Goal: Task Accomplishment & Management: Complete application form

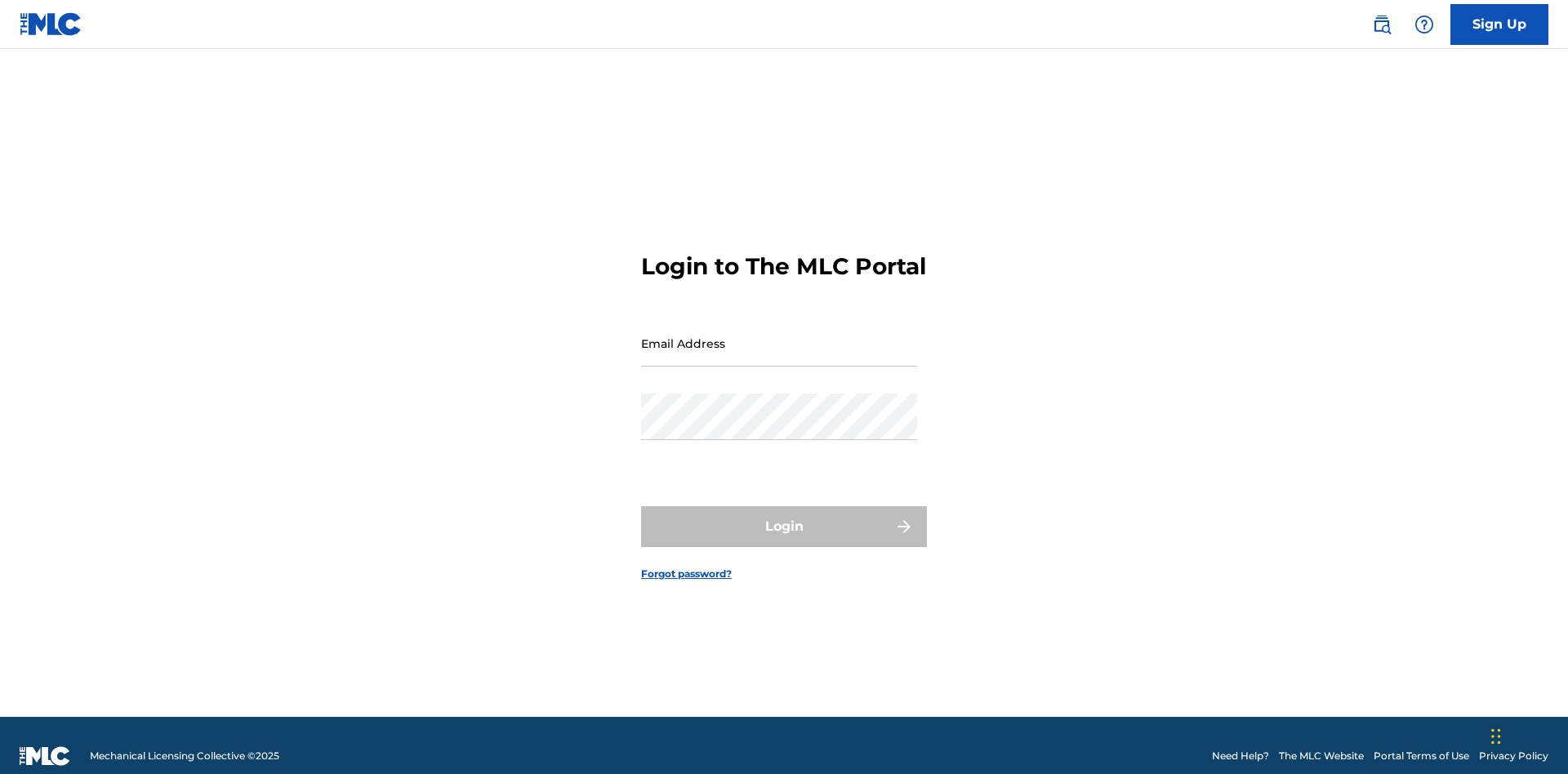
scroll to position [21, 0]
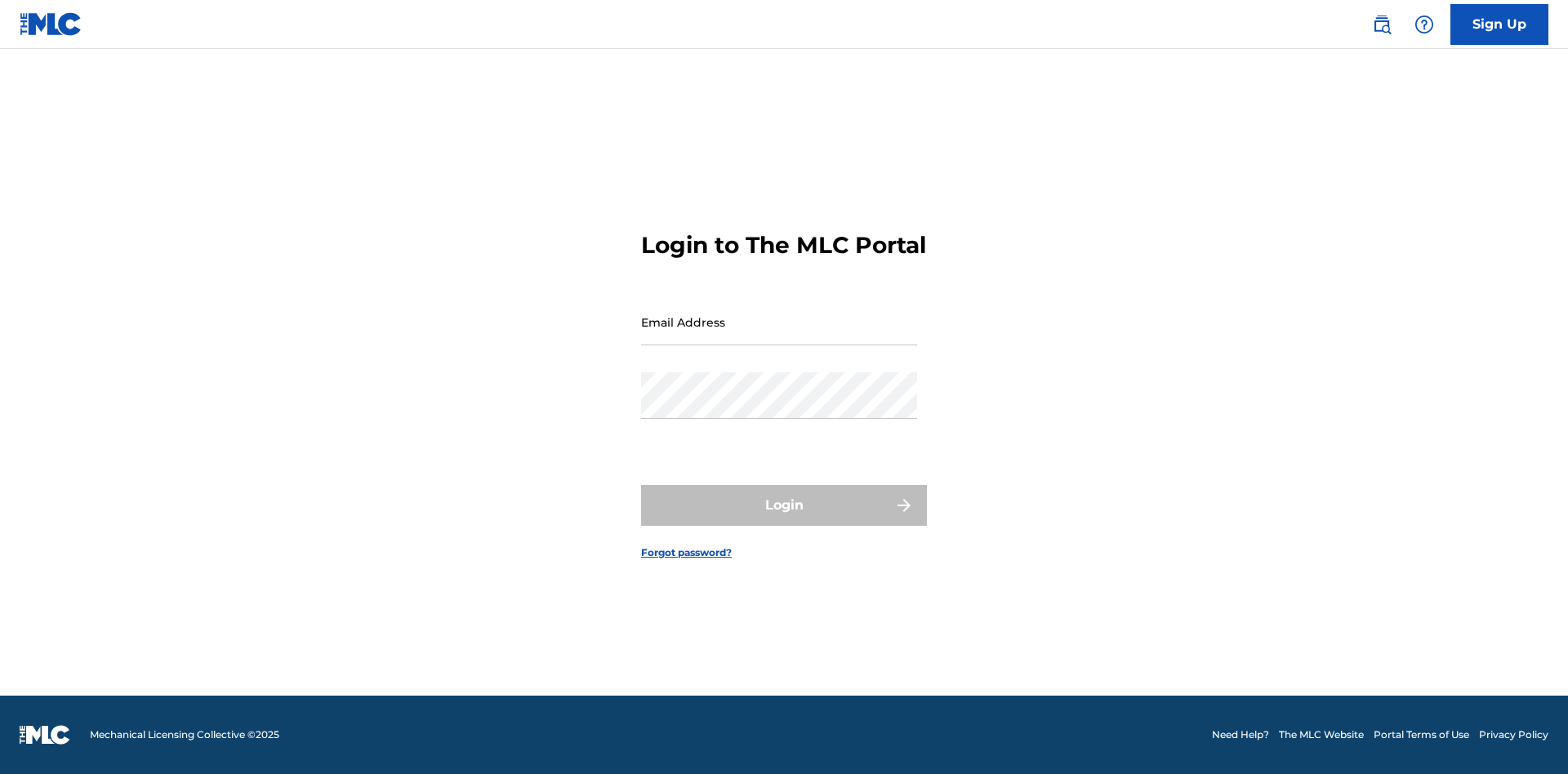
click at [779, 336] on input "Email Address" at bounding box center [779, 321] width 276 height 46
type input "Duke.McTesterson@gmail.com"
click at [784, 520] on button "Login" at bounding box center [784, 505] width 286 height 41
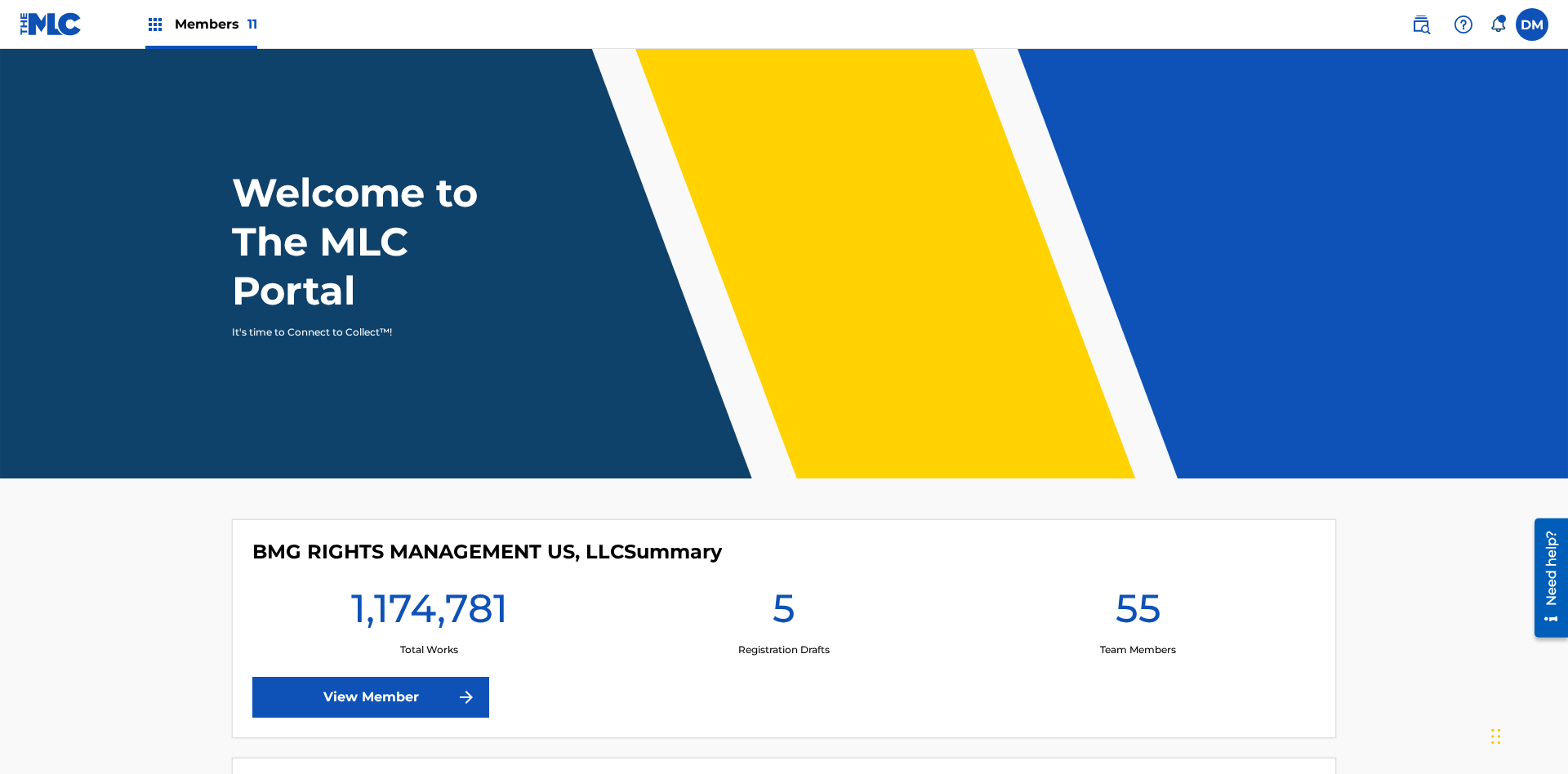
click at [201, 24] on span "Members 11" at bounding box center [215, 24] width 82 height 19
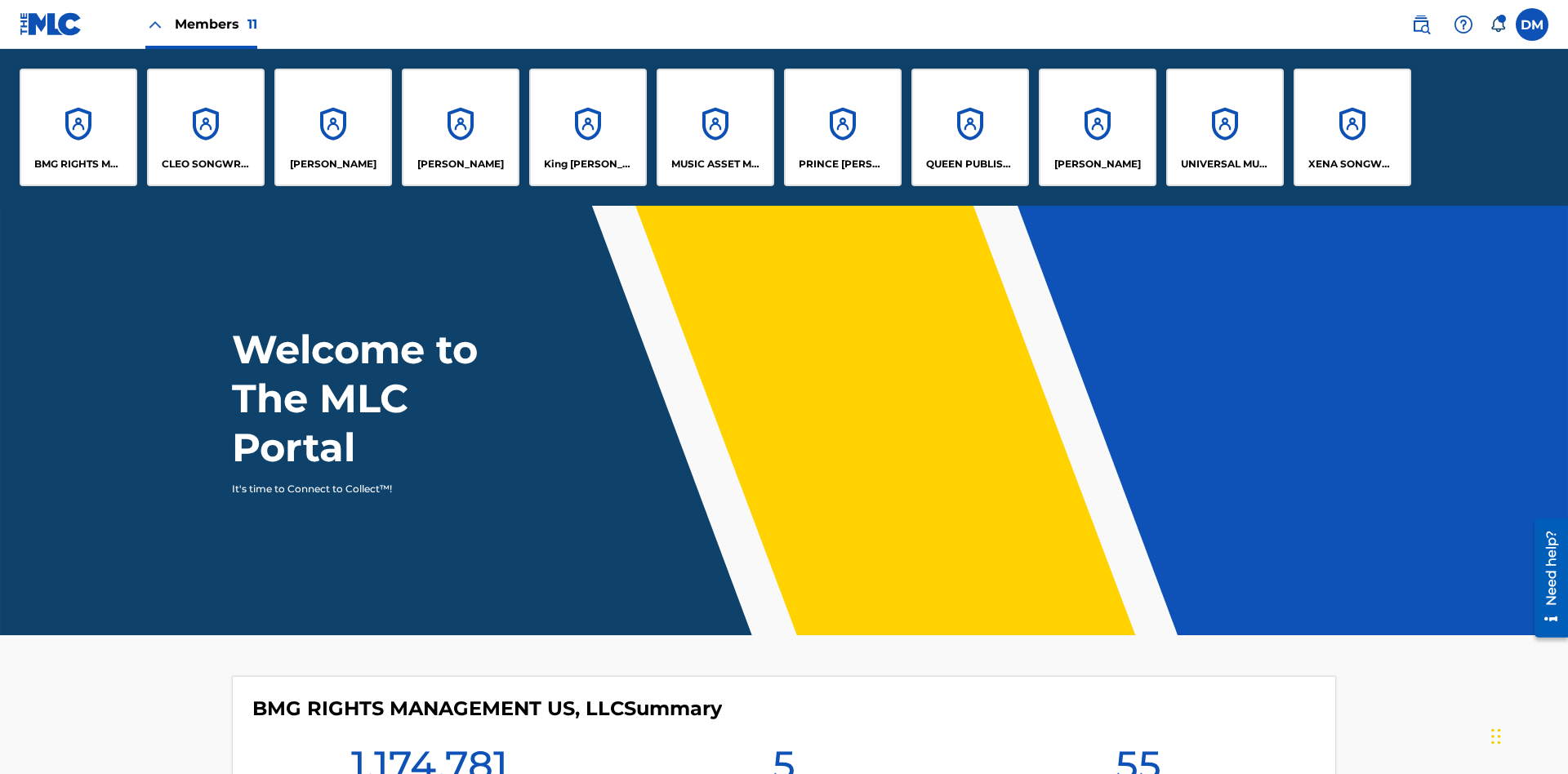
click at [1224, 164] on p "UNIVERSAL MUSIC PUB GROUP" at bounding box center [1225, 164] width 89 height 14
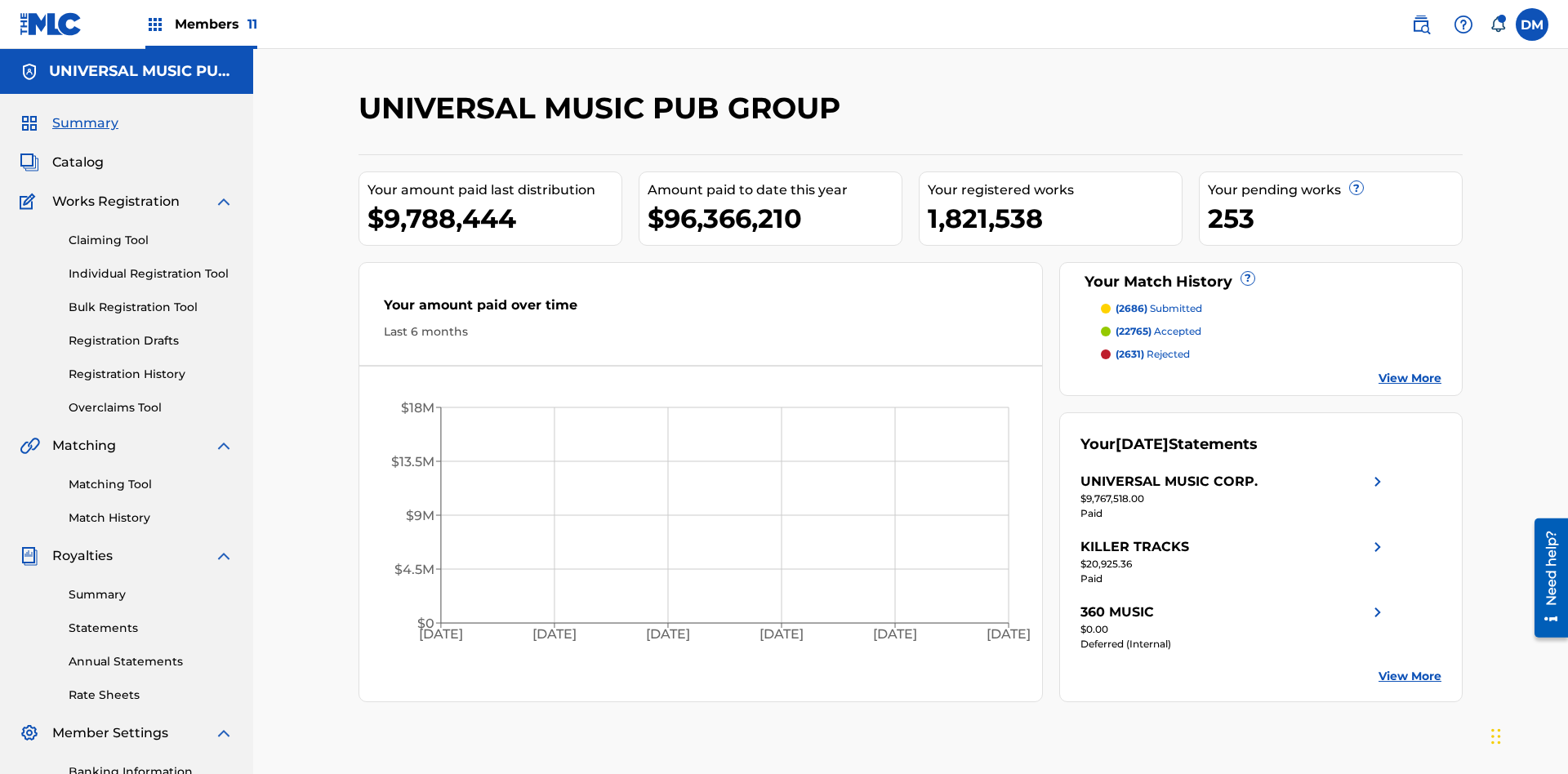
click at [151, 265] on link "Individual Registration Tool" at bounding box center [151, 273] width 165 height 17
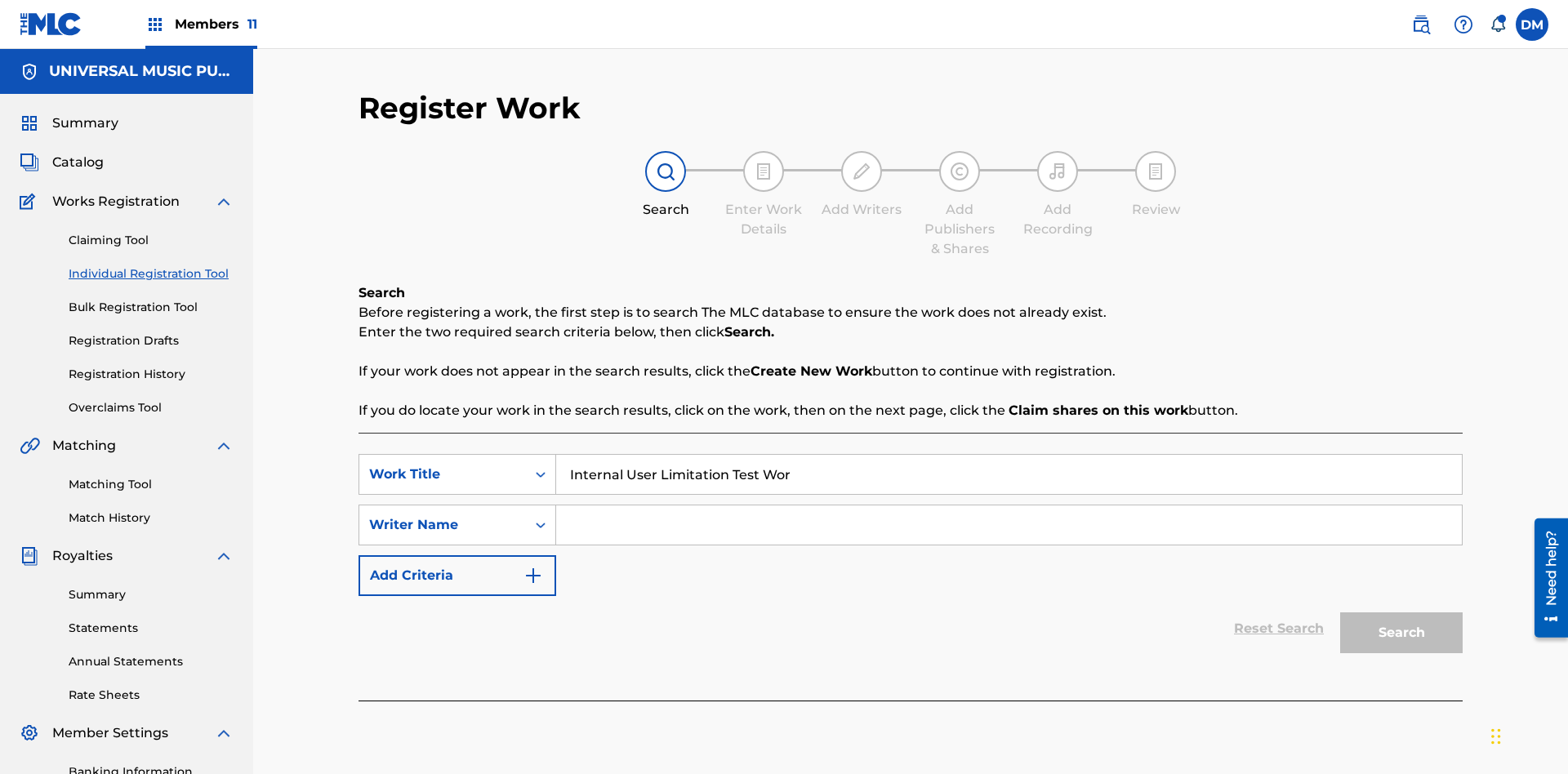
type input "Internal User Limitation Test Work"
click at [1009, 505] on input "Search Form" at bounding box center [1009, 524] width 905 height 39
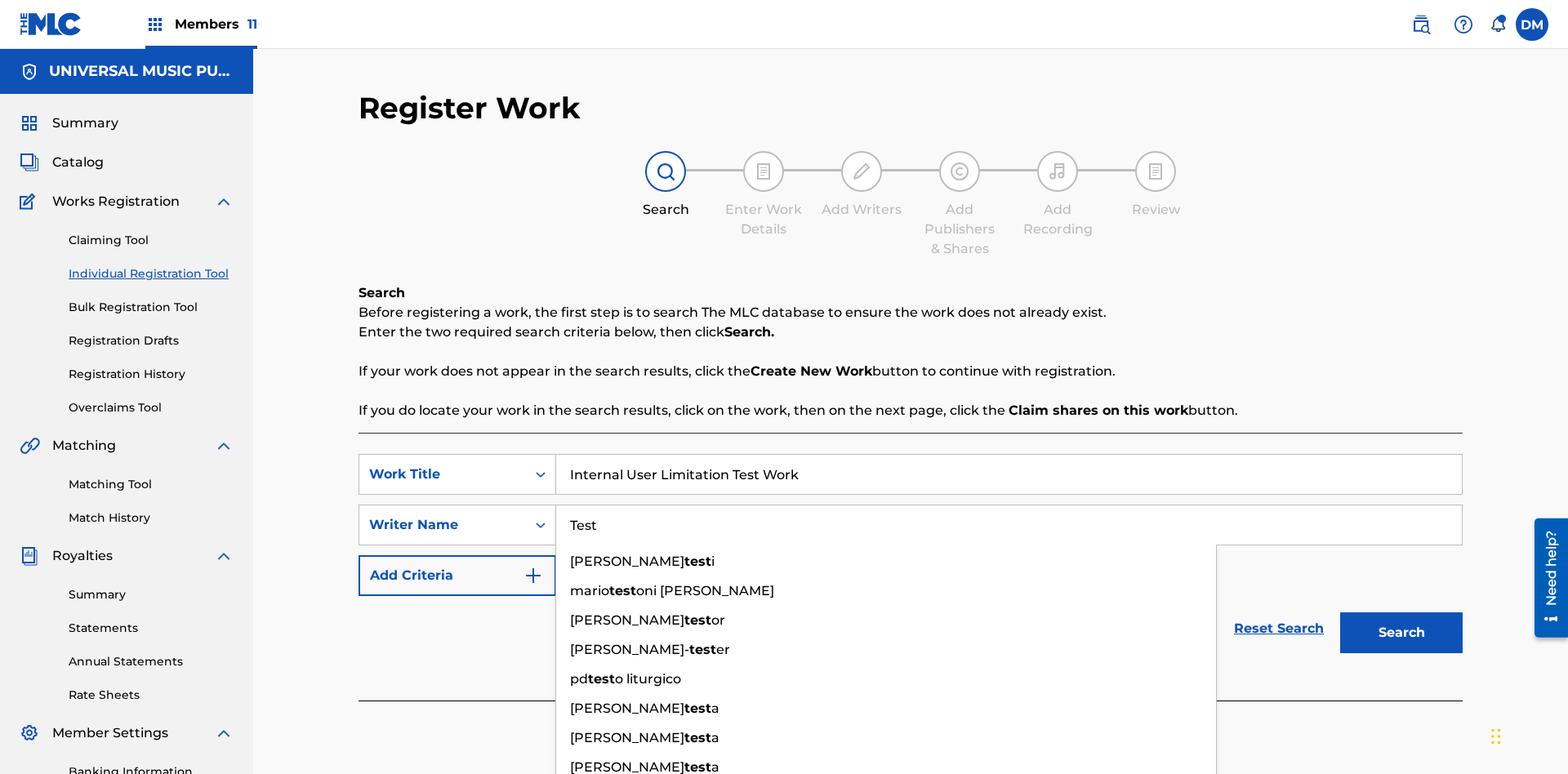
click at [1401, 613] on button "Search" at bounding box center [1401, 633] width 122 height 41
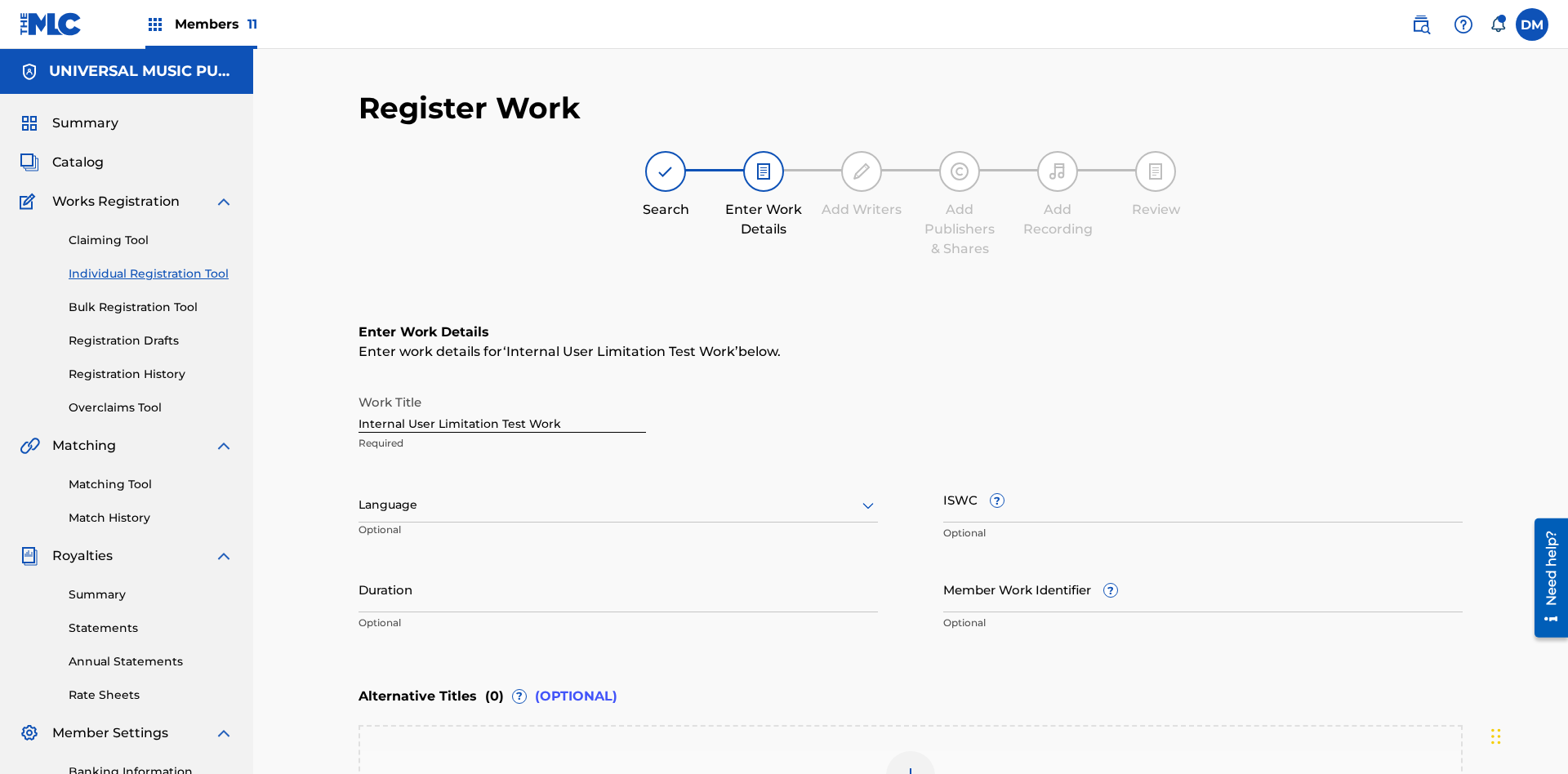
click at [502, 387] on input "Internal User Limitation Test Work" at bounding box center [502, 409] width 288 height 46
type input "Internal User Limitation Test Work"
click at [1532, 24] on label at bounding box center [1532, 24] width 33 height 33
click at [1532, 24] on input "DM Duke McTesterson duke.mctesterson@gmail.com Notification Preferences Profile…" at bounding box center [1532, 24] width 0 height 0
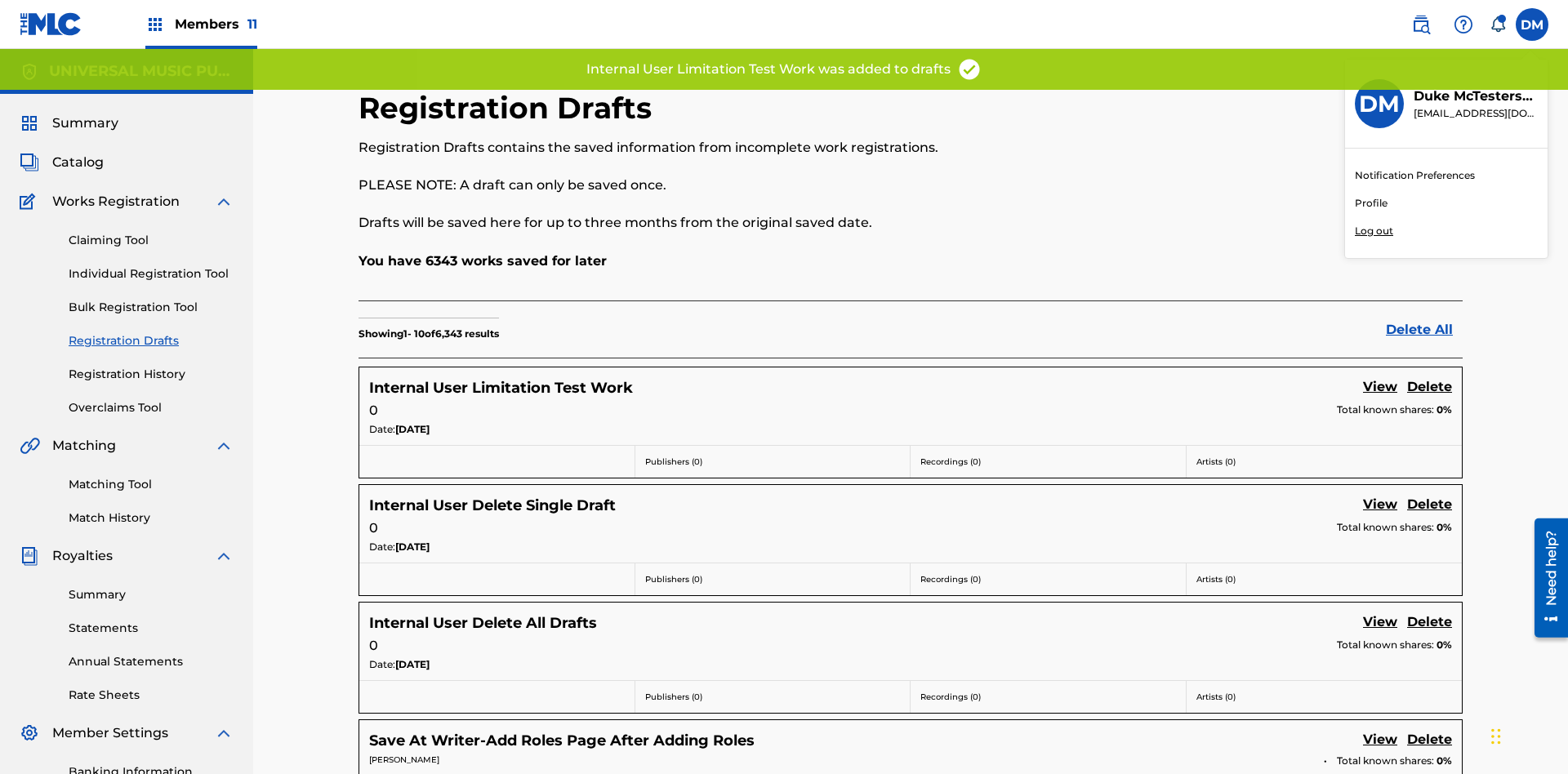
click at [1373, 231] on p "Log out" at bounding box center [1374, 231] width 38 height 14
click at [1532, 24] on input "DM Duke McTesterson duke.mctesterson@gmail.com Notification Preferences Profile…" at bounding box center [1532, 24] width 0 height 0
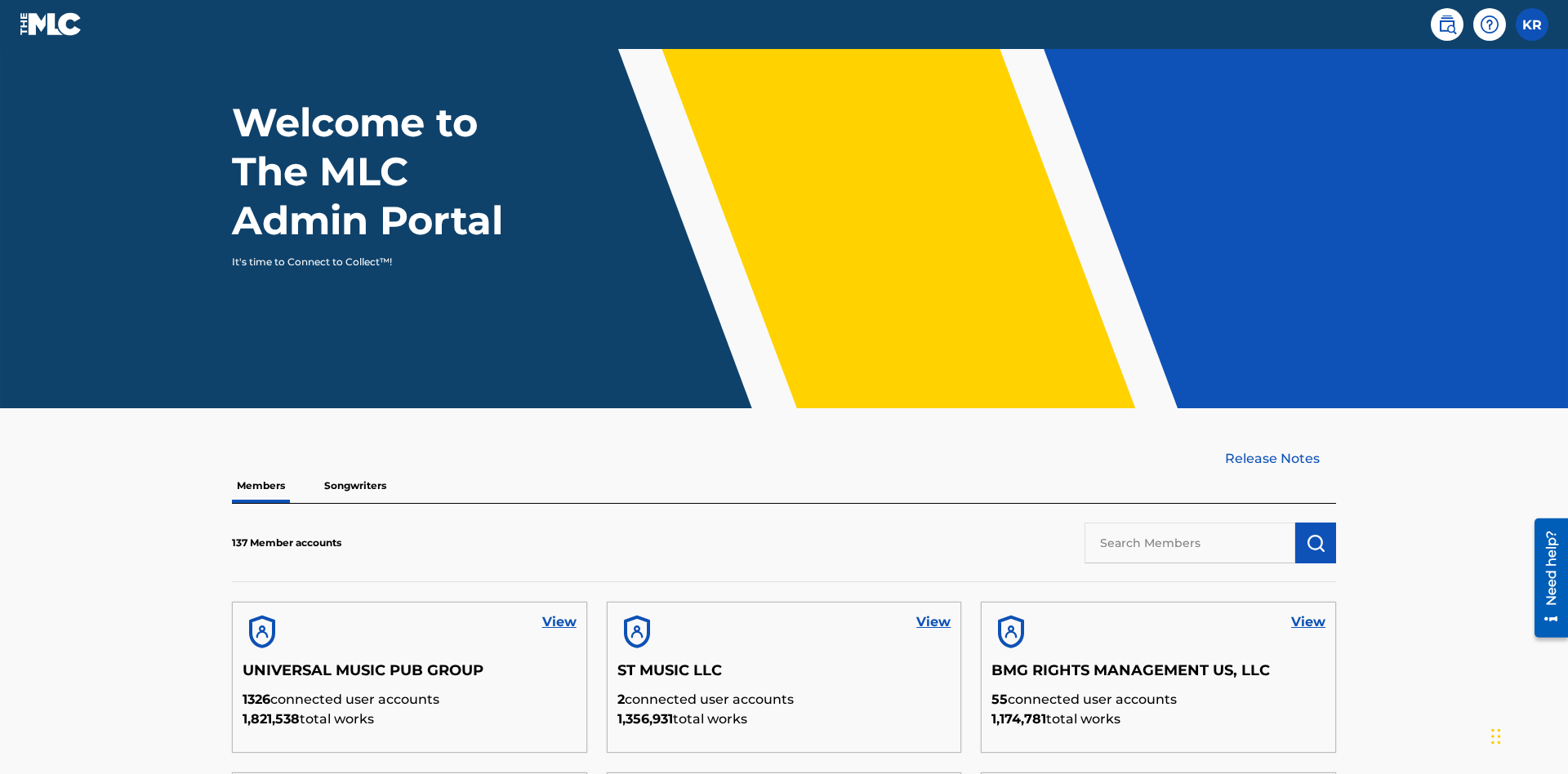
click at [1190, 522] on input "text" at bounding box center [1190, 542] width 211 height 41
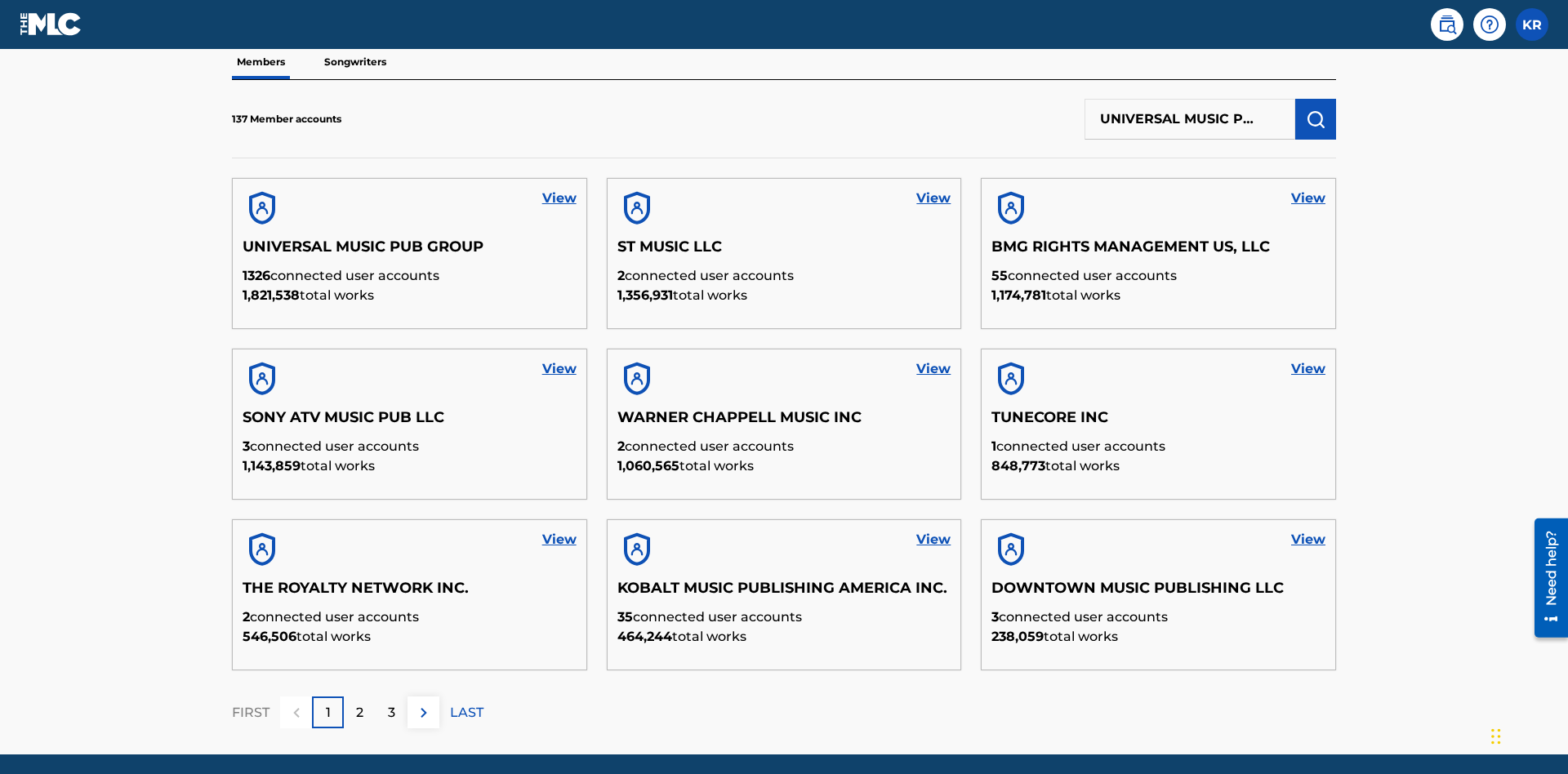
scroll to position [0, 53]
type input "UNIVERSAL MUSIC PUB GROUP"
click at [1315, 110] on img "submit" at bounding box center [1316, 119] width 20 height 20
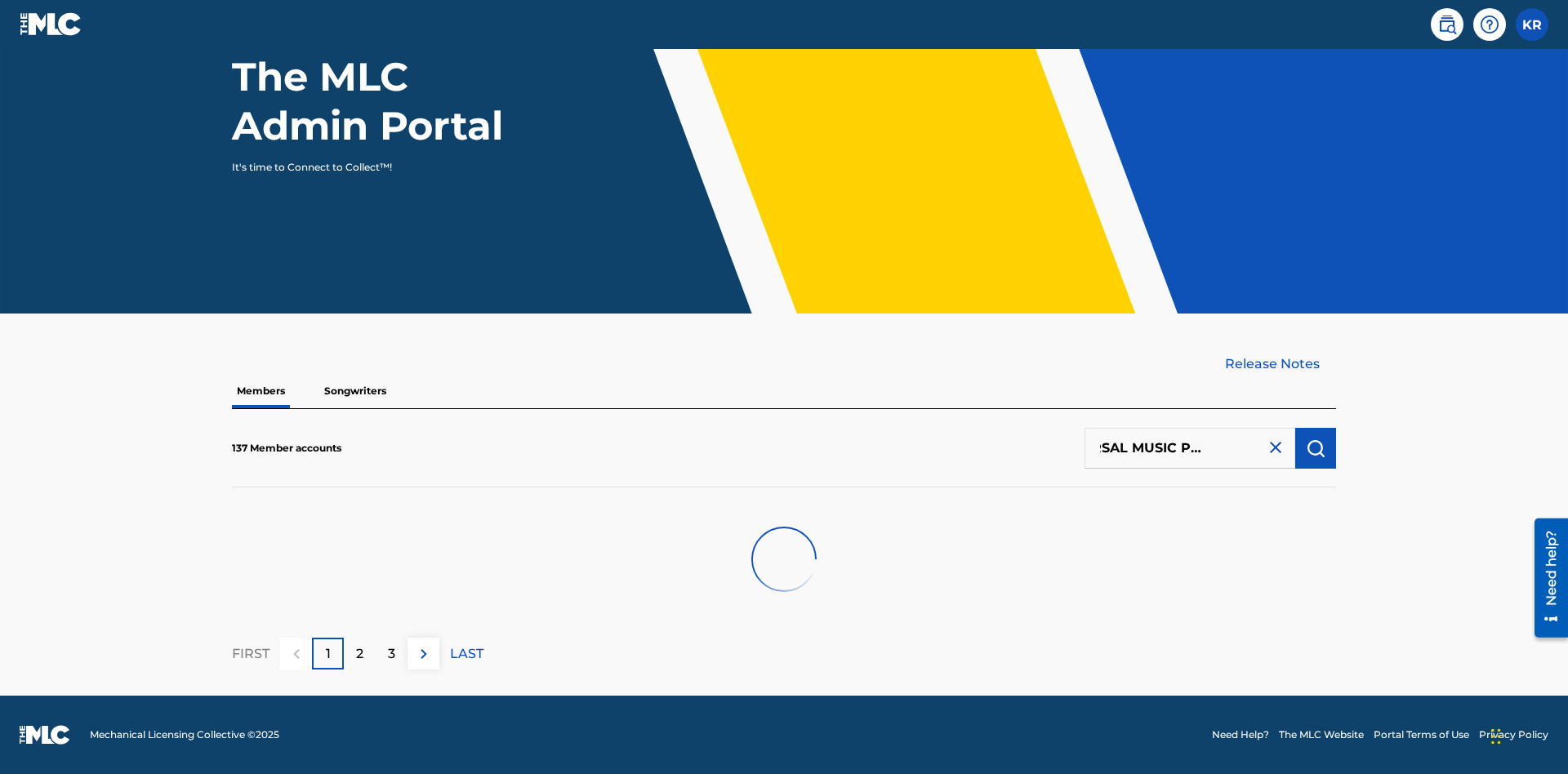
scroll to position [165, 0]
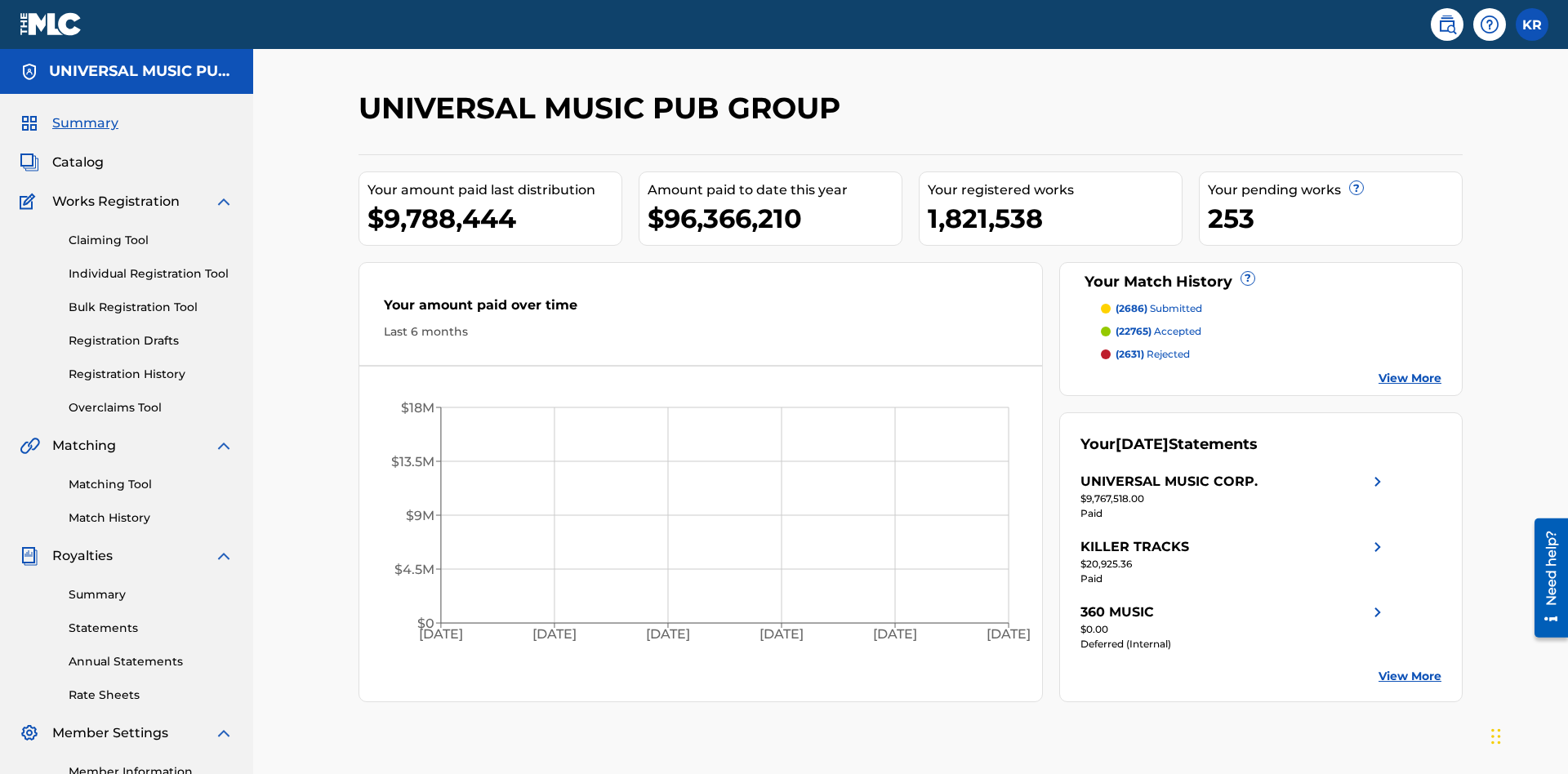
click at [151, 332] on link "Registration Drafts" at bounding box center [151, 340] width 165 height 17
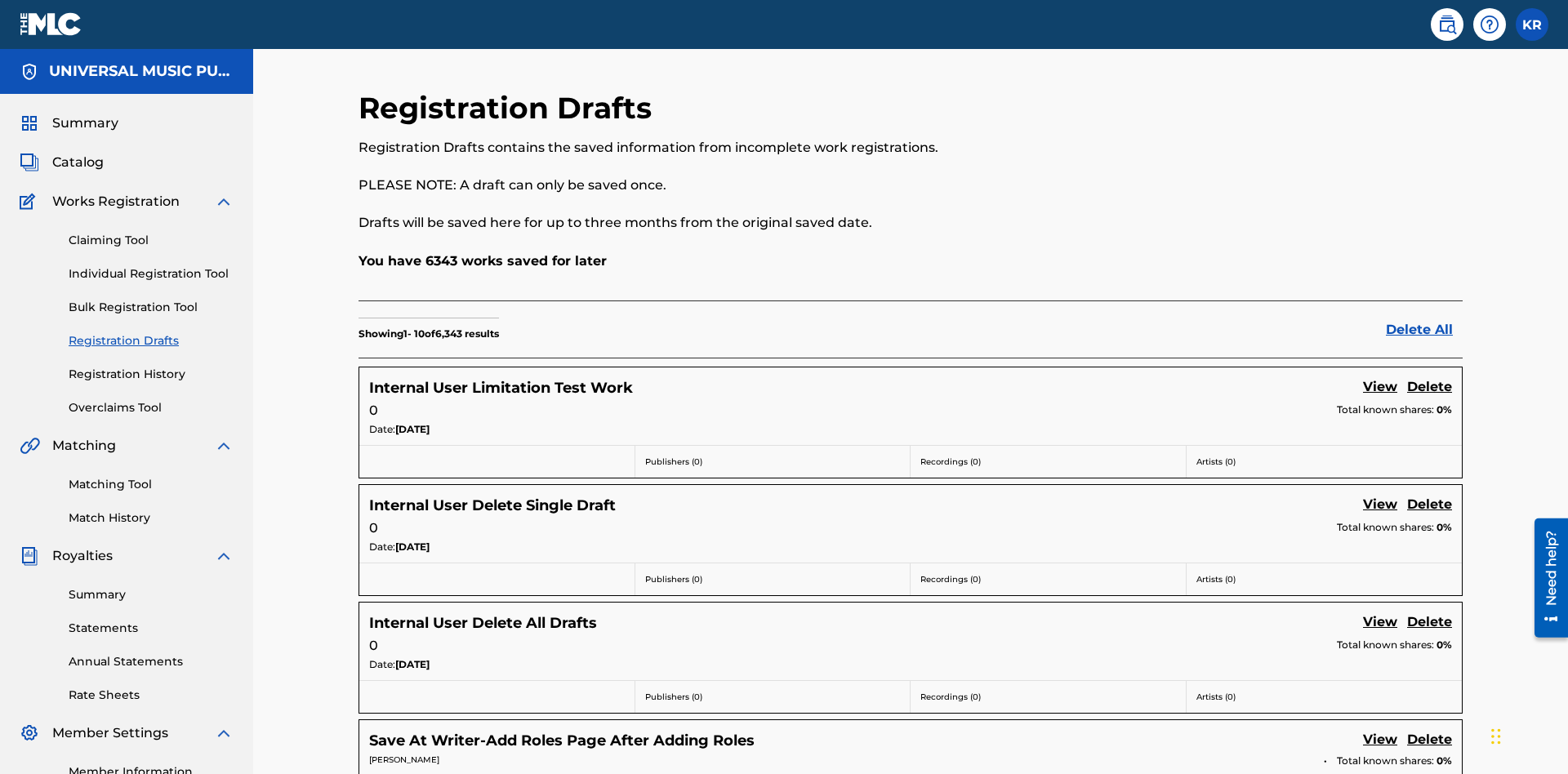
click at [1381, 377] on link "View" at bounding box center [1381, 388] width 34 height 22
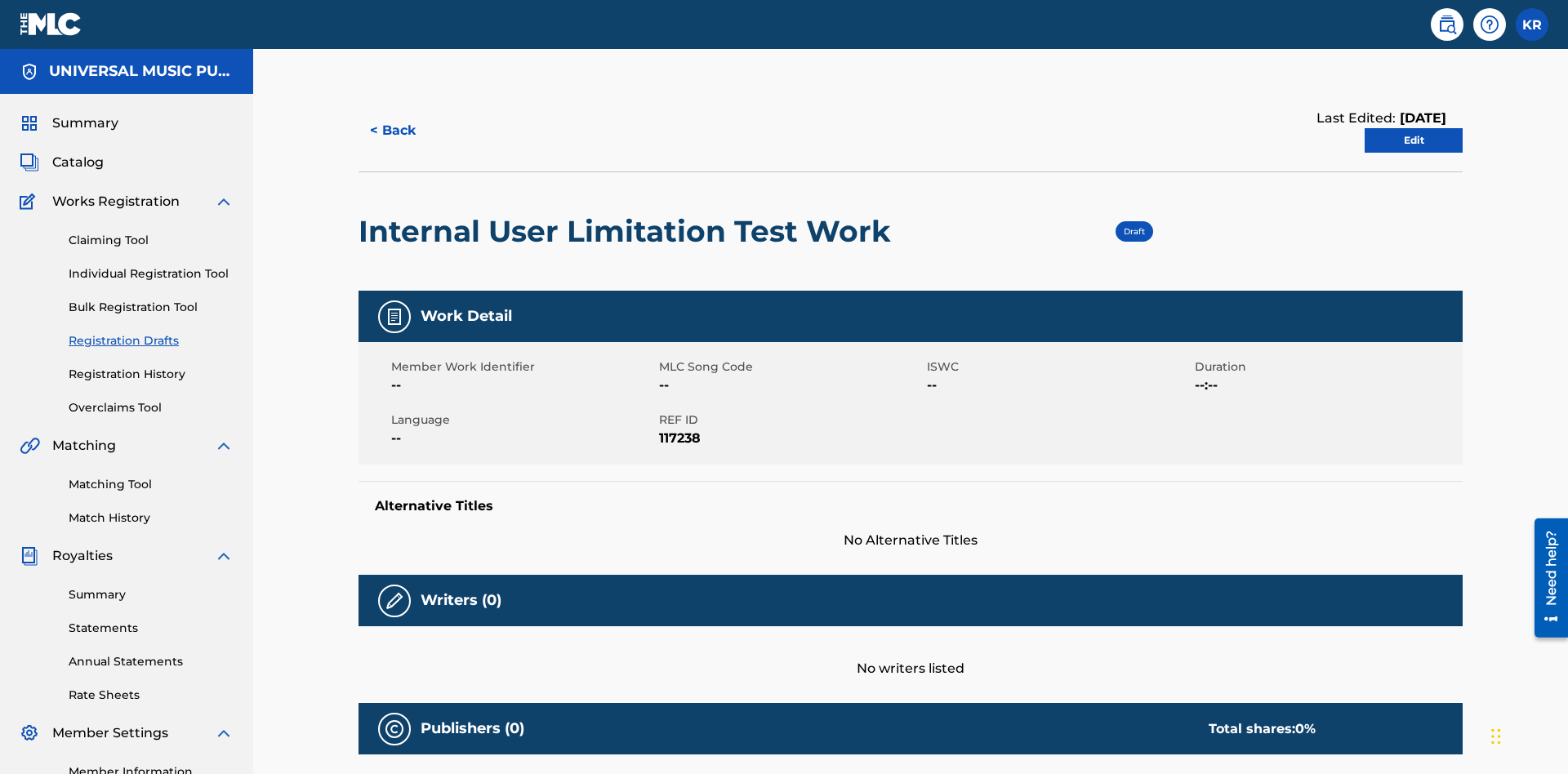
click at [1414, 129] on link "Edit" at bounding box center [1413, 140] width 98 height 24
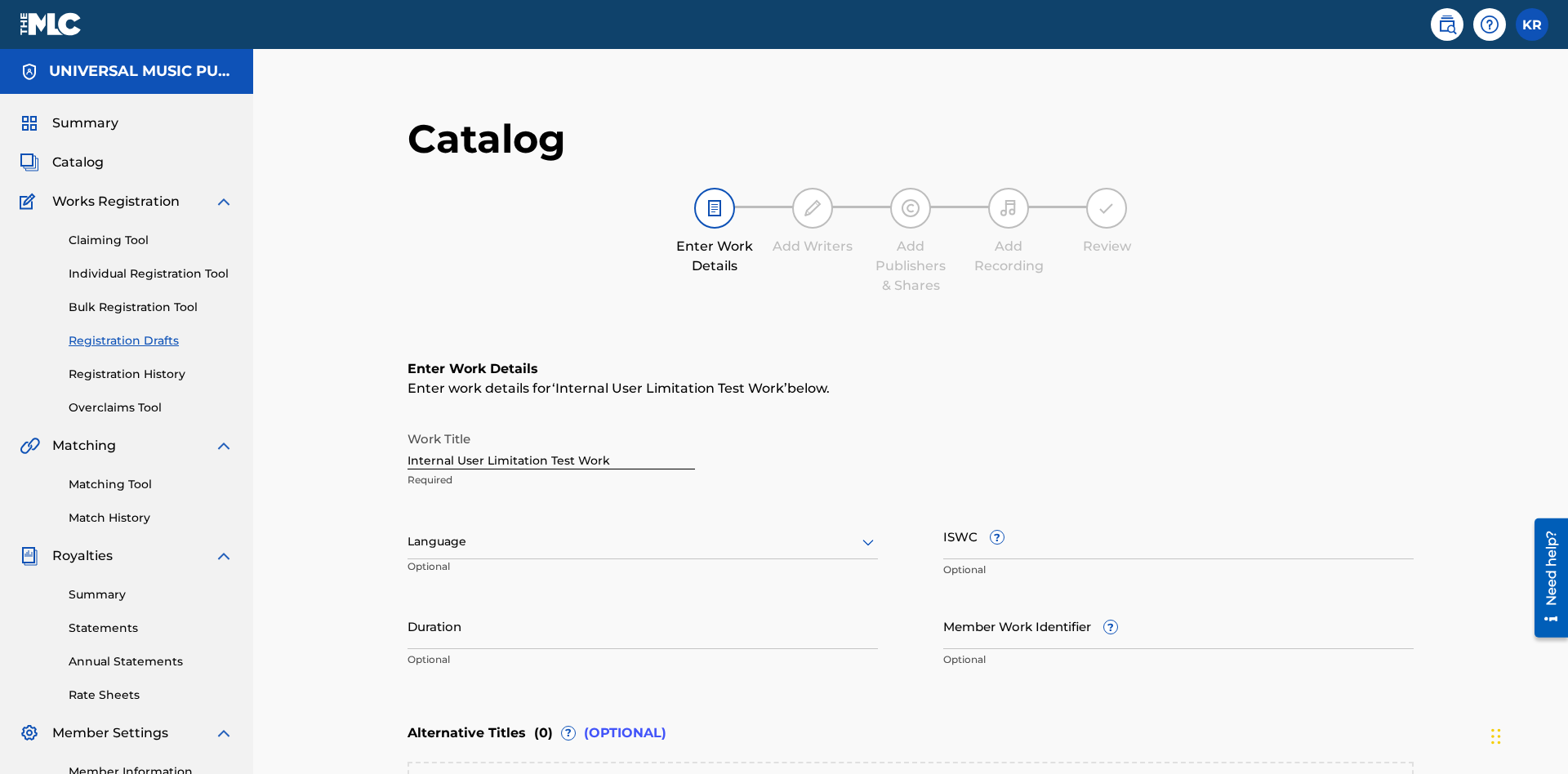
click at [407, 603] on input "Duration" at bounding box center [643, 626] width 471 height 46
click at [407, 603] on input "0" at bounding box center [643, 626] width 471 height 46
type input "00:00"
click at [858, 532] on icon at bounding box center [868, 542] width 20 height 20
click at [408, 597] on div "Spanish" at bounding box center [643, 615] width 469 height 37
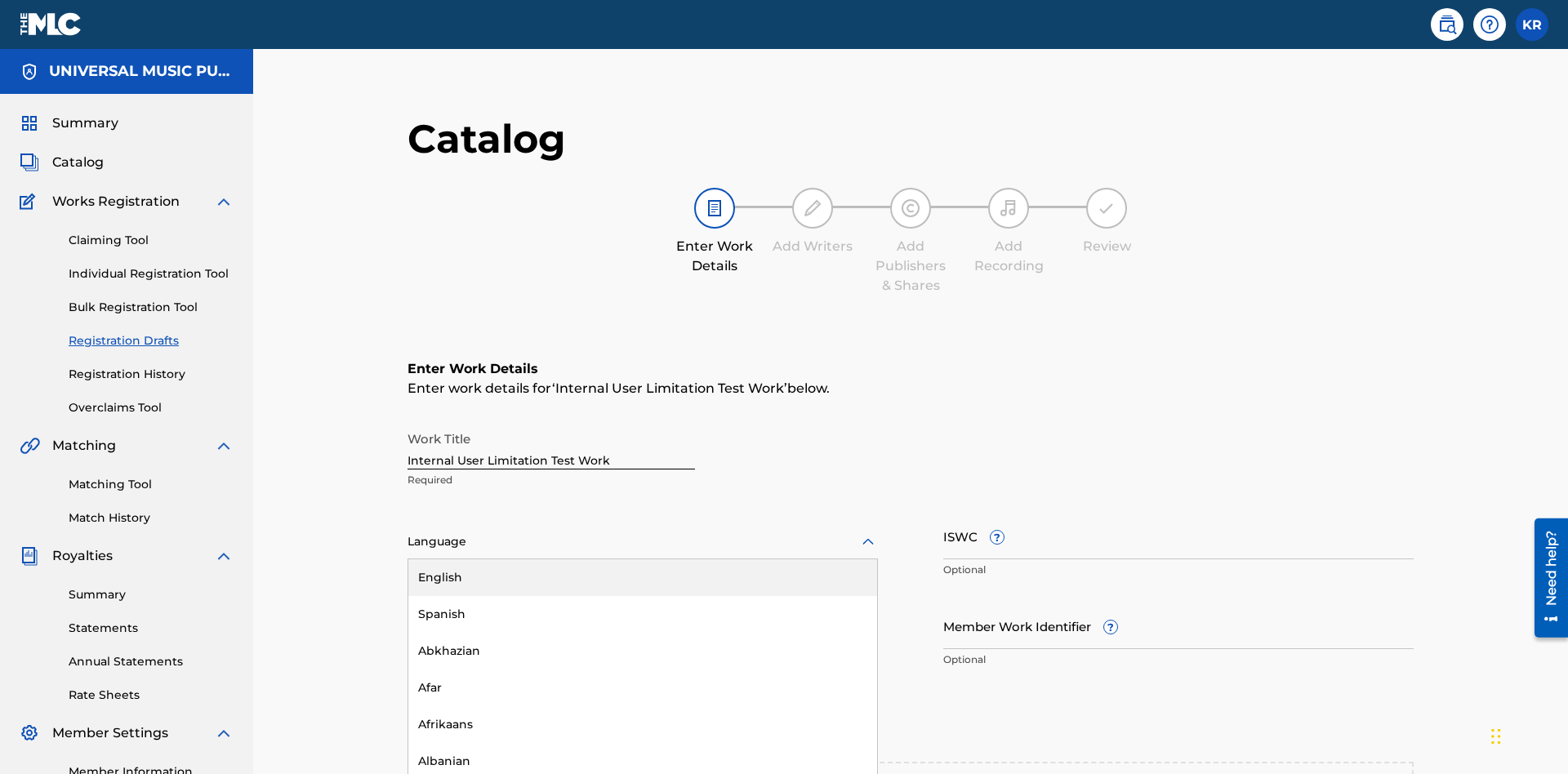
click at [943, 603] on input "Member Work Identifier ?" at bounding box center [1179, 626] width 471 height 46
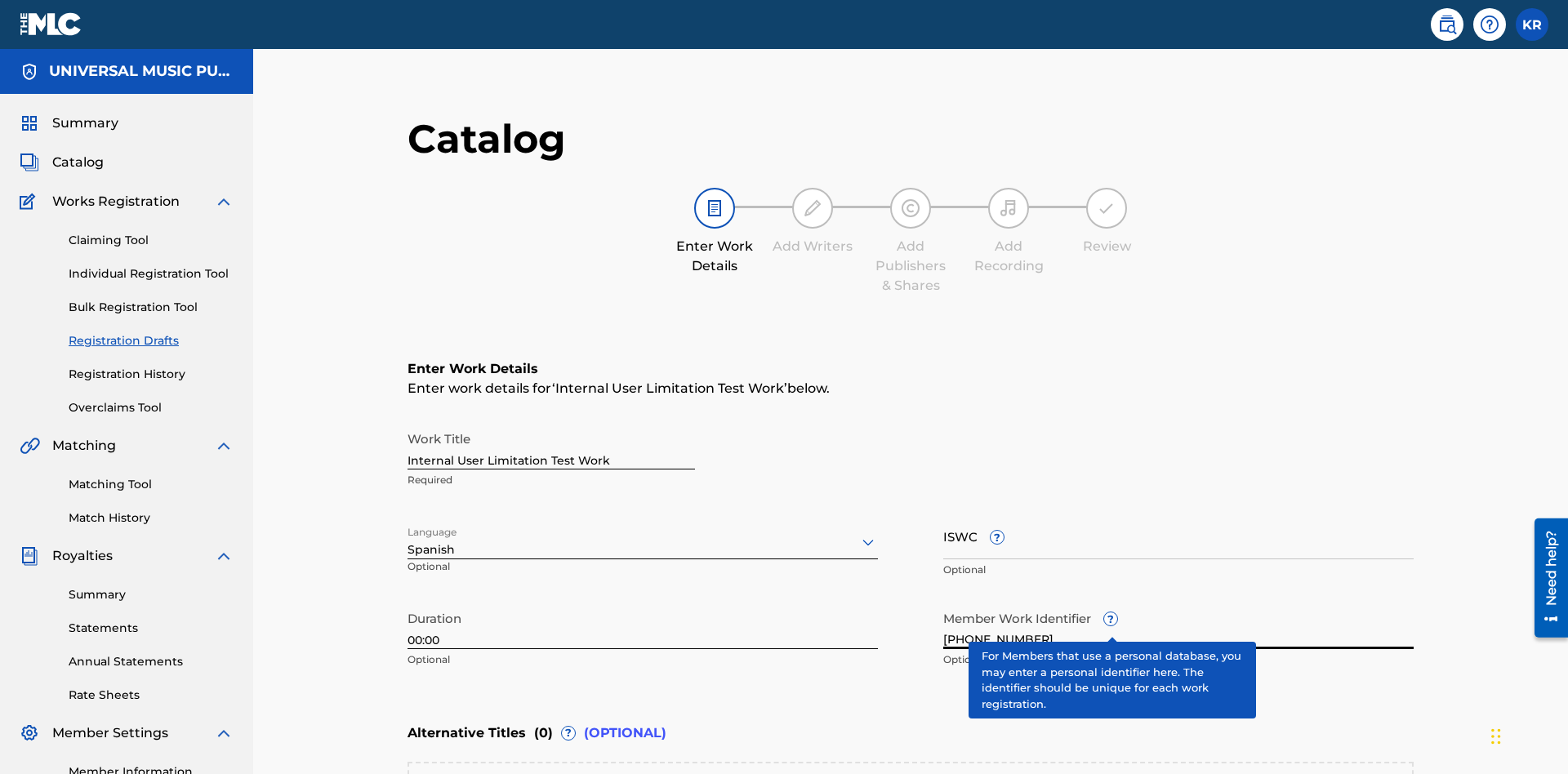
type input "2025.08.21.04"
click at [943, 513] on input "ISWC ?" at bounding box center [1179, 536] width 471 height 46
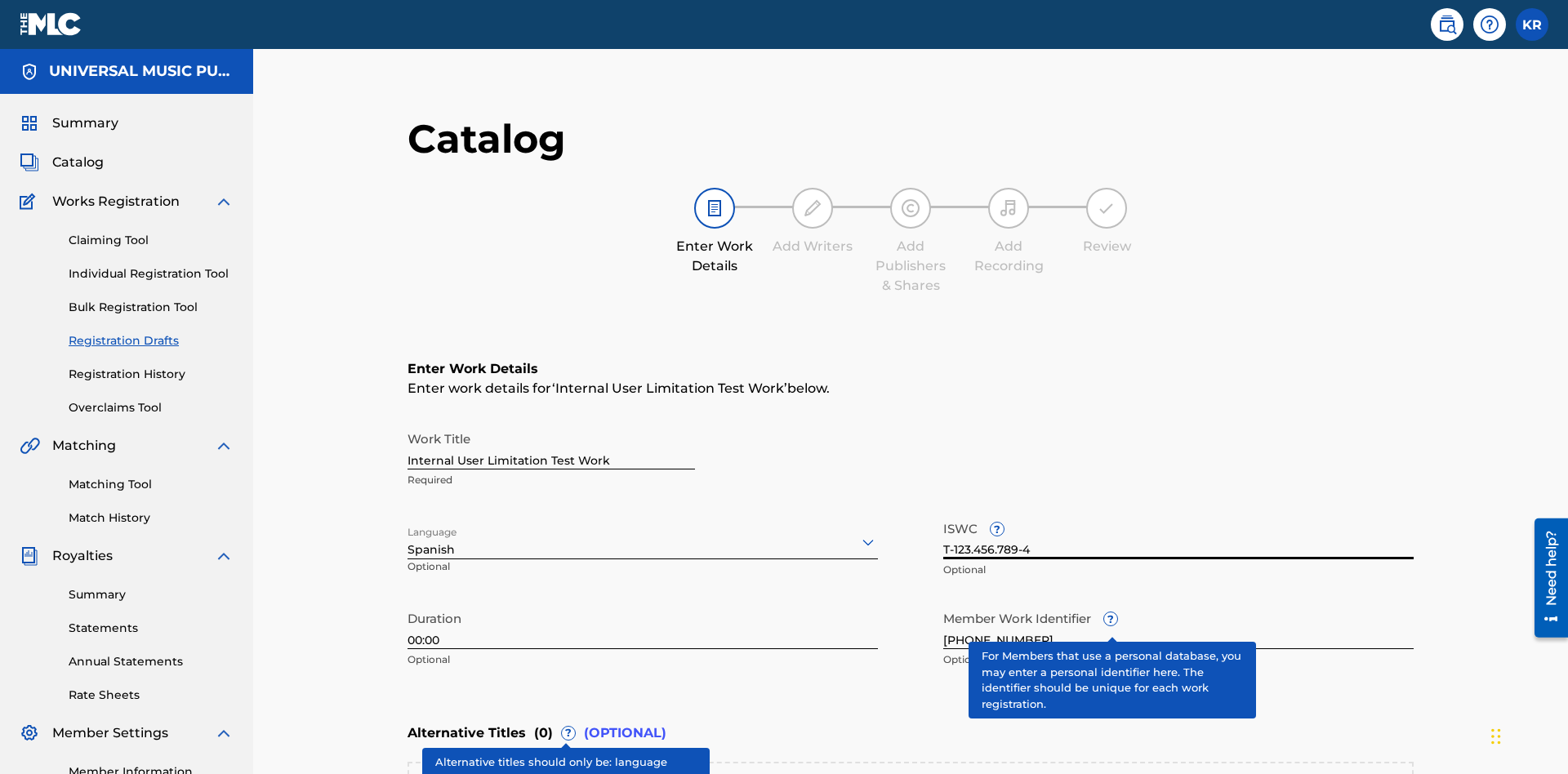
type input "T-123.456.789-4"
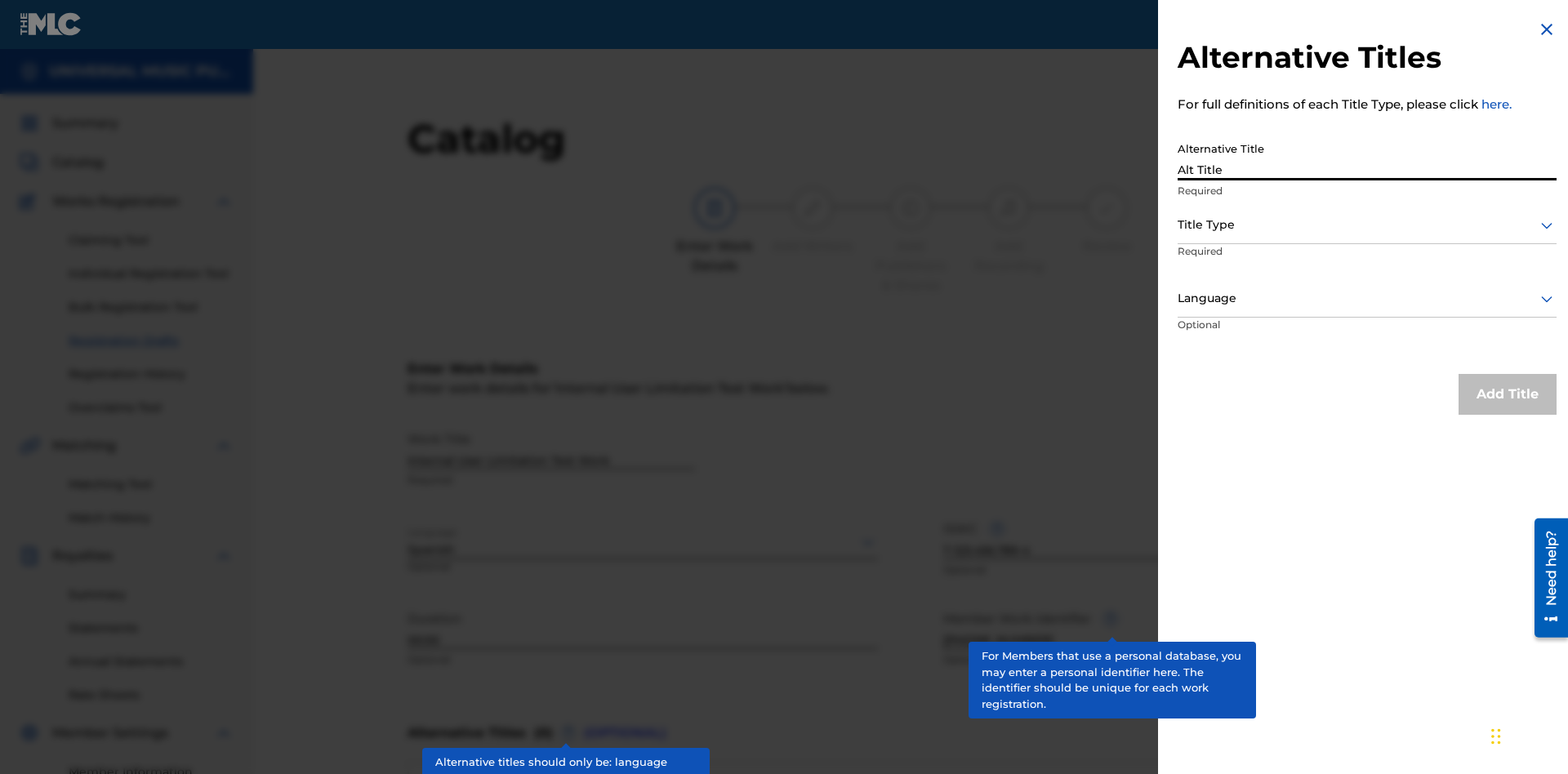
type input "Alt Title"
click at [1367, 225] on div at bounding box center [1367, 225] width 379 height 21
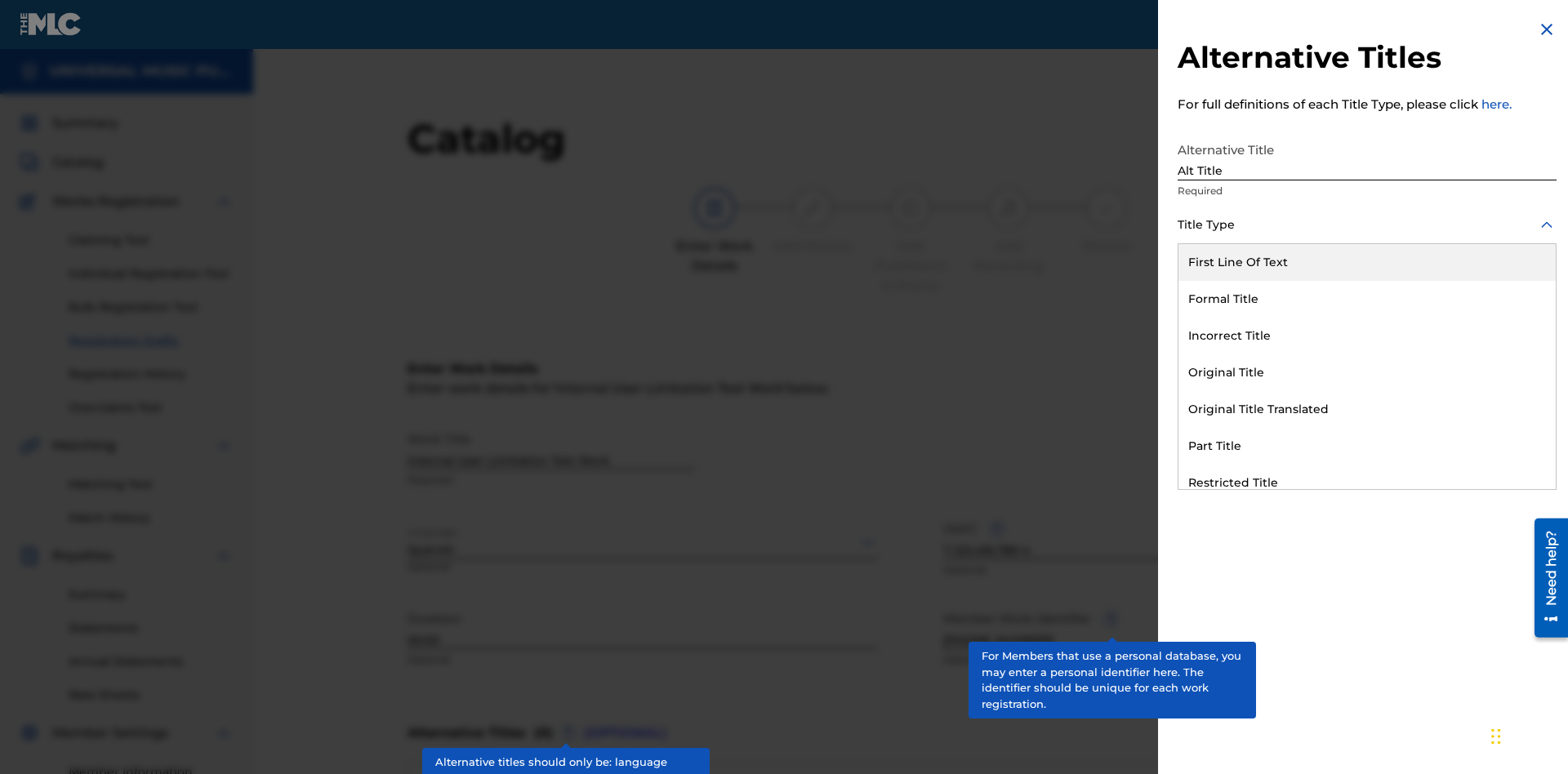
click at [1367, 372] on div "Original Title" at bounding box center [1367, 373] width 378 height 37
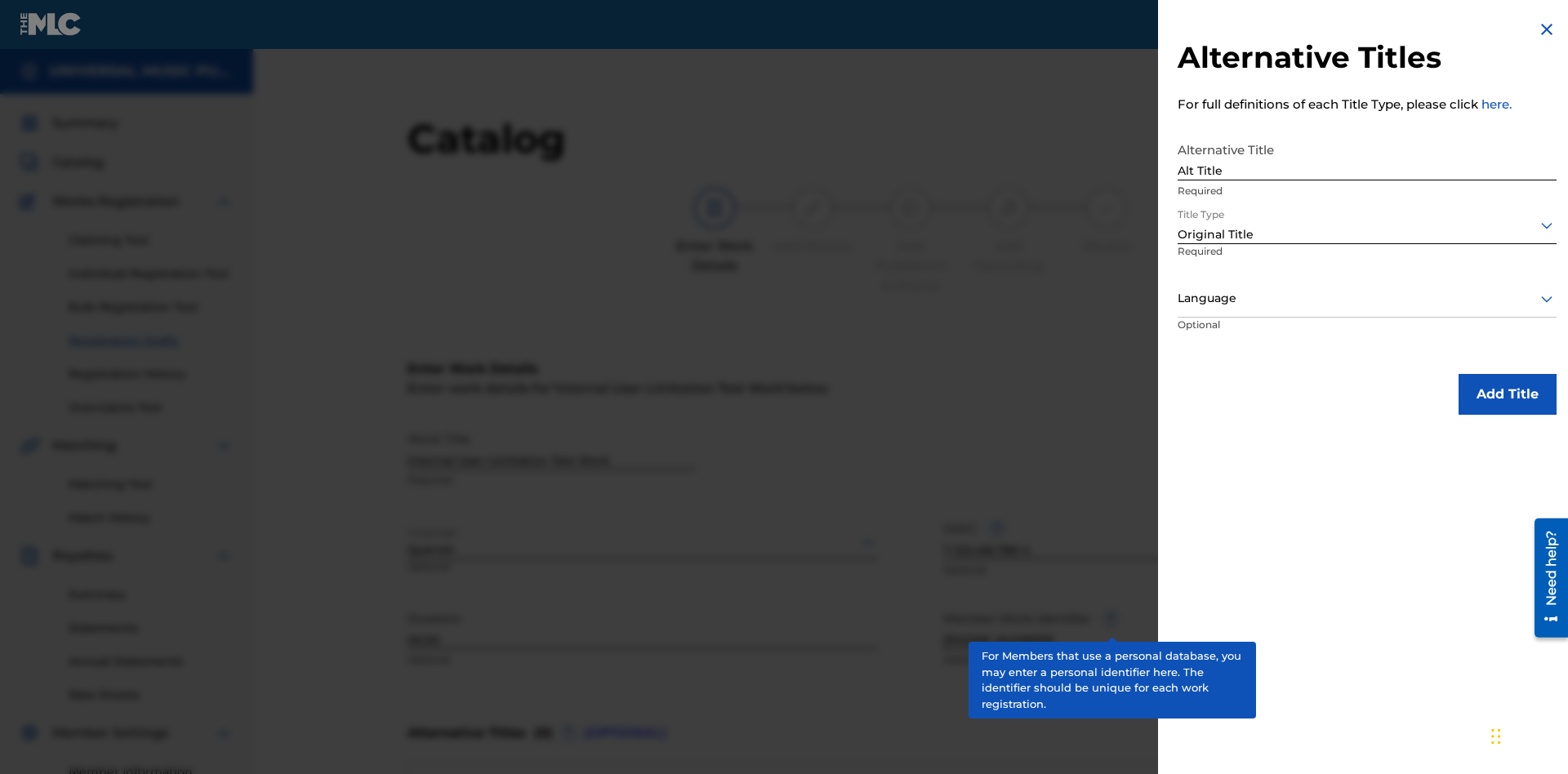
scroll to position [310, 407]
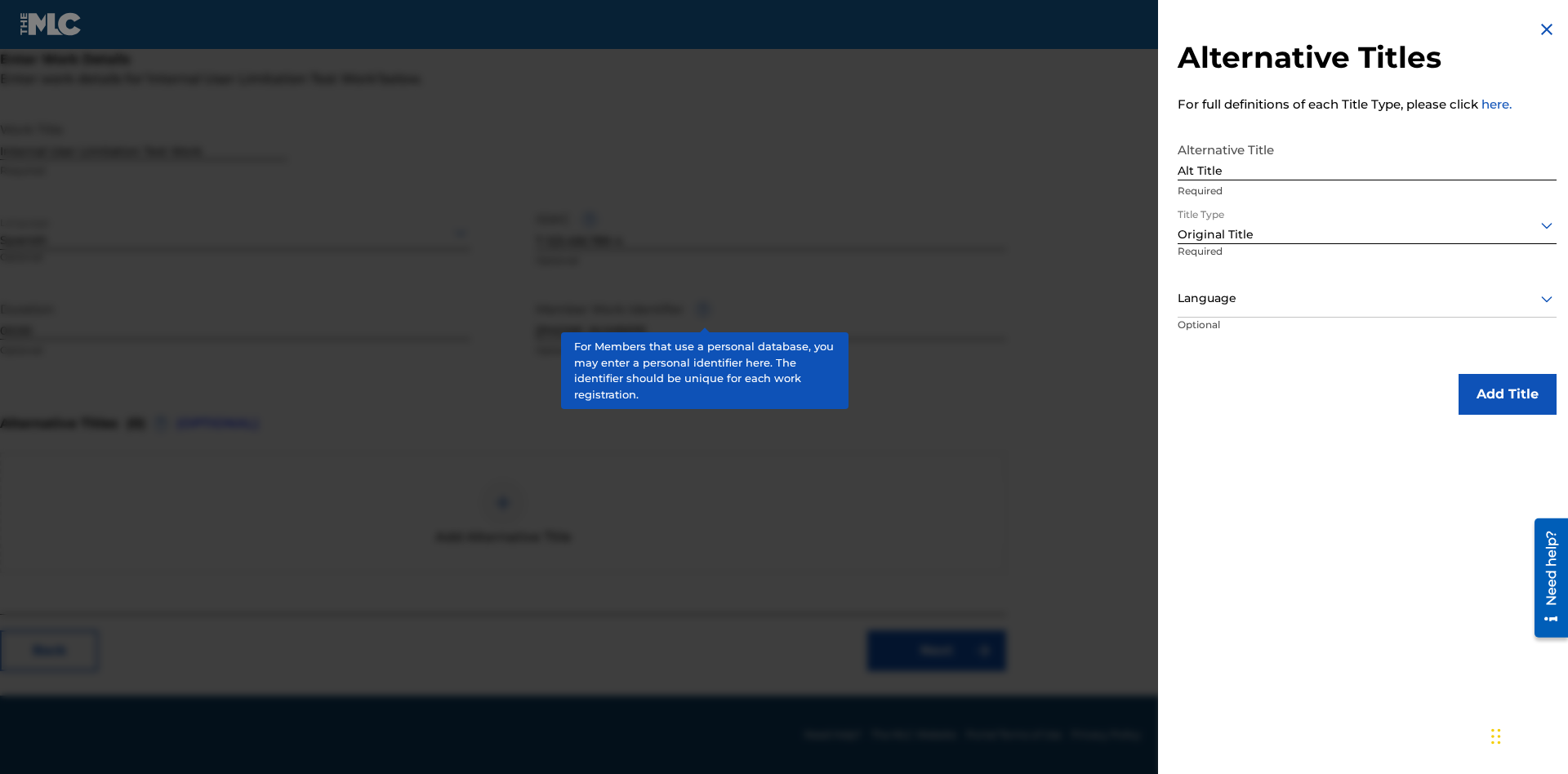
click at [1367, 298] on div at bounding box center [1367, 298] width 379 height 21
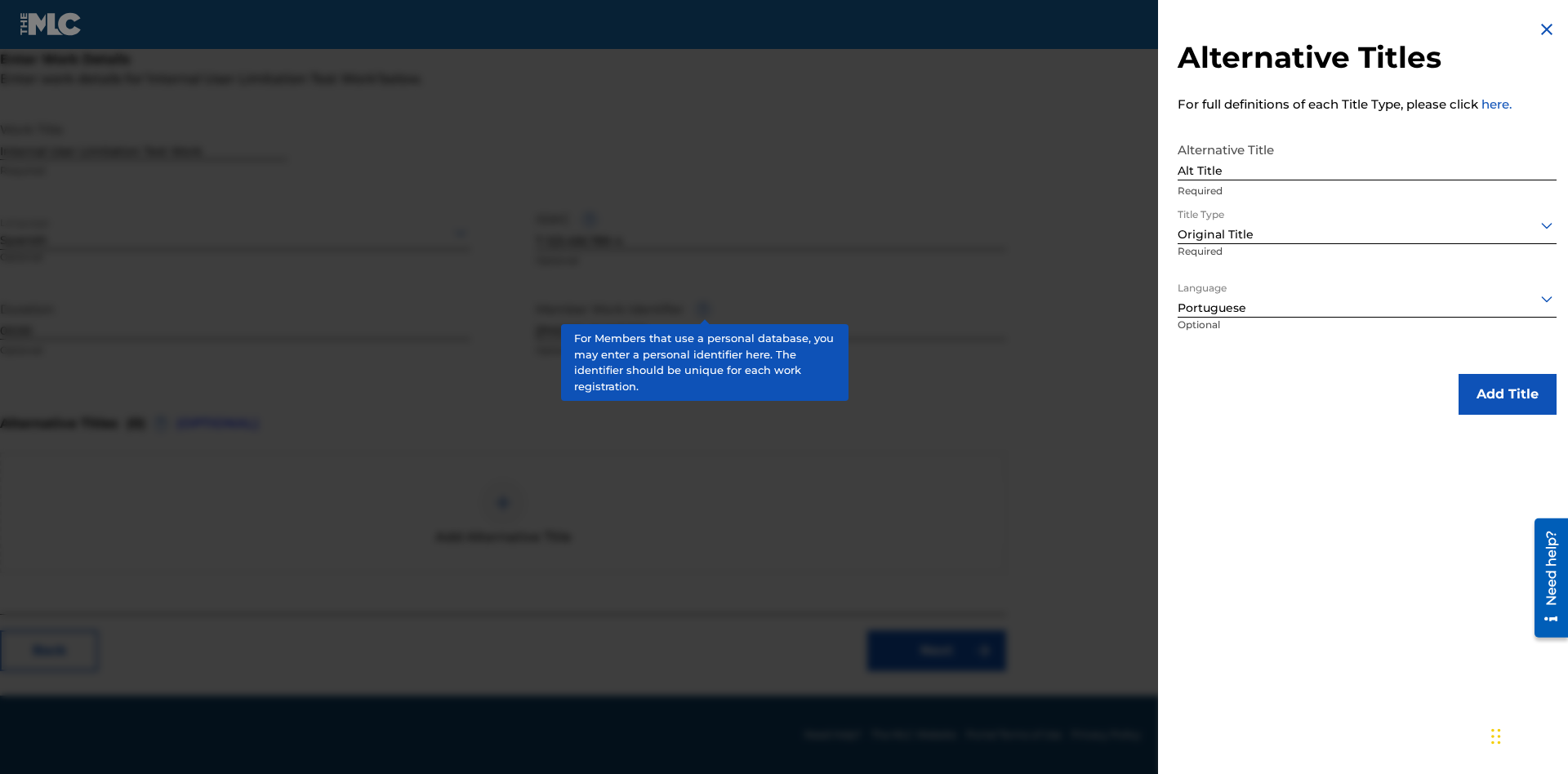
click at [1507, 394] on button "Add Title" at bounding box center [1507, 394] width 98 height 41
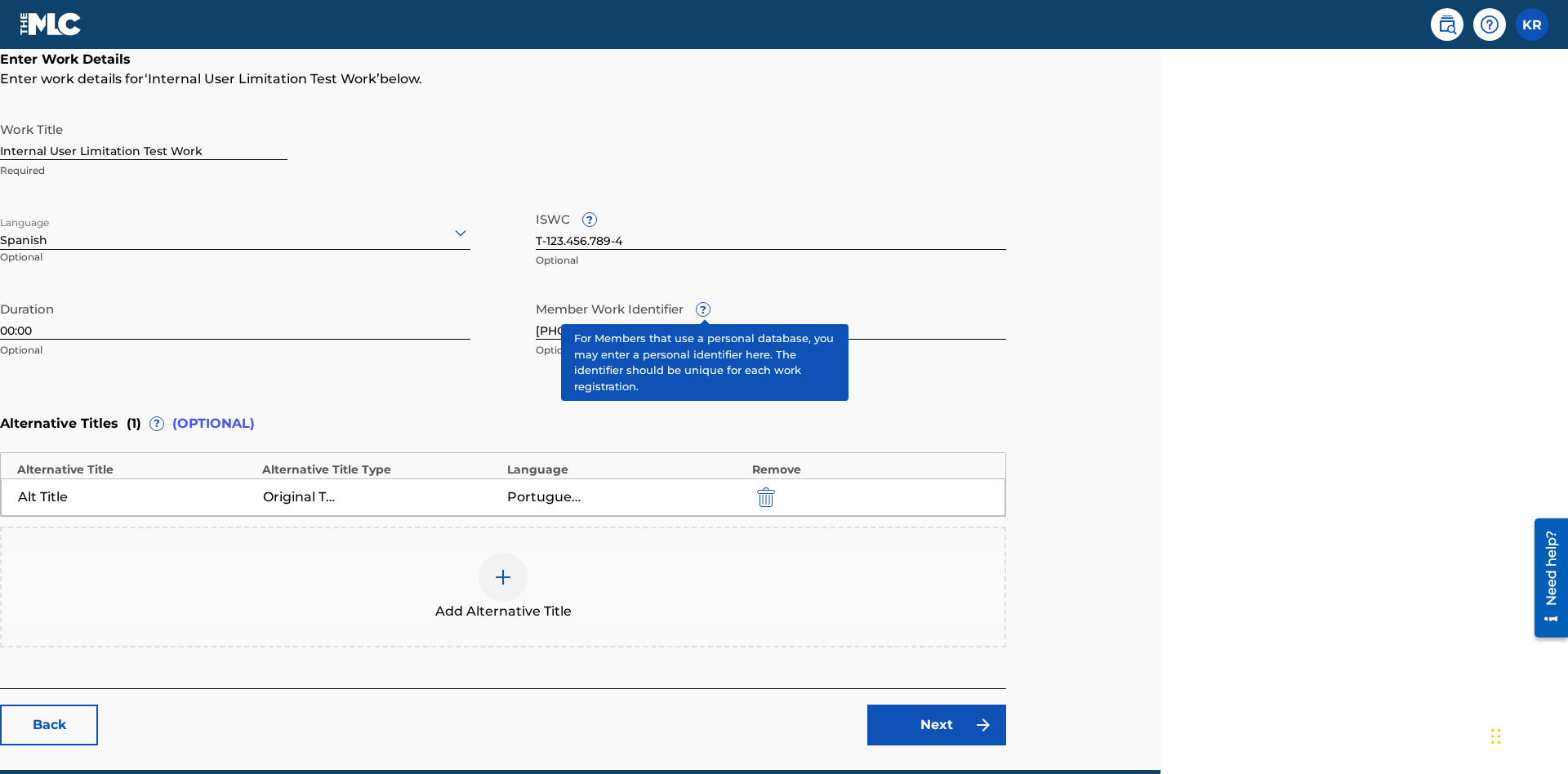
click at [503, 553] on div at bounding box center [503, 578] width 49 height 49
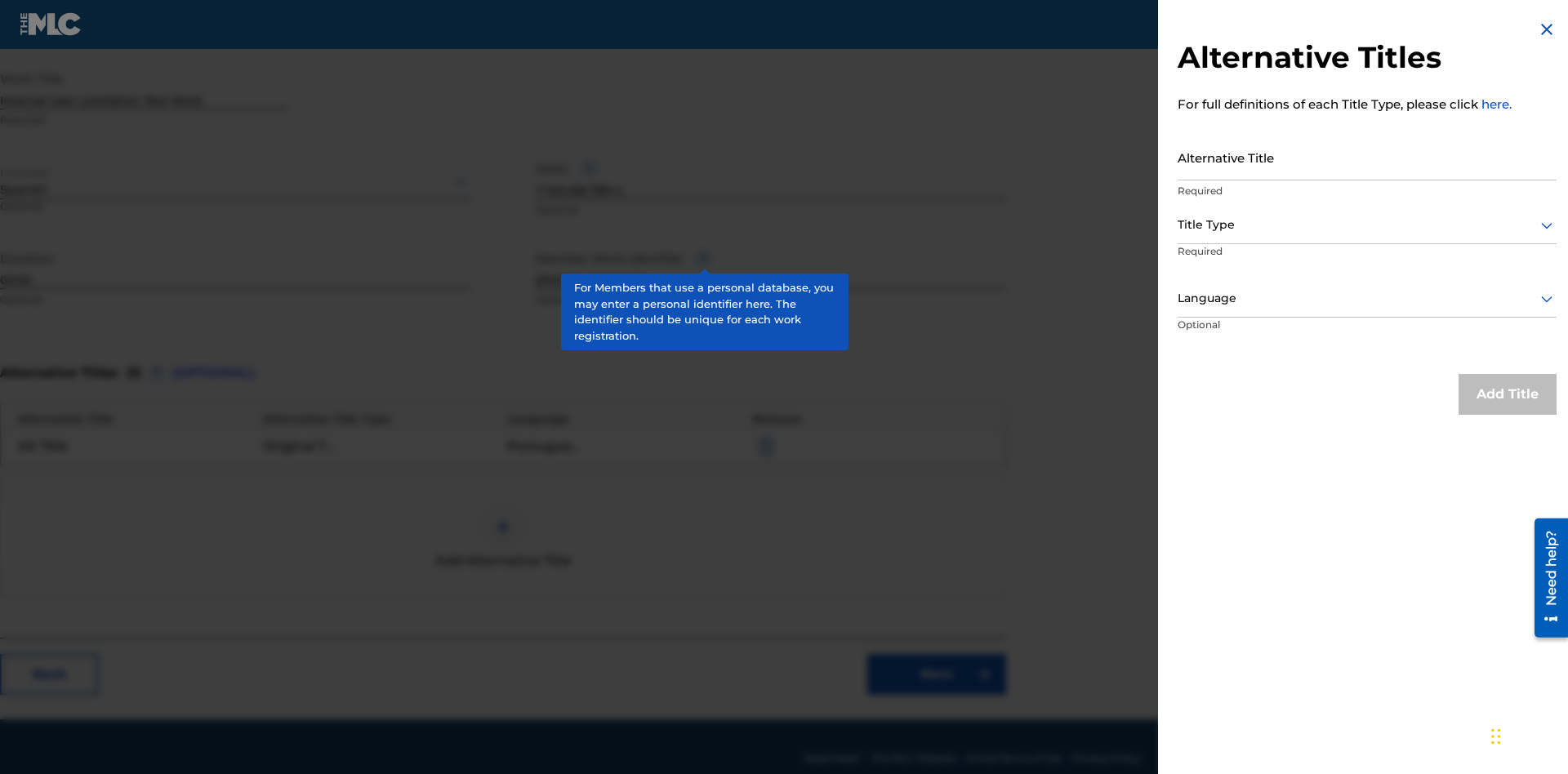
click at [1367, 157] on input "Alternative Title" at bounding box center [1367, 157] width 379 height 46
type input "New Title"
click at [1367, 225] on div at bounding box center [1367, 225] width 379 height 21
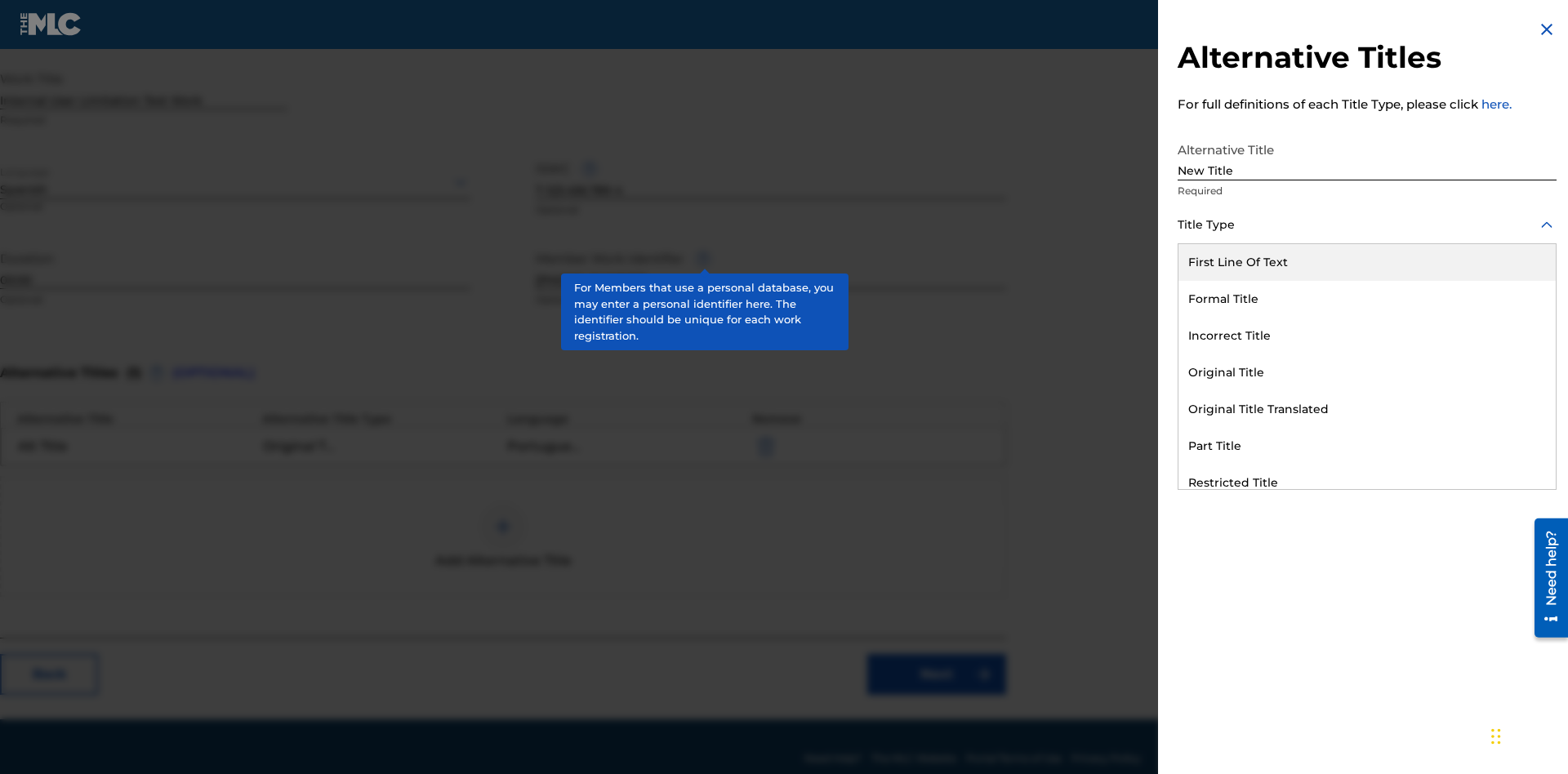
scroll to position [384, 407]
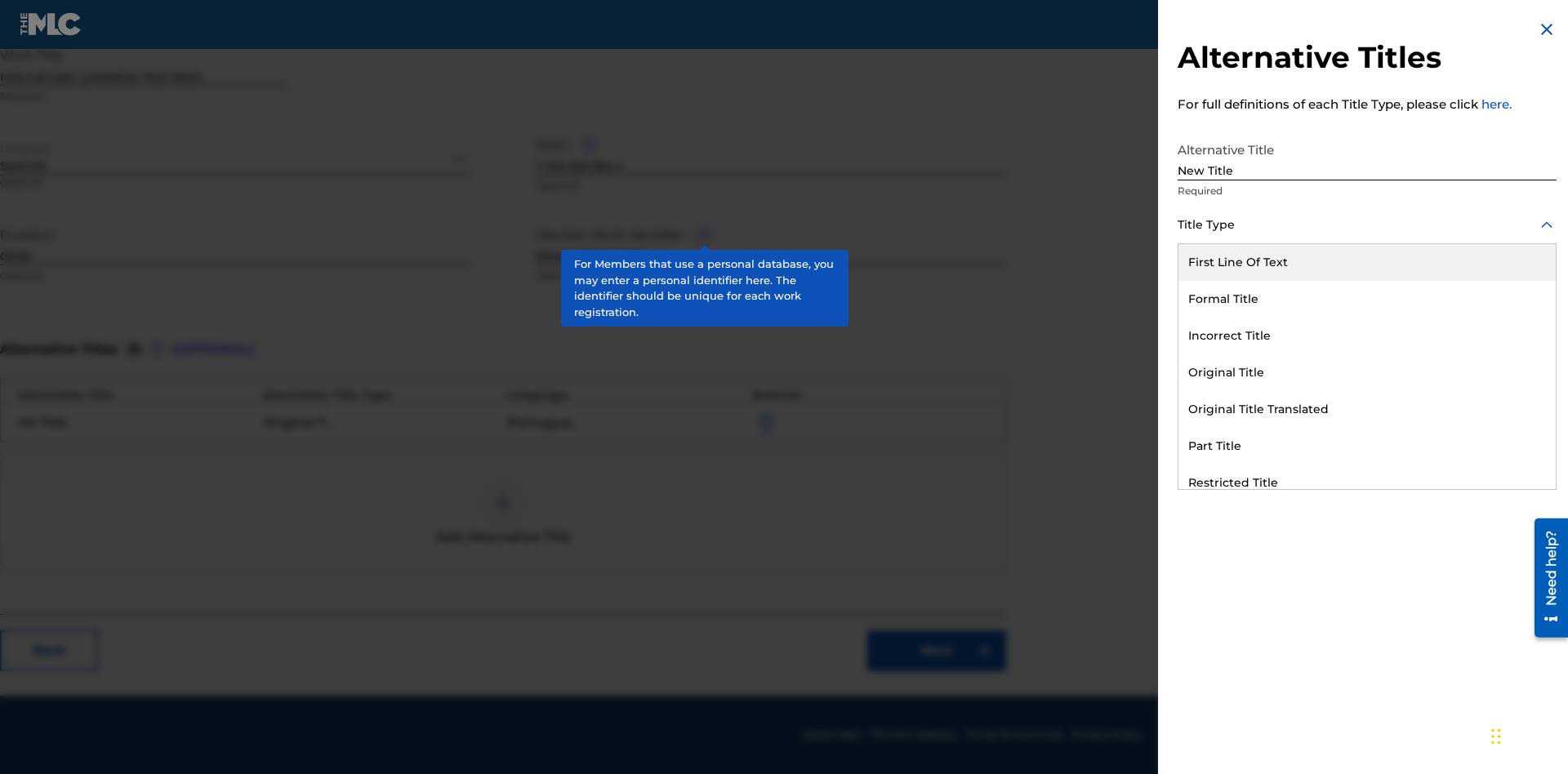
click at [1367, 336] on div "Incorrect Title" at bounding box center [1367, 336] width 378 height 37
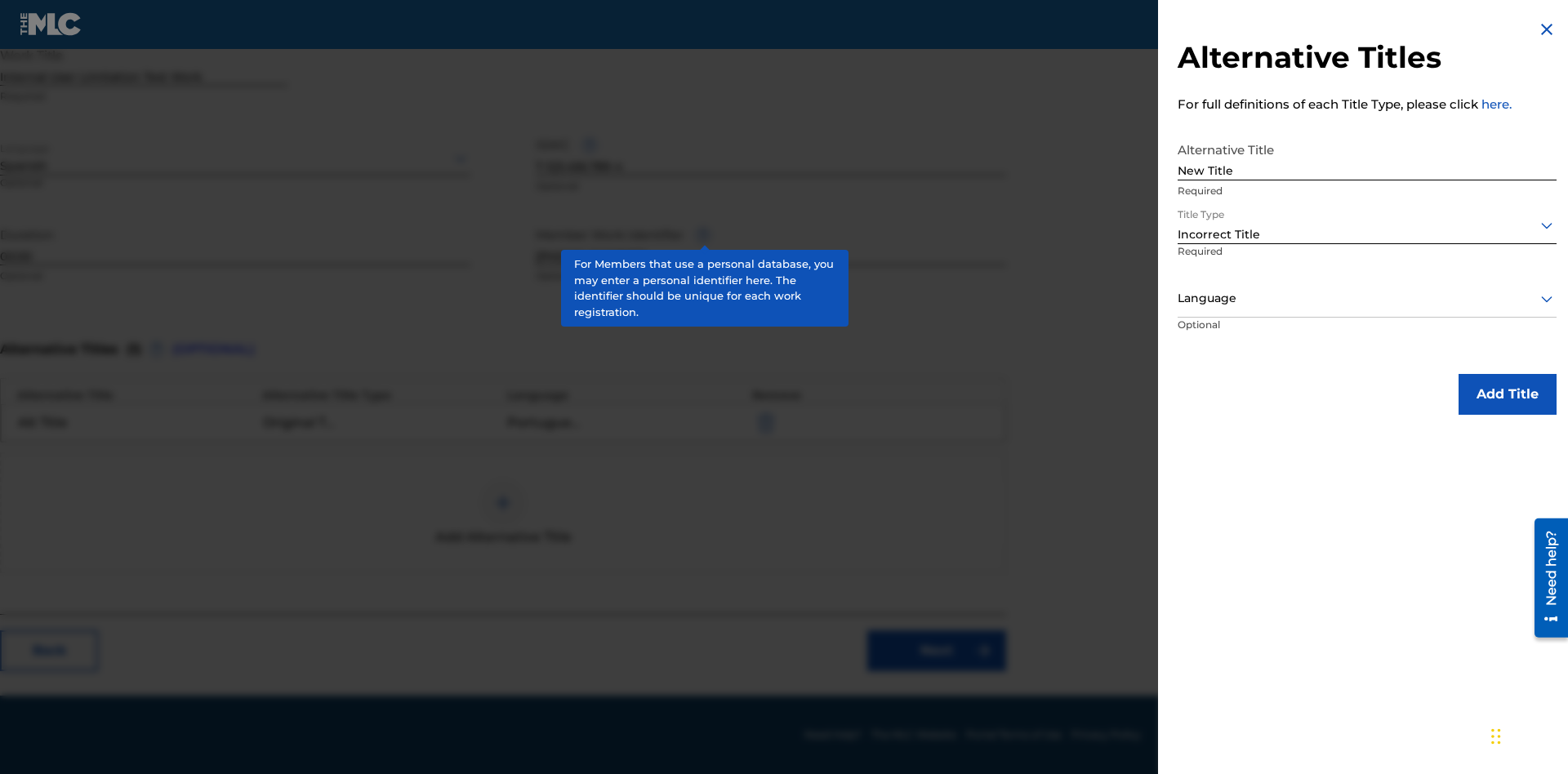
click at [1367, 298] on div at bounding box center [1367, 298] width 379 height 21
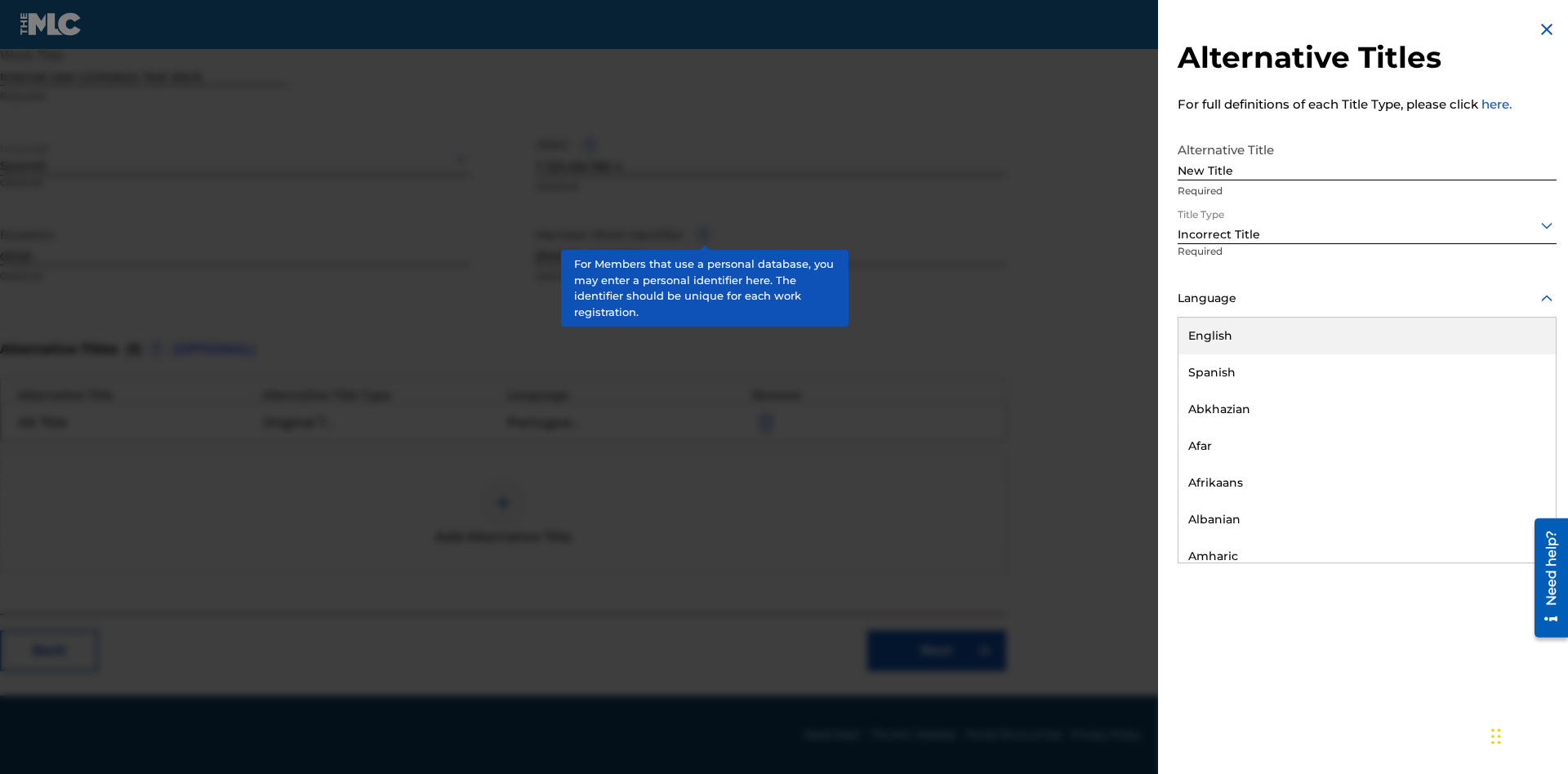
click at [1367, 336] on div "English" at bounding box center [1367, 336] width 378 height 37
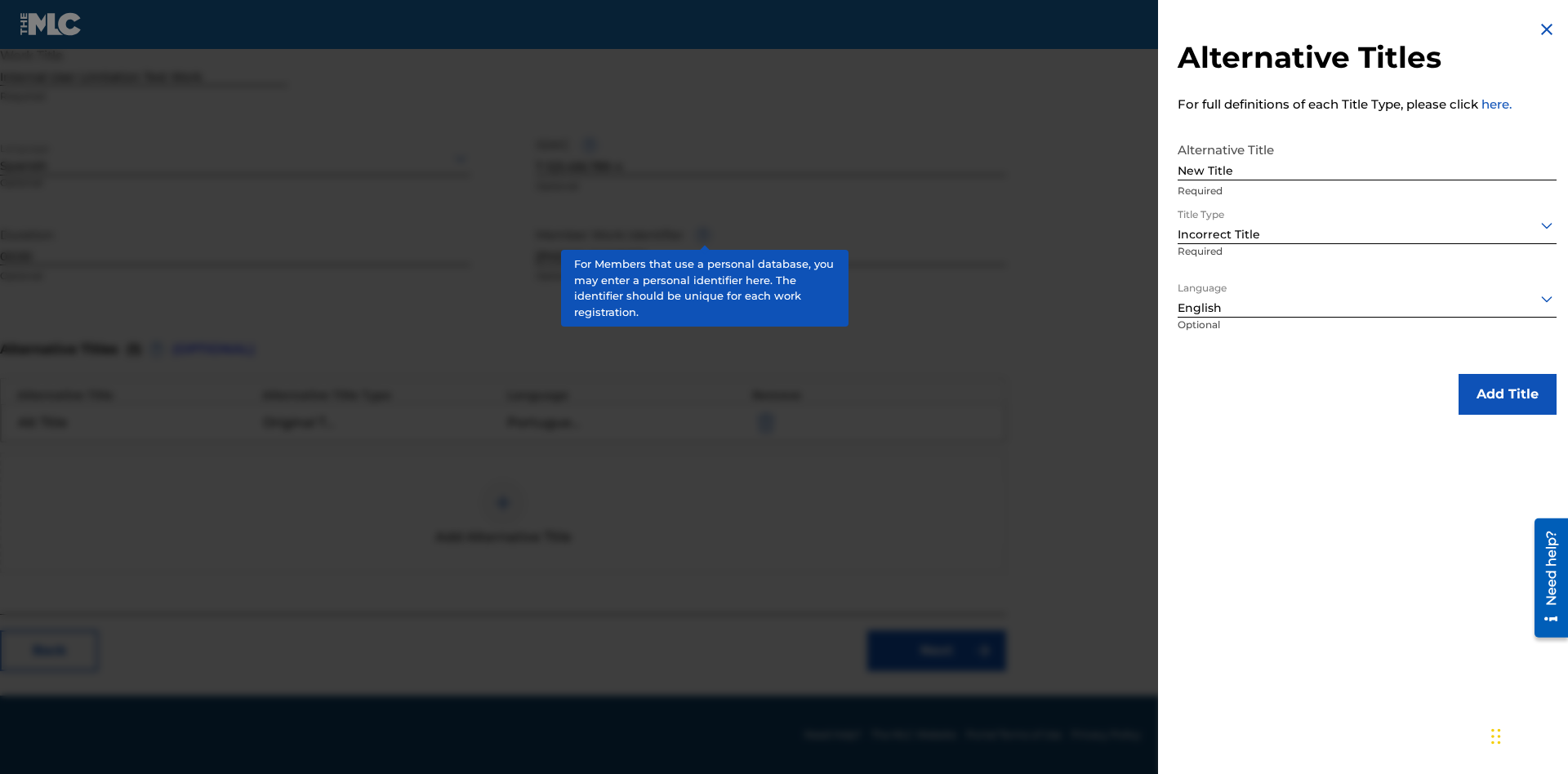
click at [1507, 394] on button "Add Title" at bounding box center [1507, 394] width 98 height 41
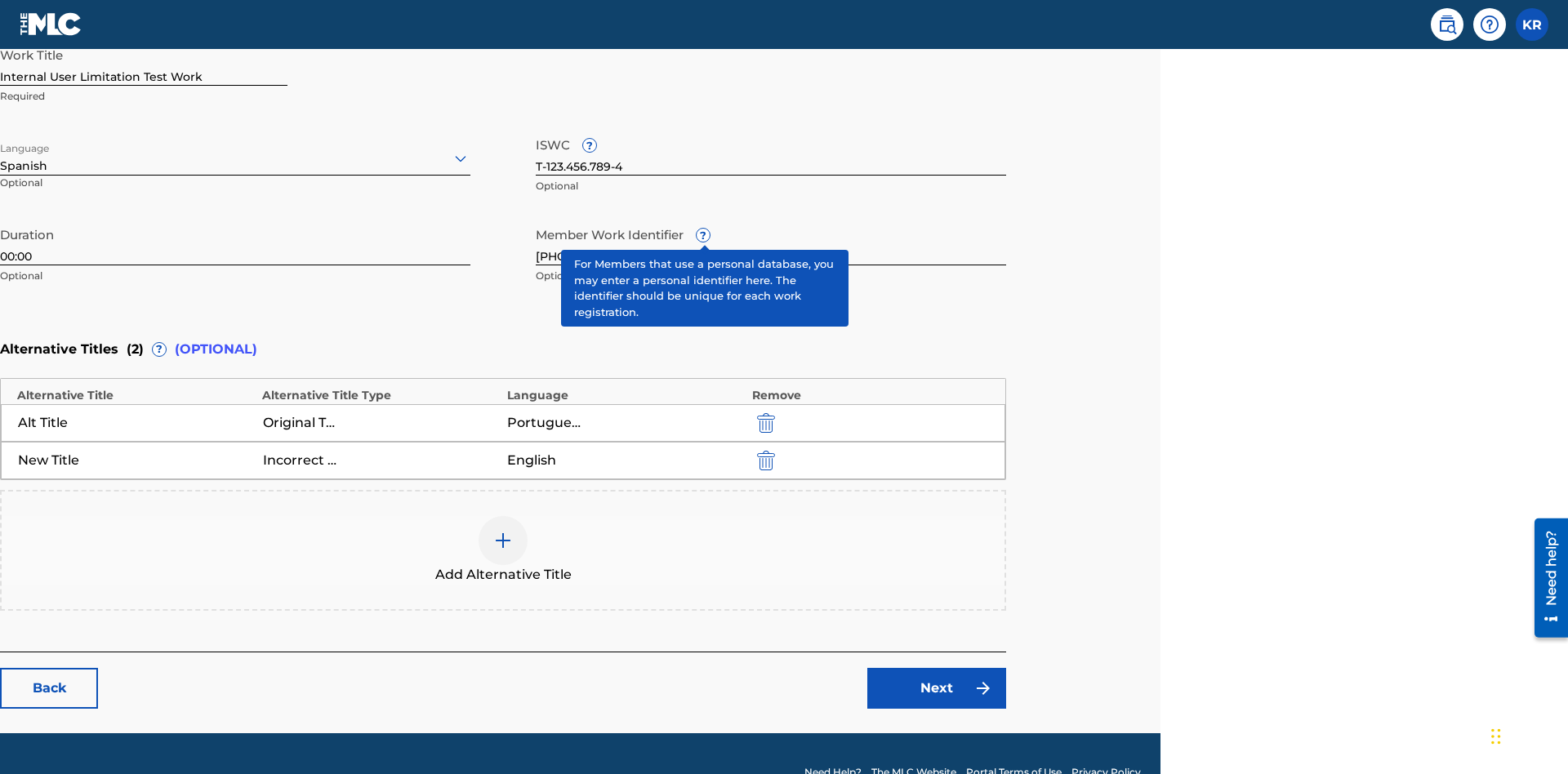
click at [764, 451] on img "submit" at bounding box center [766, 461] width 18 height 20
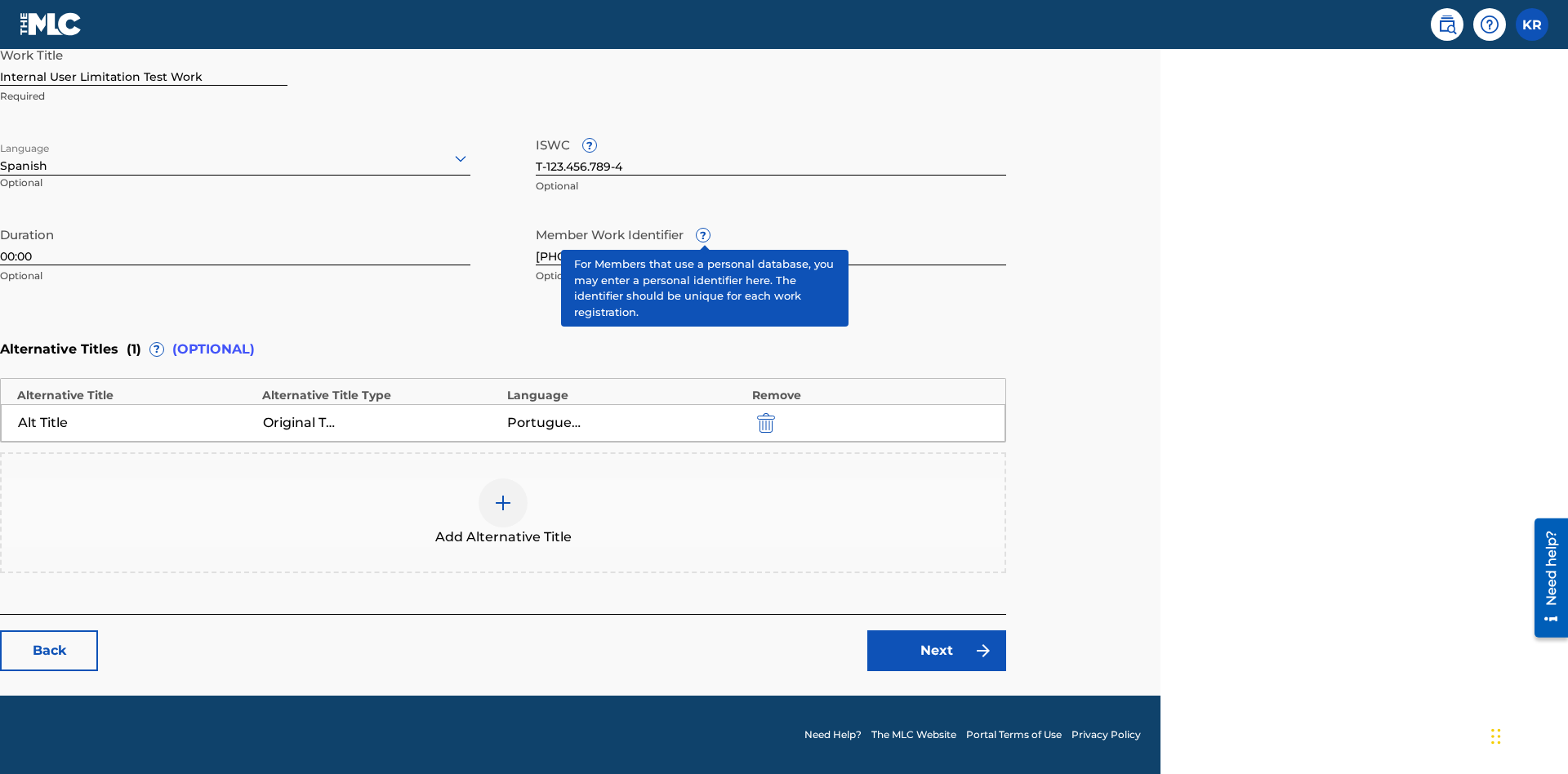
click at [503, 513] on div at bounding box center [503, 503] width 49 height 49
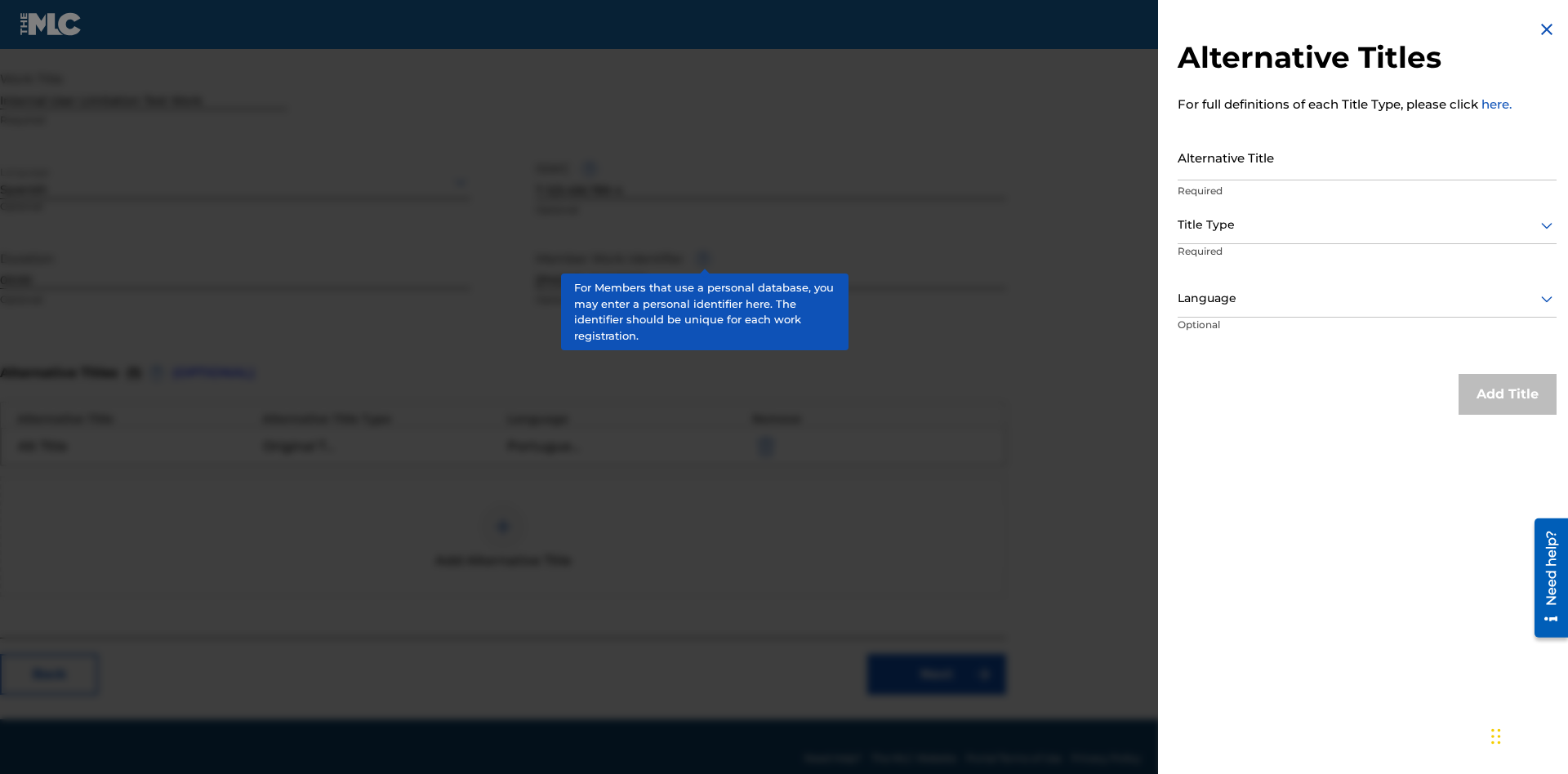
click at [1367, 157] on input "Alternative Title" at bounding box center [1367, 157] width 379 height 46
type input "Final Title"
click at [1367, 225] on div at bounding box center [1367, 225] width 379 height 21
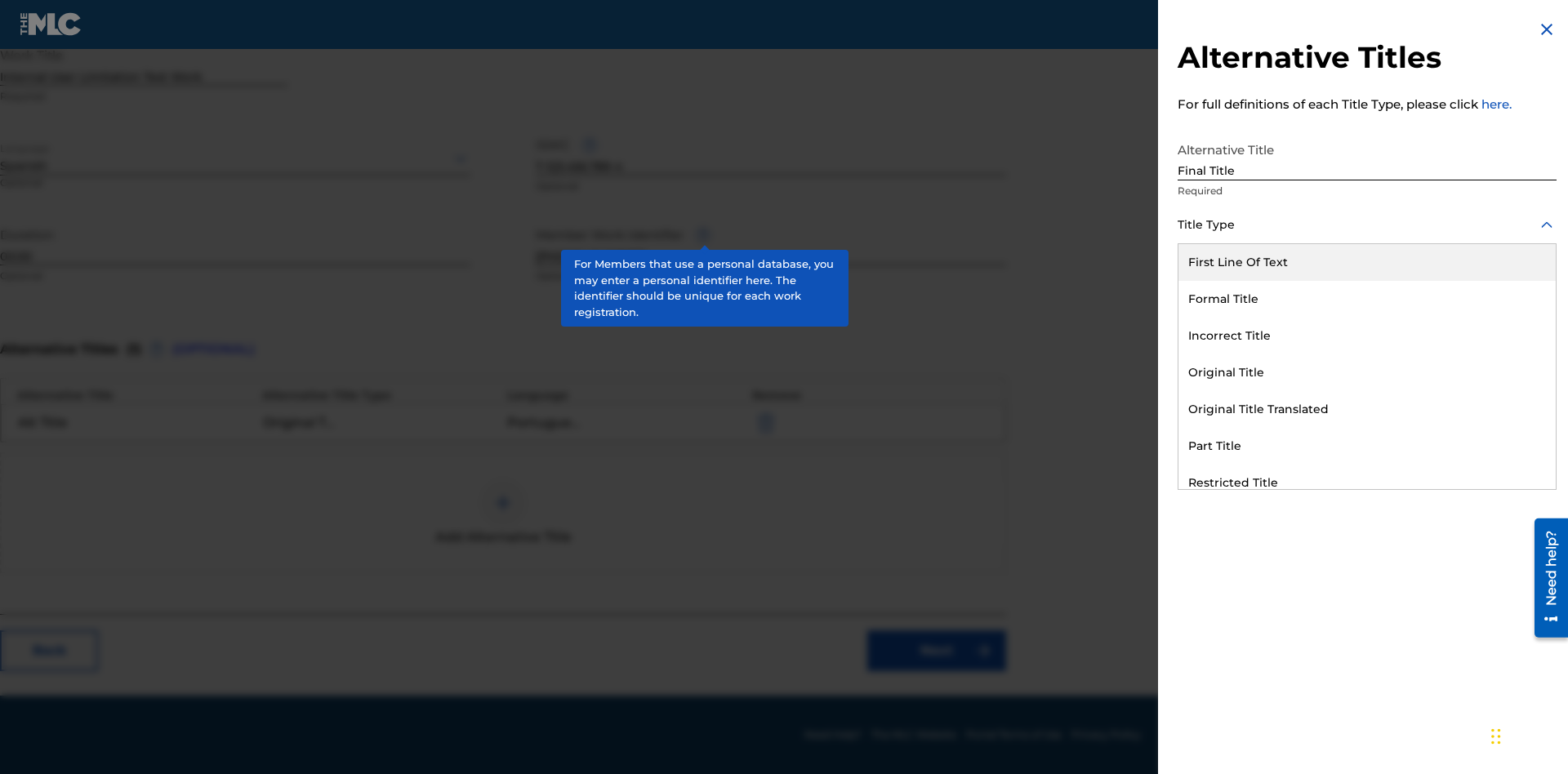
click at [1367, 446] on div "Part Title" at bounding box center [1367, 446] width 378 height 37
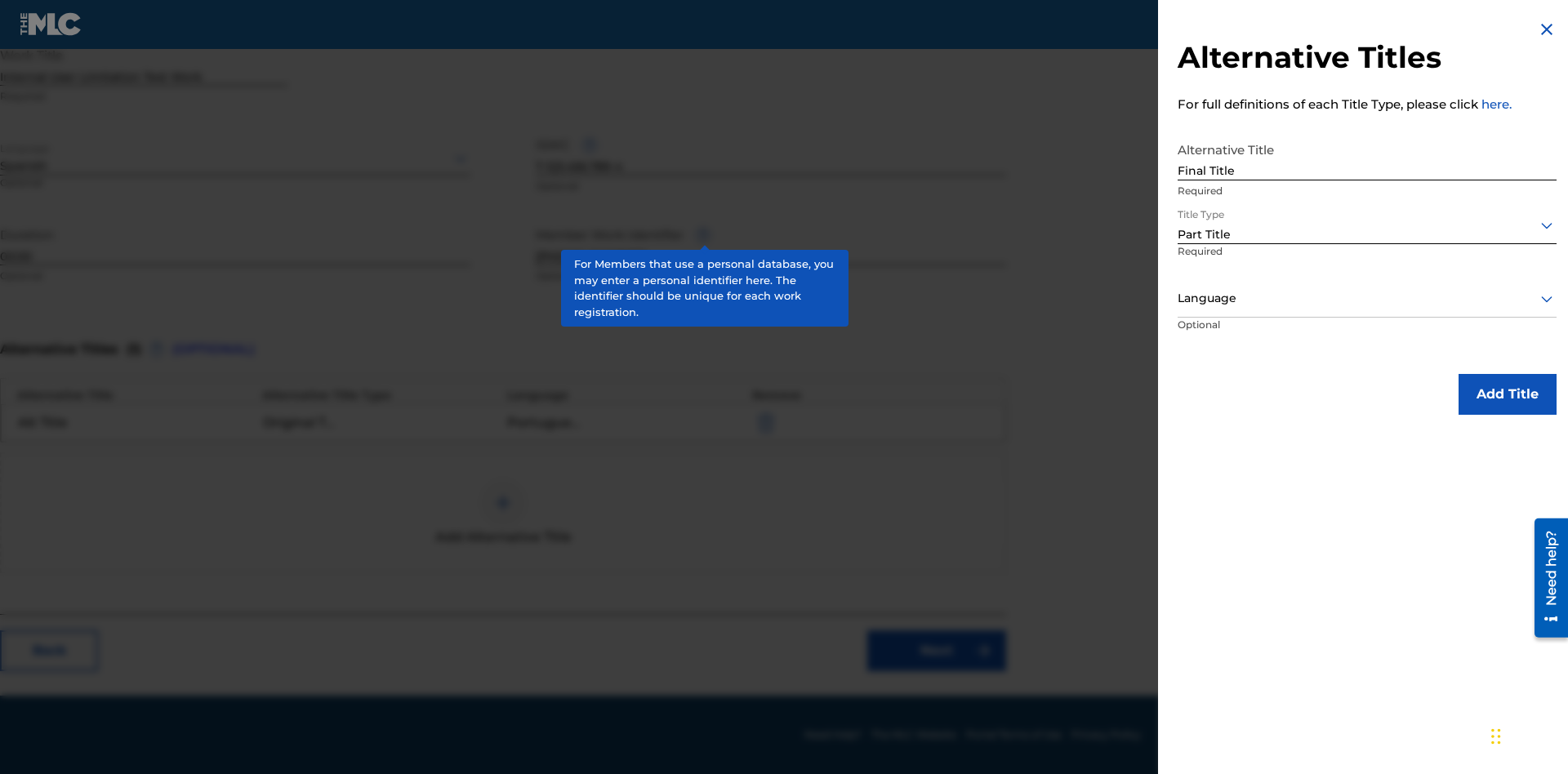
click at [1367, 298] on div at bounding box center [1367, 298] width 379 height 21
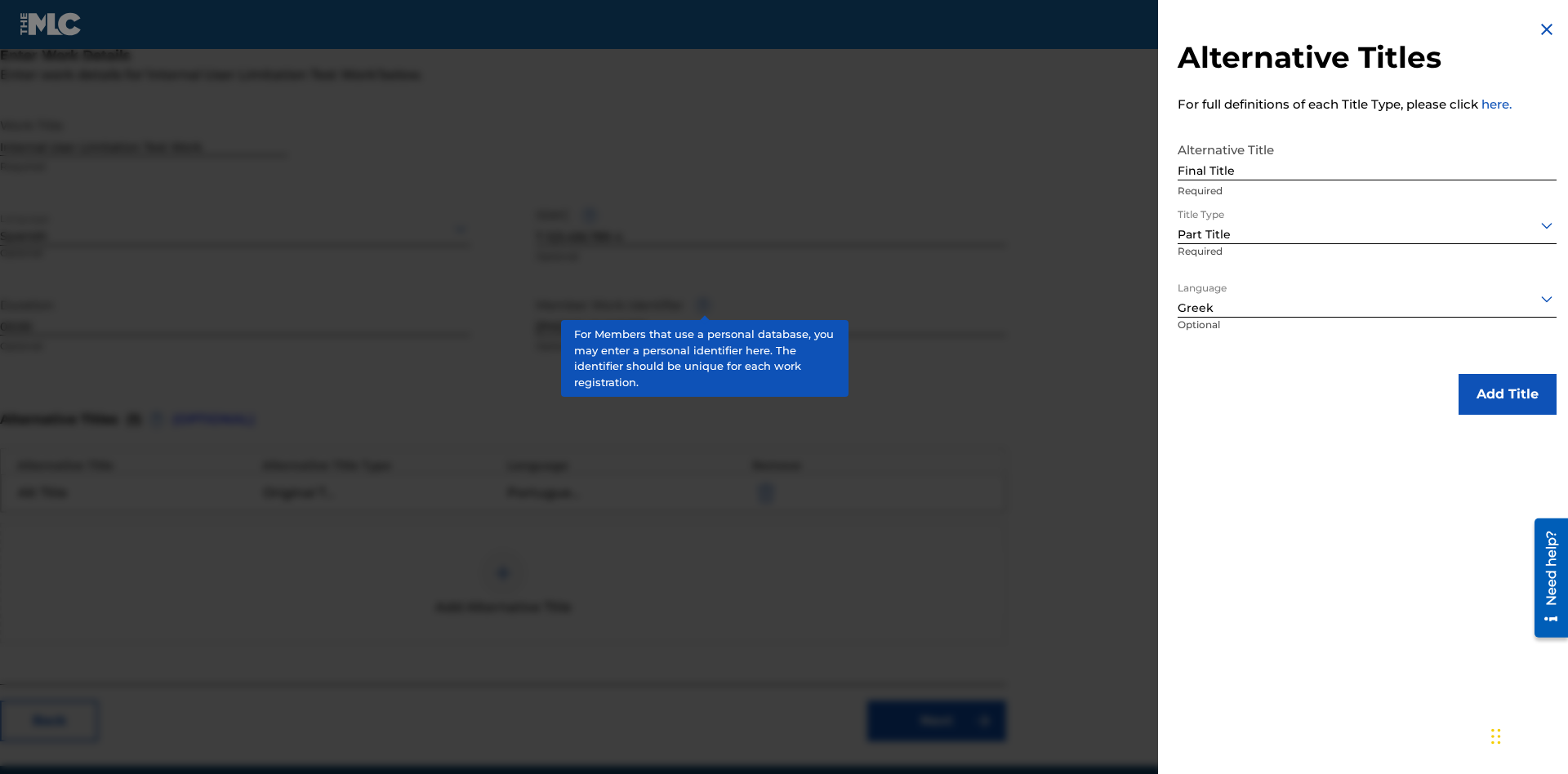
click at [1507, 394] on button "Add Title" at bounding box center [1507, 394] width 98 height 41
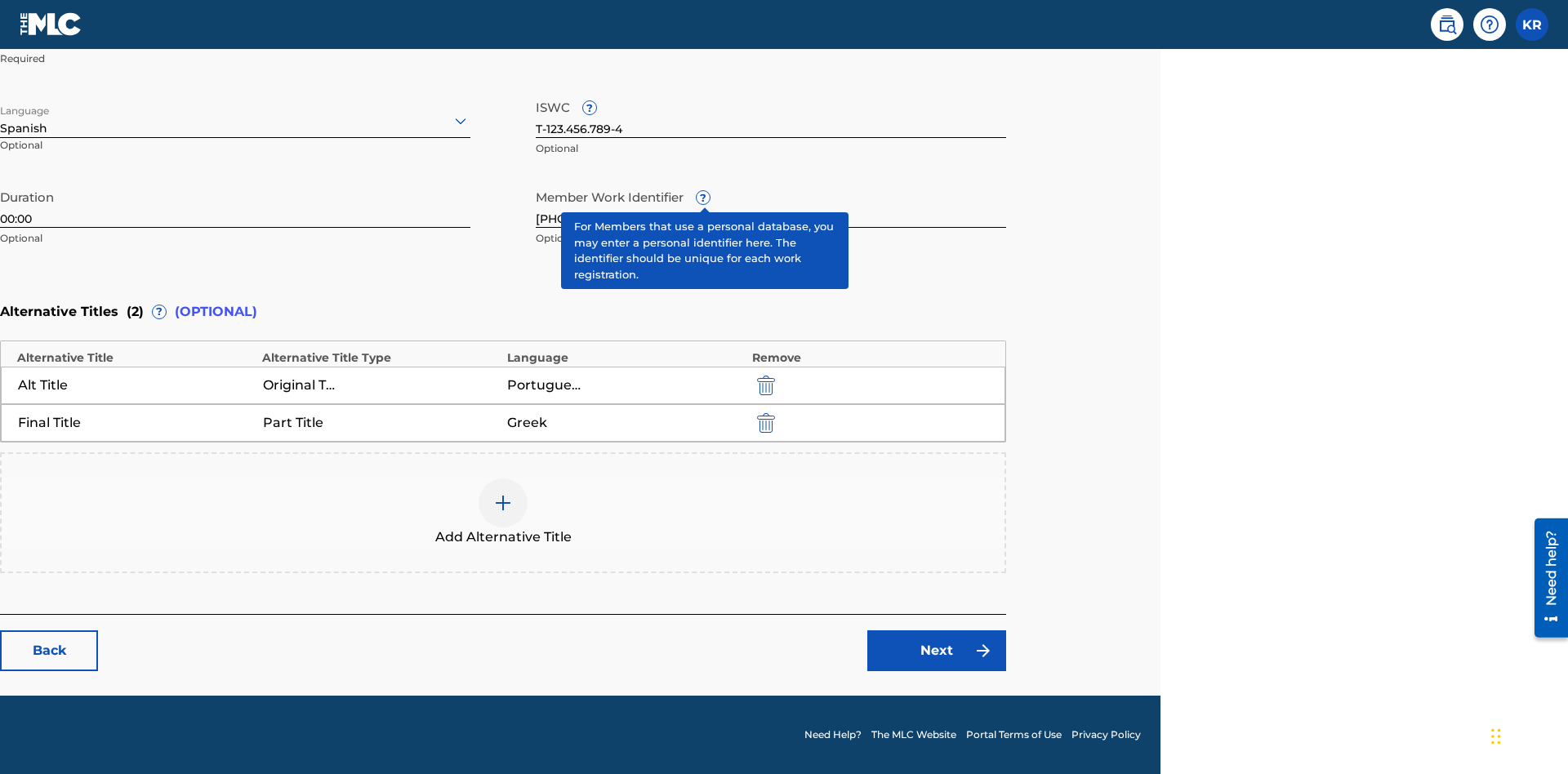
click at [937, 651] on link "Next" at bounding box center [936, 650] width 139 height 41
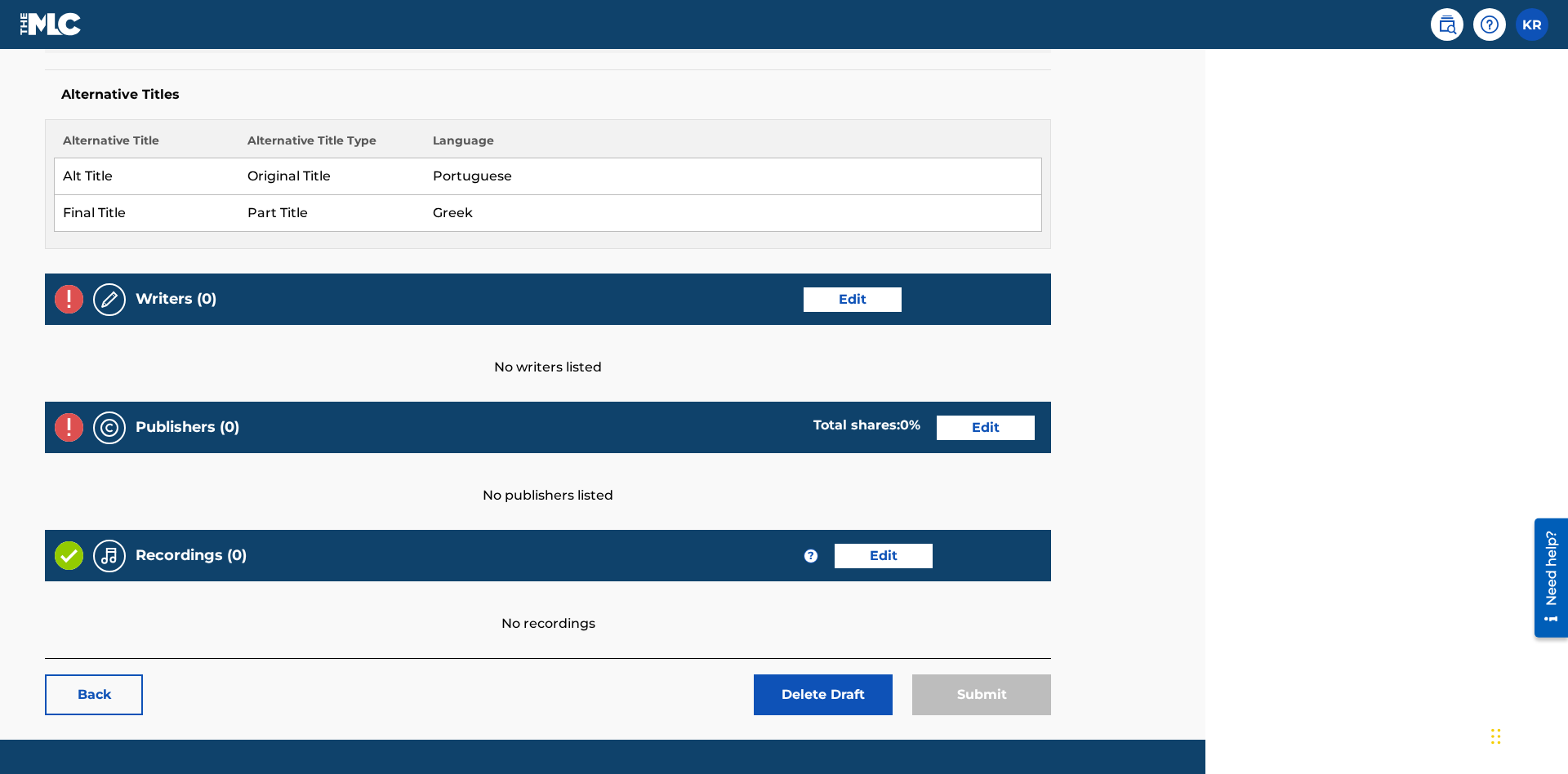
click at [807, 288] on link "Edit" at bounding box center [853, 300] width 98 height 24
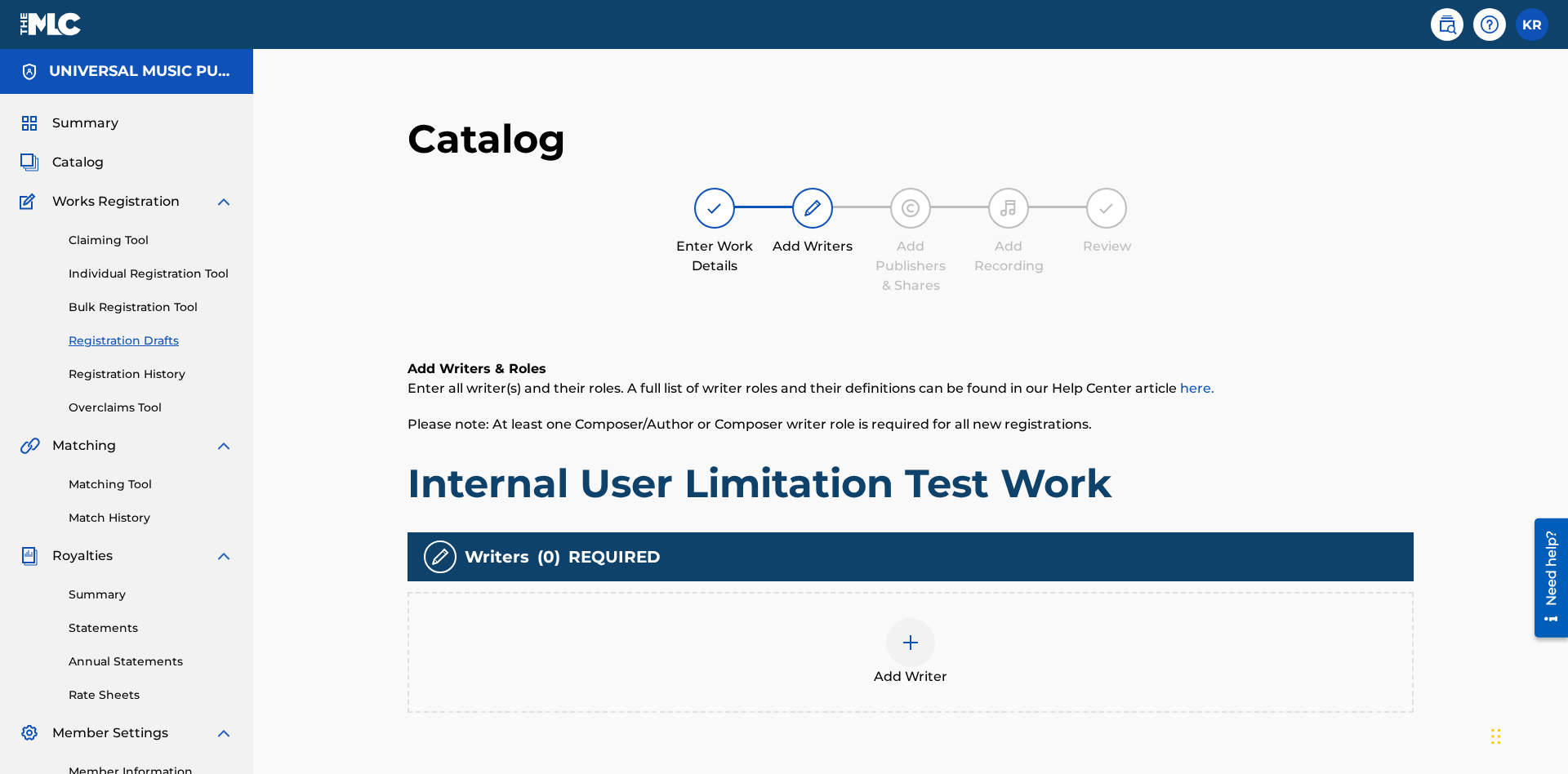
scroll to position [205, 407]
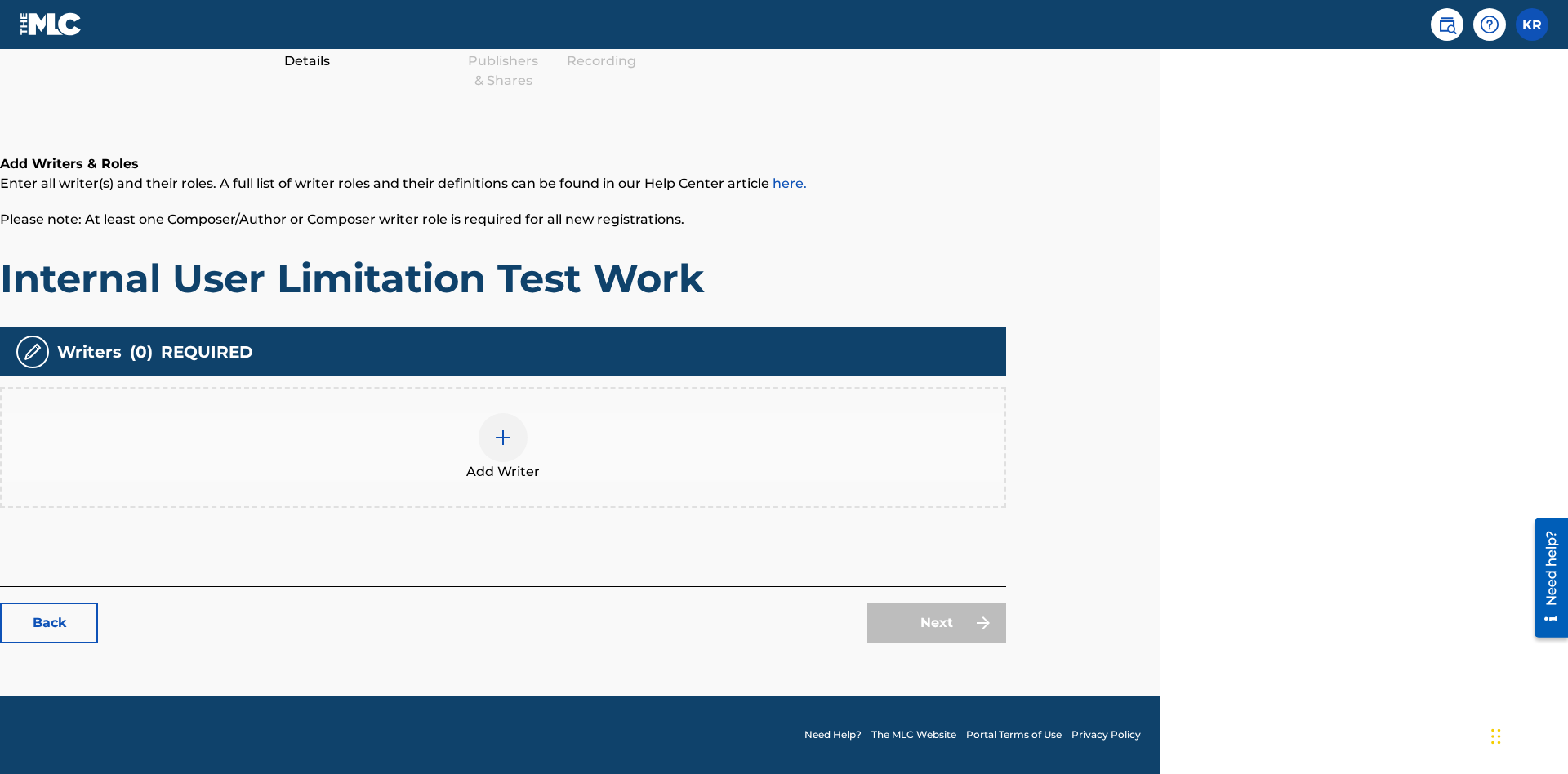
click at [503, 446] on img at bounding box center [503, 438] width 20 height 20
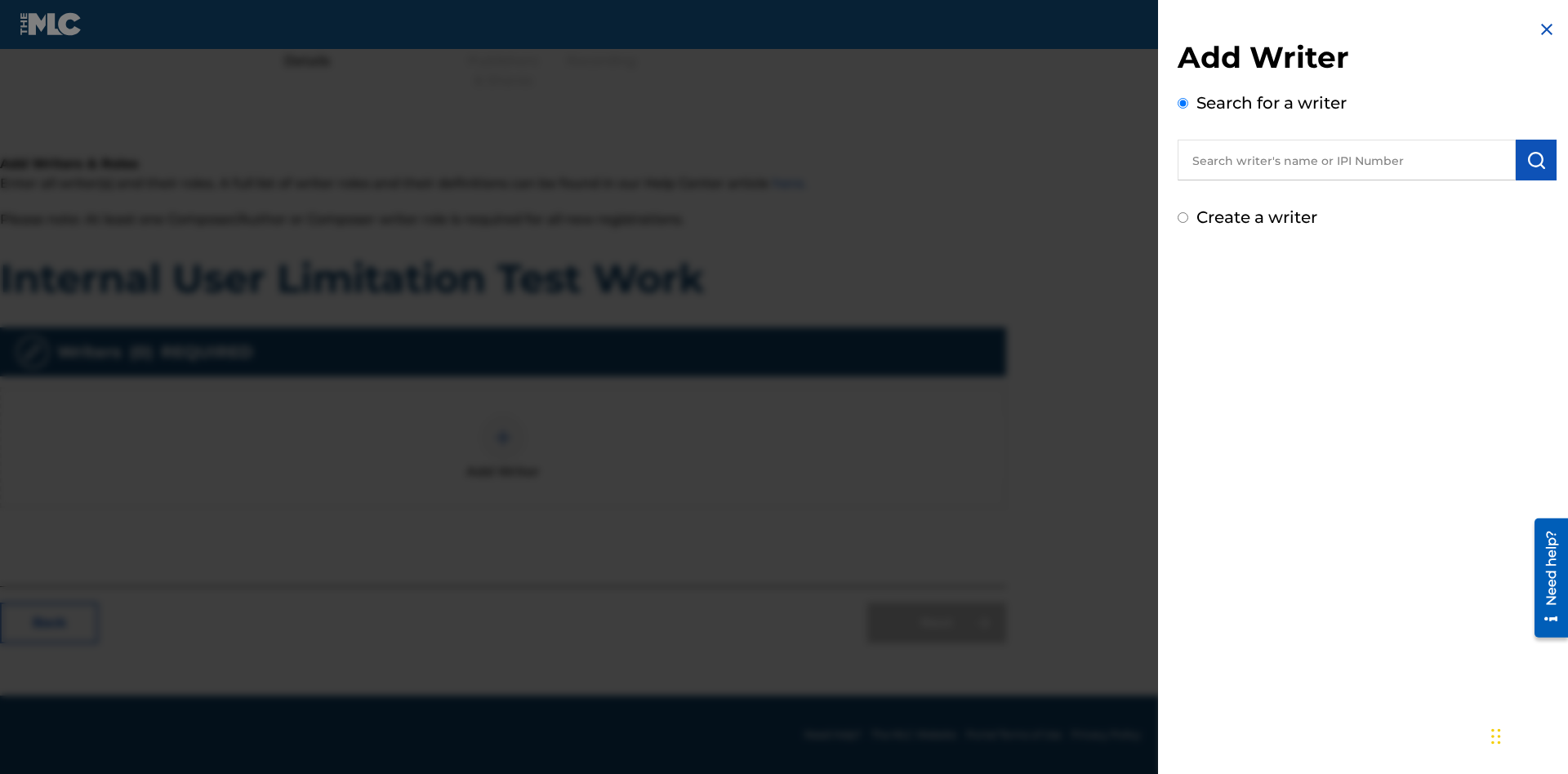
click at [1347, 160] on input "text" at bounding box center [1346, 159] width 338 height 41
type input "MARK STEVEN BERKOWITZ"
click at [1536, 160] on img "submit" at bounding box center [1536, 160] width 20 height 20
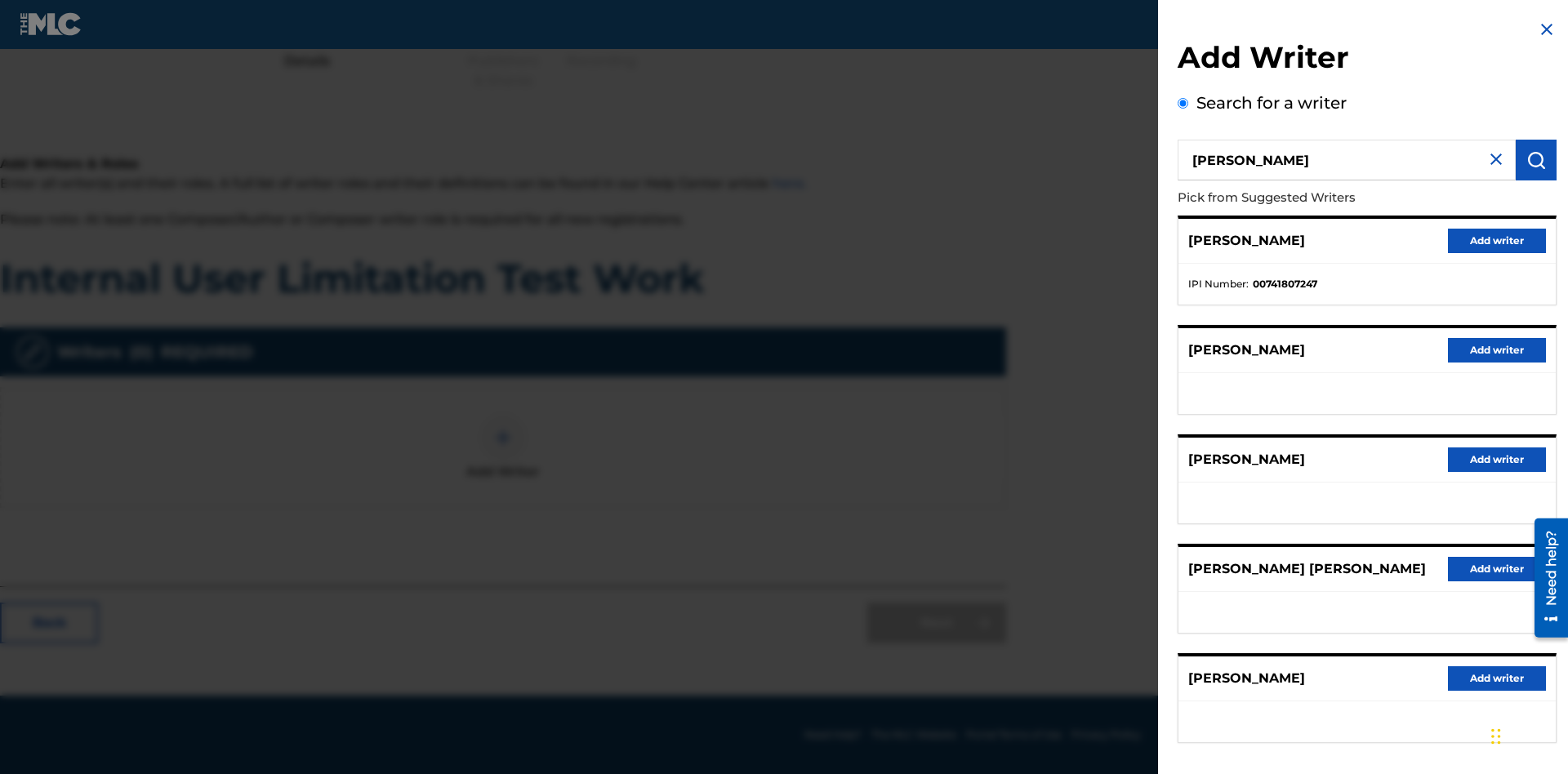
click at [1497, 240] on button "Add writer" at bounding box center [1496, 241] width 98 height 24
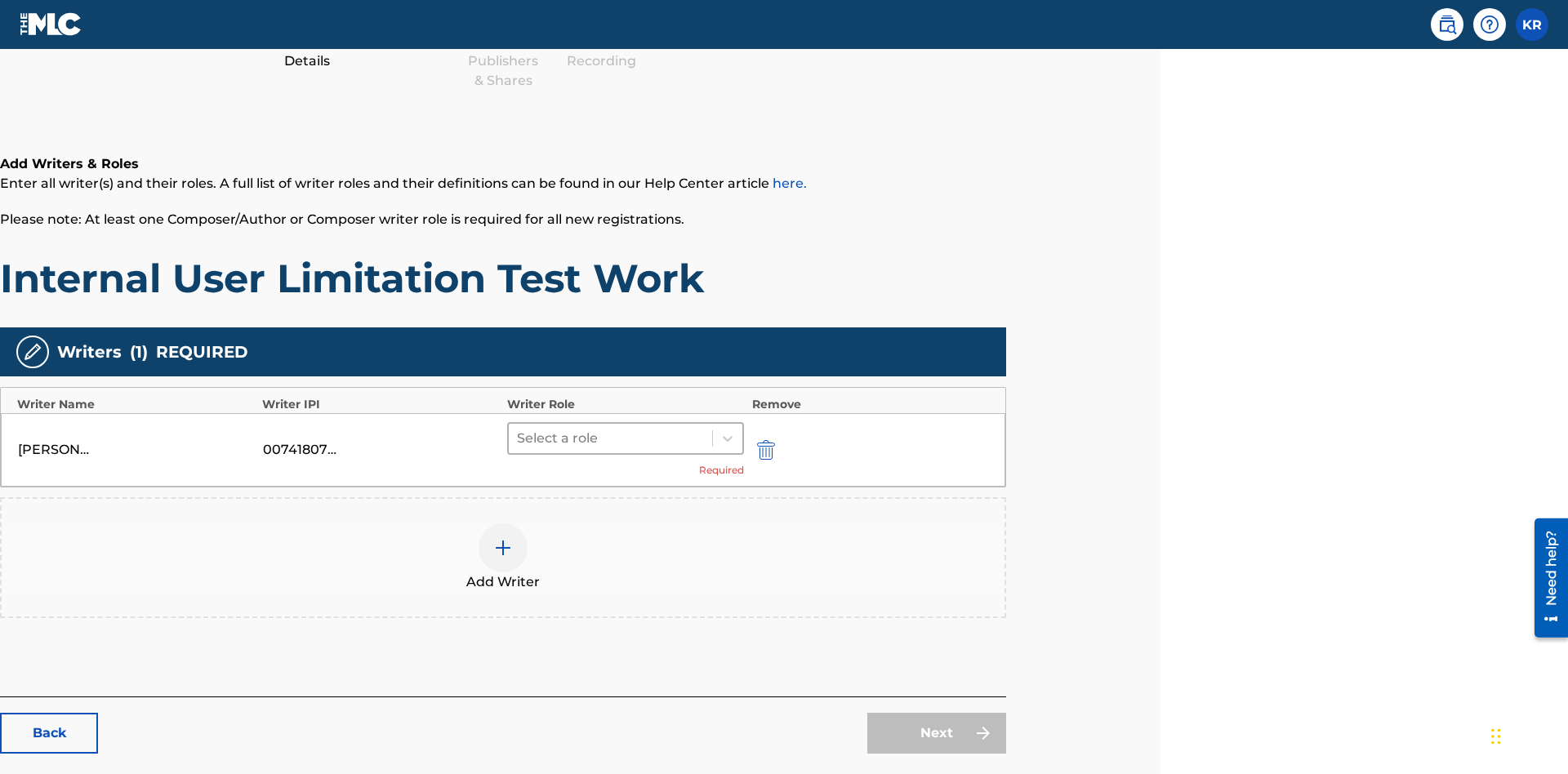
click at [519, 429] on input "text" at bounding box center [519, 439] width 4 height 20
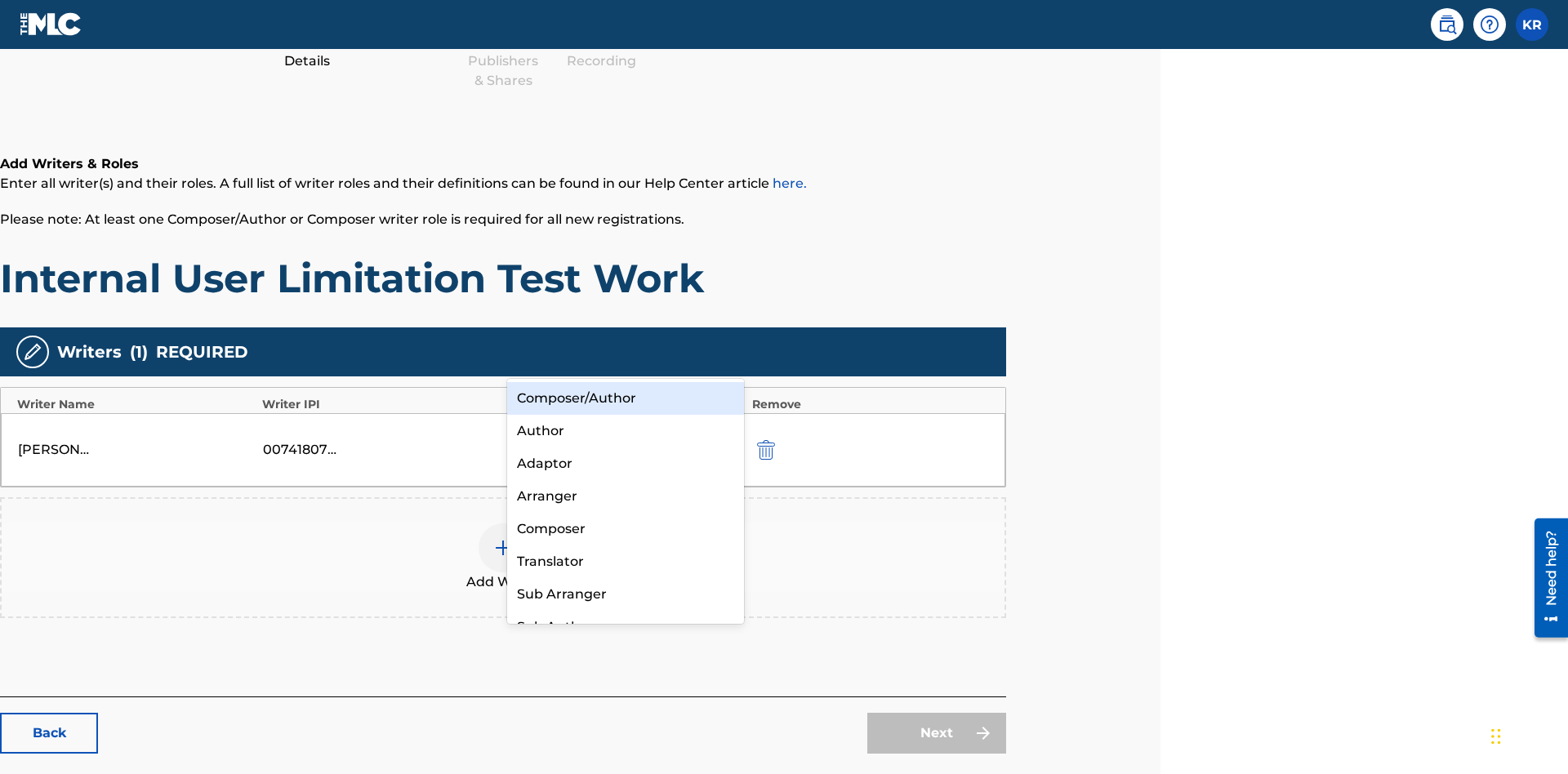
scroll to position [288, 407]
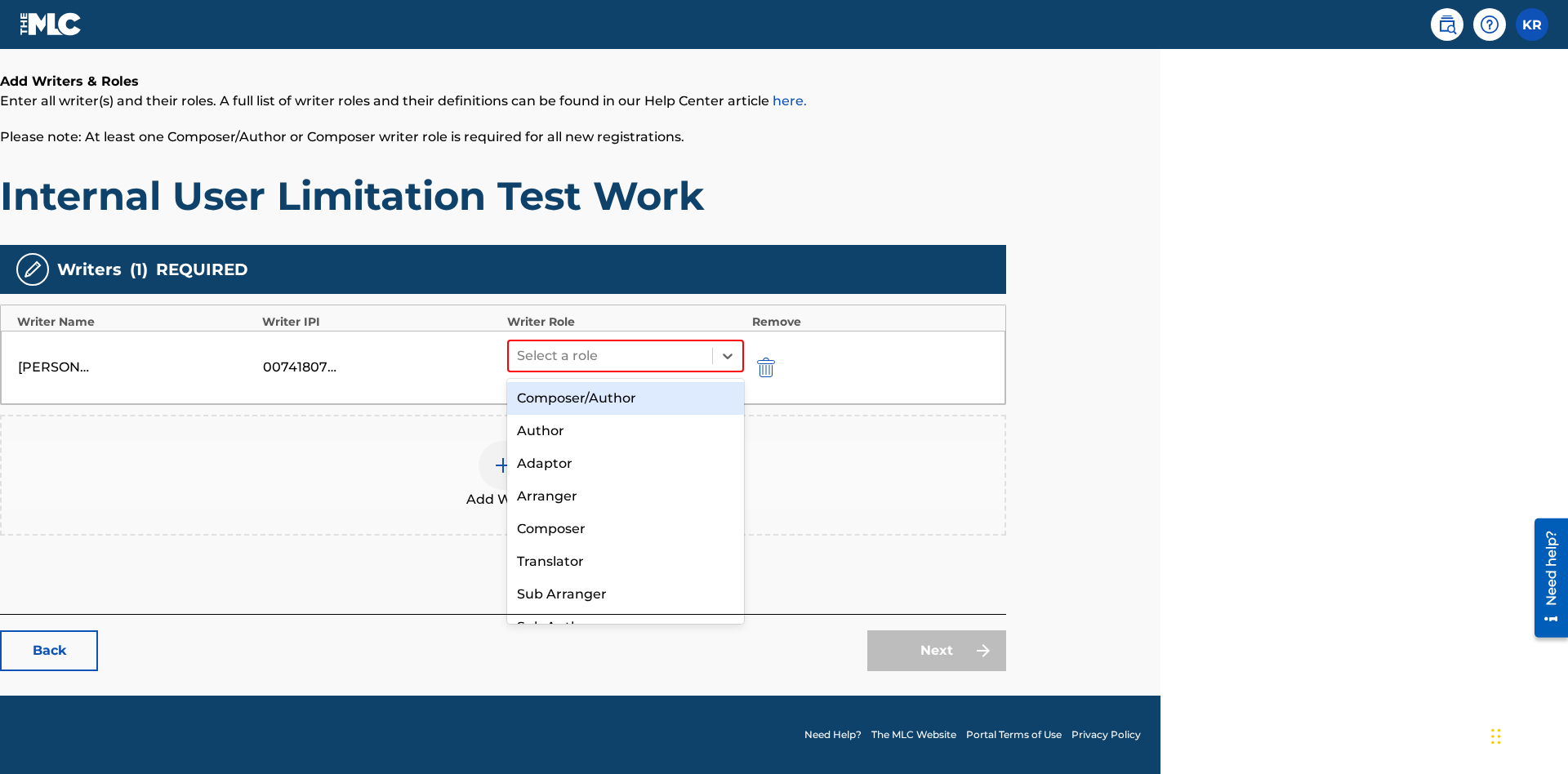
click at [625, 529] on div "Composer" at bounding box center [626, 530] width 237 height 33
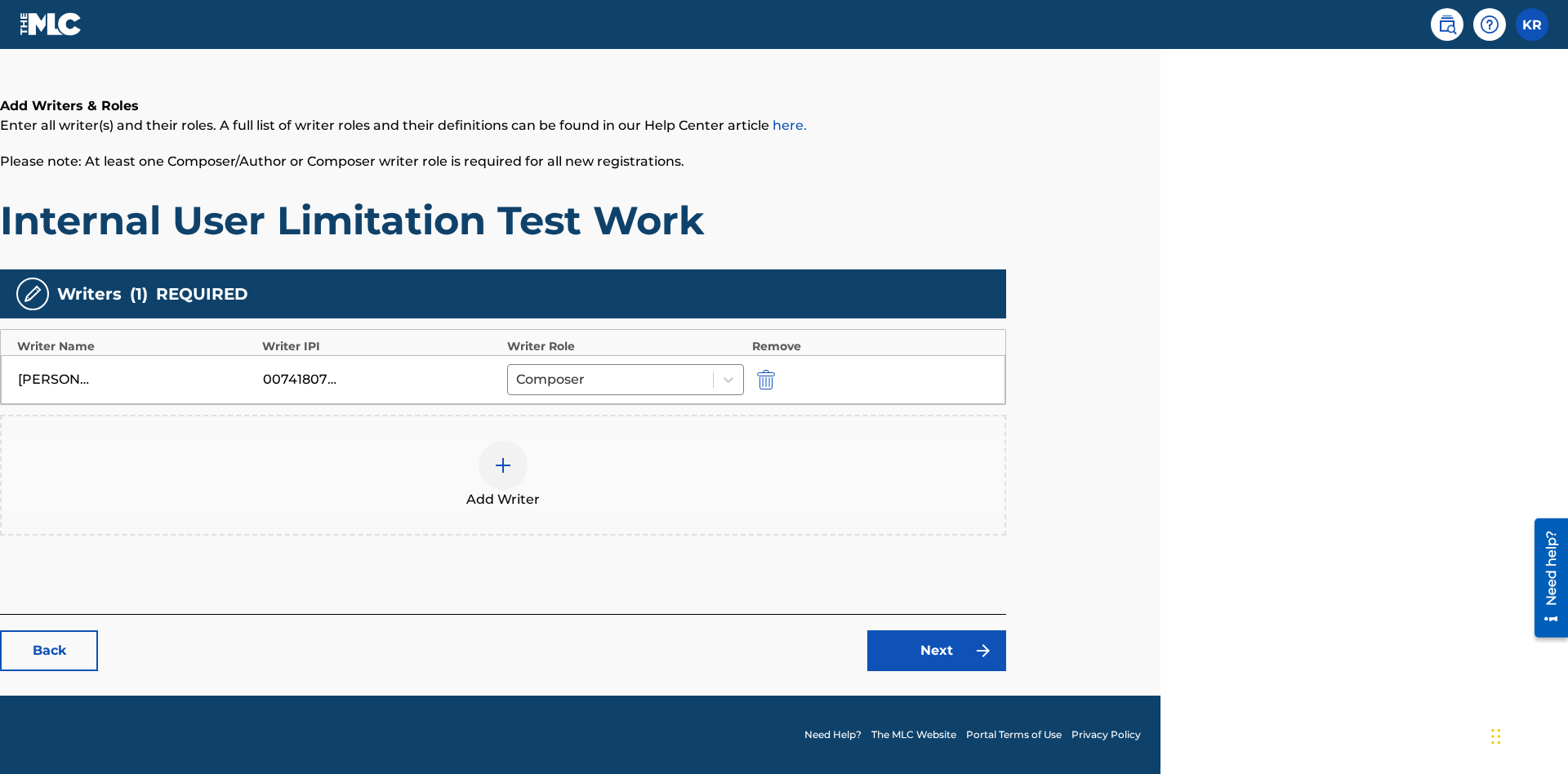
scroll to position [263, 407]
click at [937, 651] on link "Next" at bounding box center [936, 650] width 139 height 41
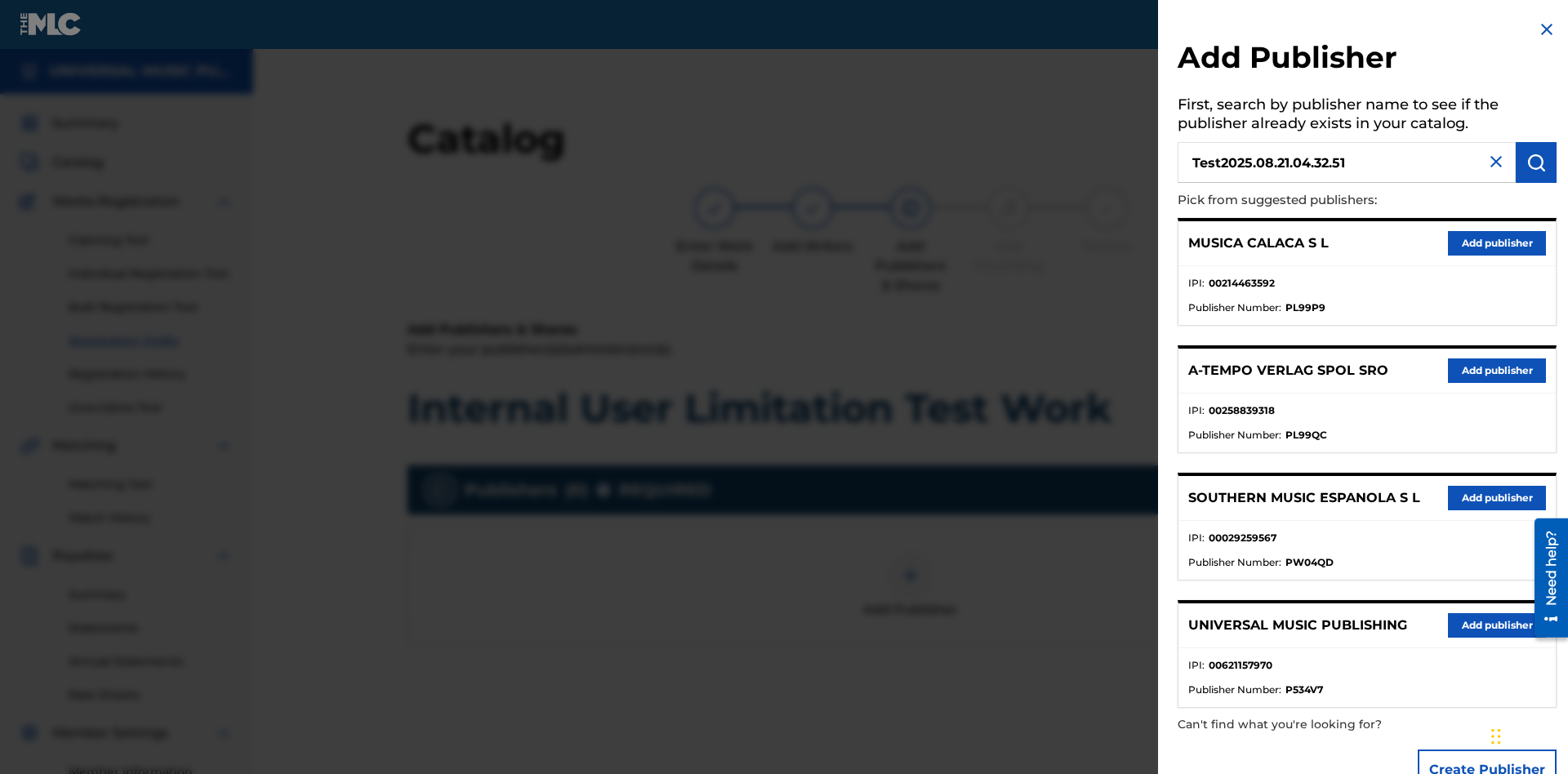
type input "Test2025.08.21.04.32.51"
click at [1536, 163] on img "submit" at bounding box center [1536, 163] width 20 height 20
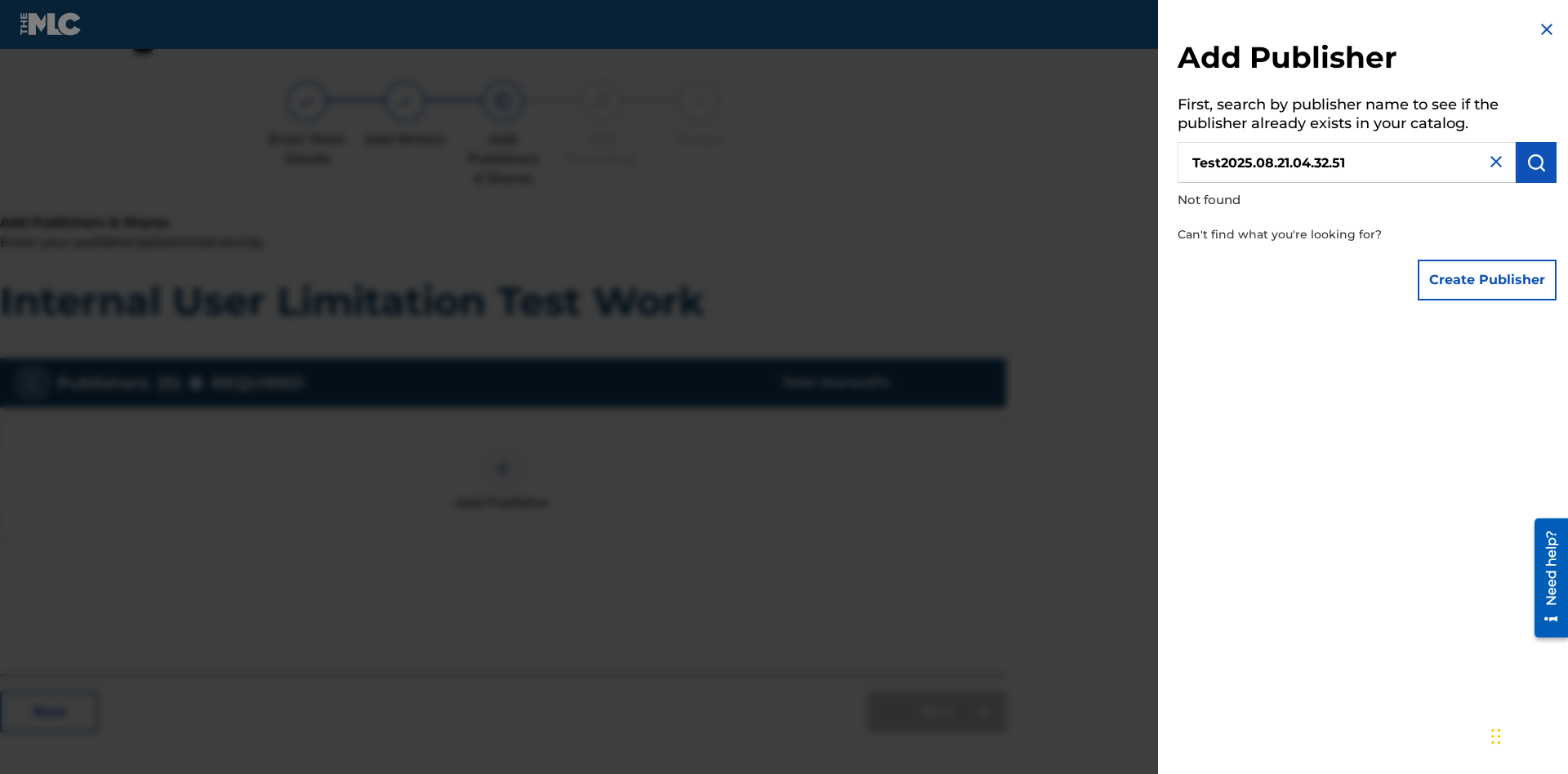
click at [1488, 280] on button "Create Publisher" at bounding box center [1487, 280] width 139 height 41
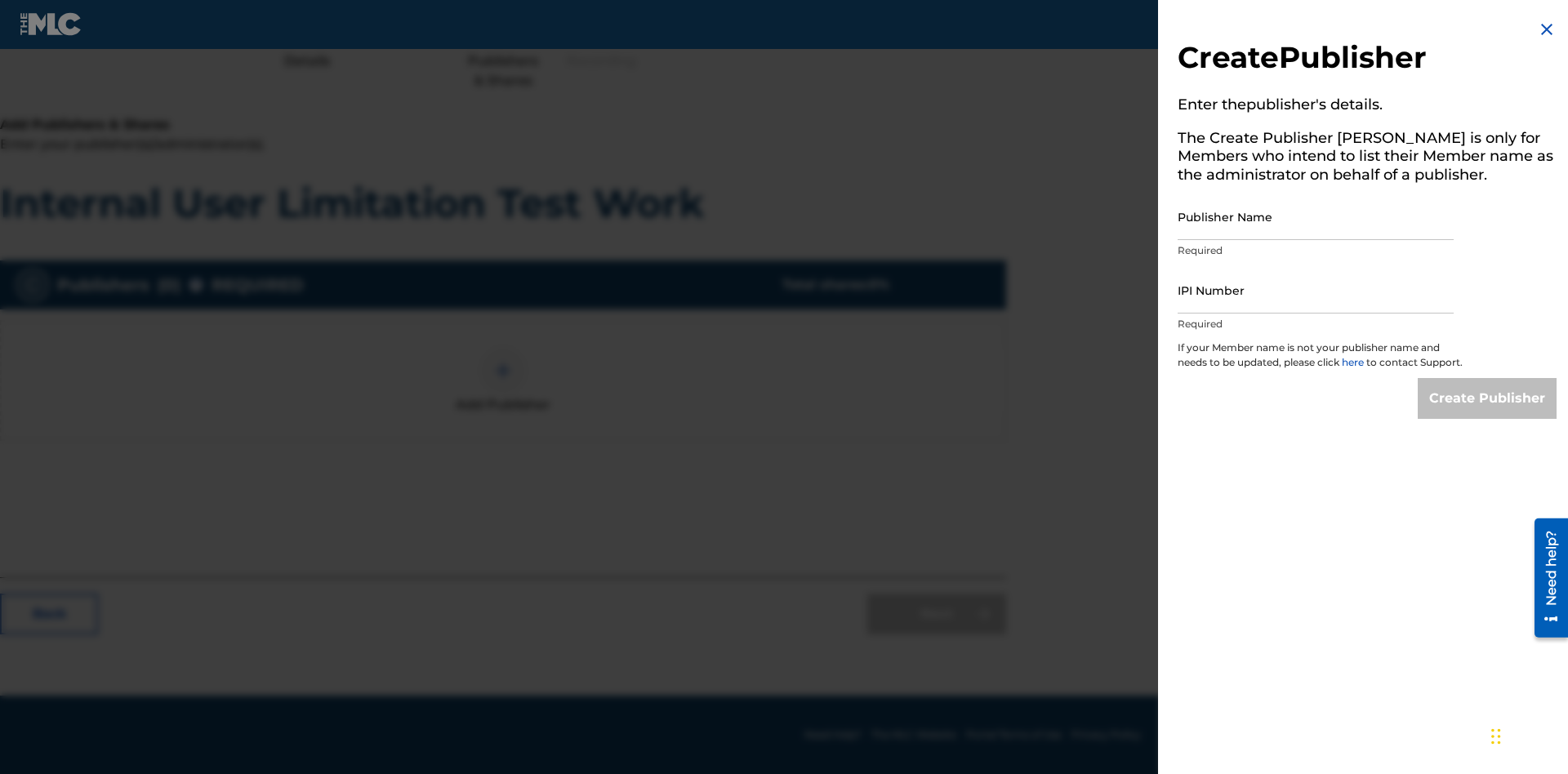
click at [1315, 216] on input "Publisher Name" at bounding box center [1315, 216] width 276 height 46
type input "Test2025.08.21.04.32.55"
click at [1315, 290] on input "IPI Number" at bounding box center [1315, 290] width 276 height 46
type input "00595839777"
click at [1488, 413] on input "Create Publisher" at bounding box center [1487, 398] width 139 height 41
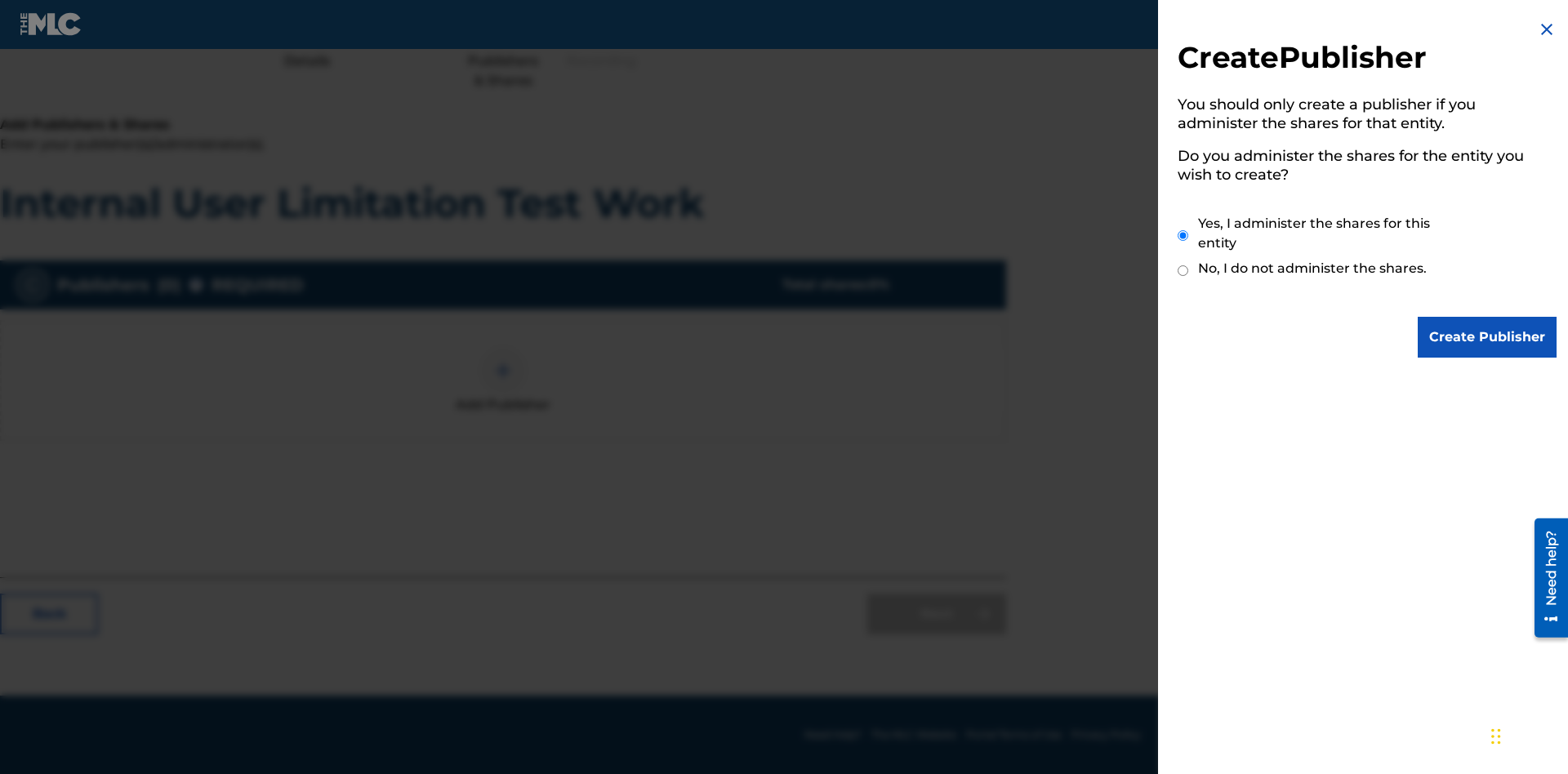
click at [1183, 235] on input "Yes, I administer the shares for this entity" at bounding box center [1183, 235] width 11 height 35
click at [1488, 338] on input "Create Publisher" at bounding box center [1487, 337] width 139 height 41
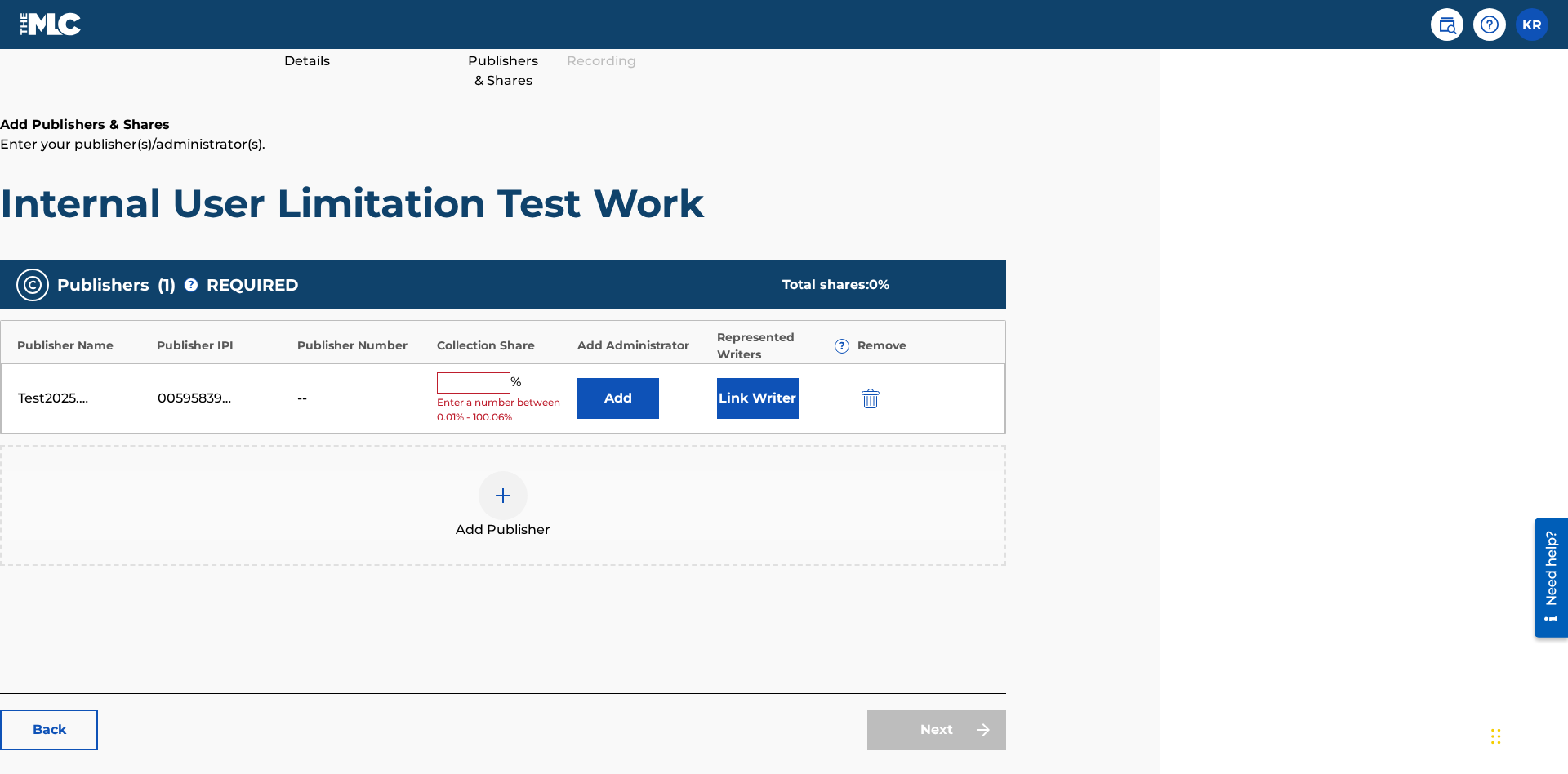
scroll to position [272, 407]
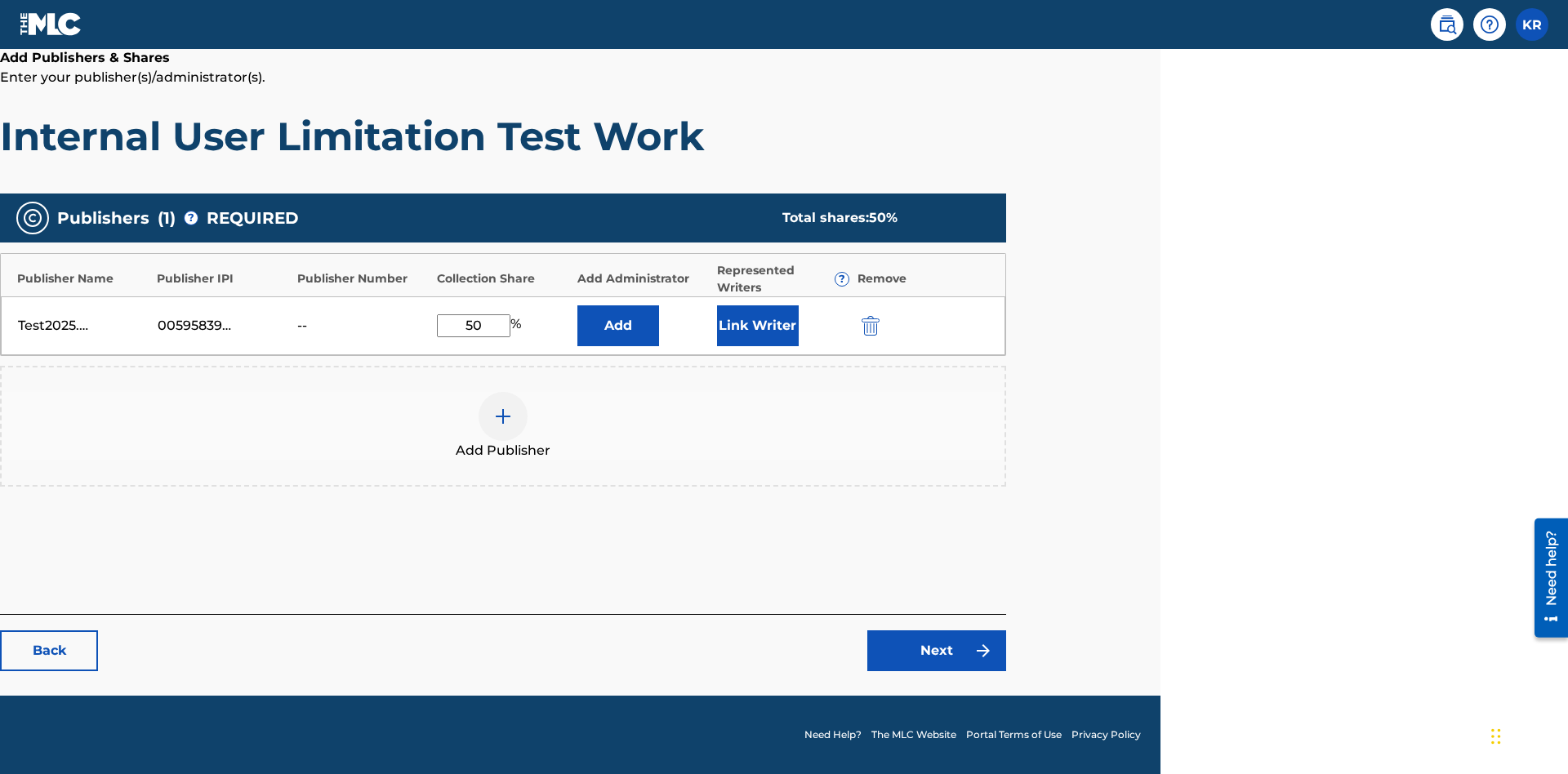
type input "50"
click at [757, 325] on button "Link Writer" at bounding box center [758, 325] width 81 height 41
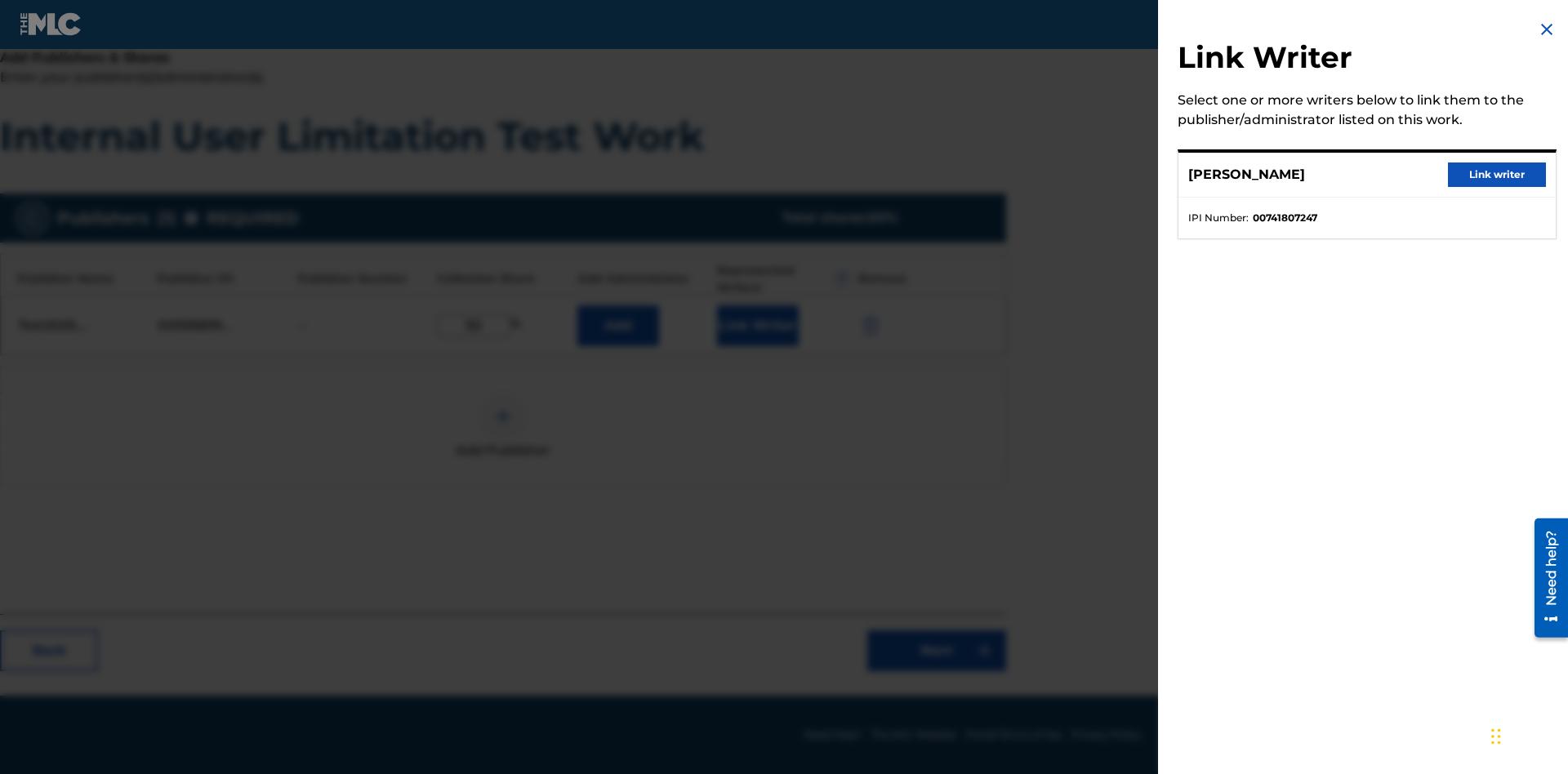
click at [1497, 175] on button "Link writer" at bounding box center [1496, 175] width 98 height 24
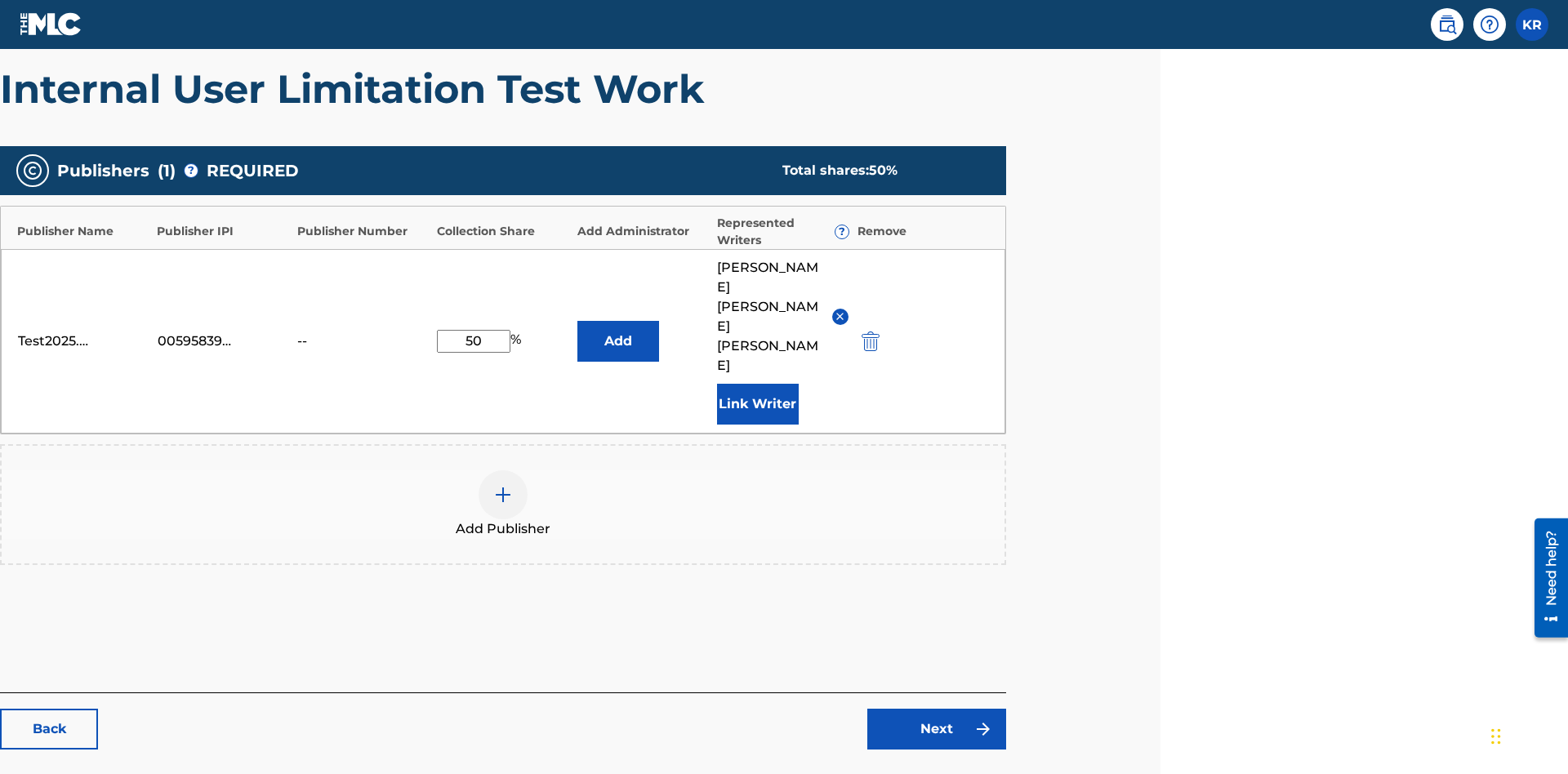
click at [757, 384] on button "Link Writer" at bounding box center [758, 404] width 81 height 41
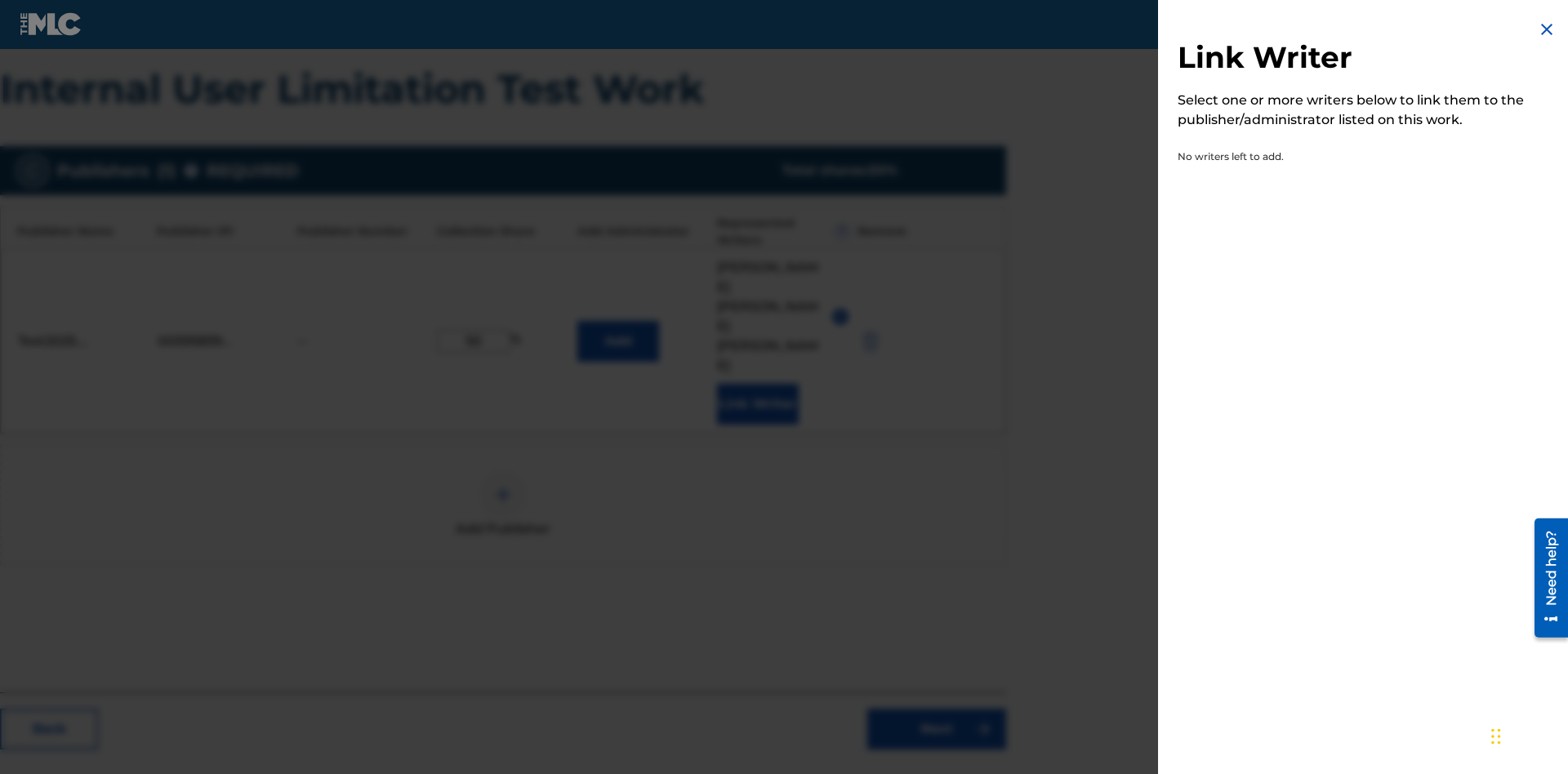
click at [1547, 29] on img at bounding box center [1547, 30] width 20 height 20
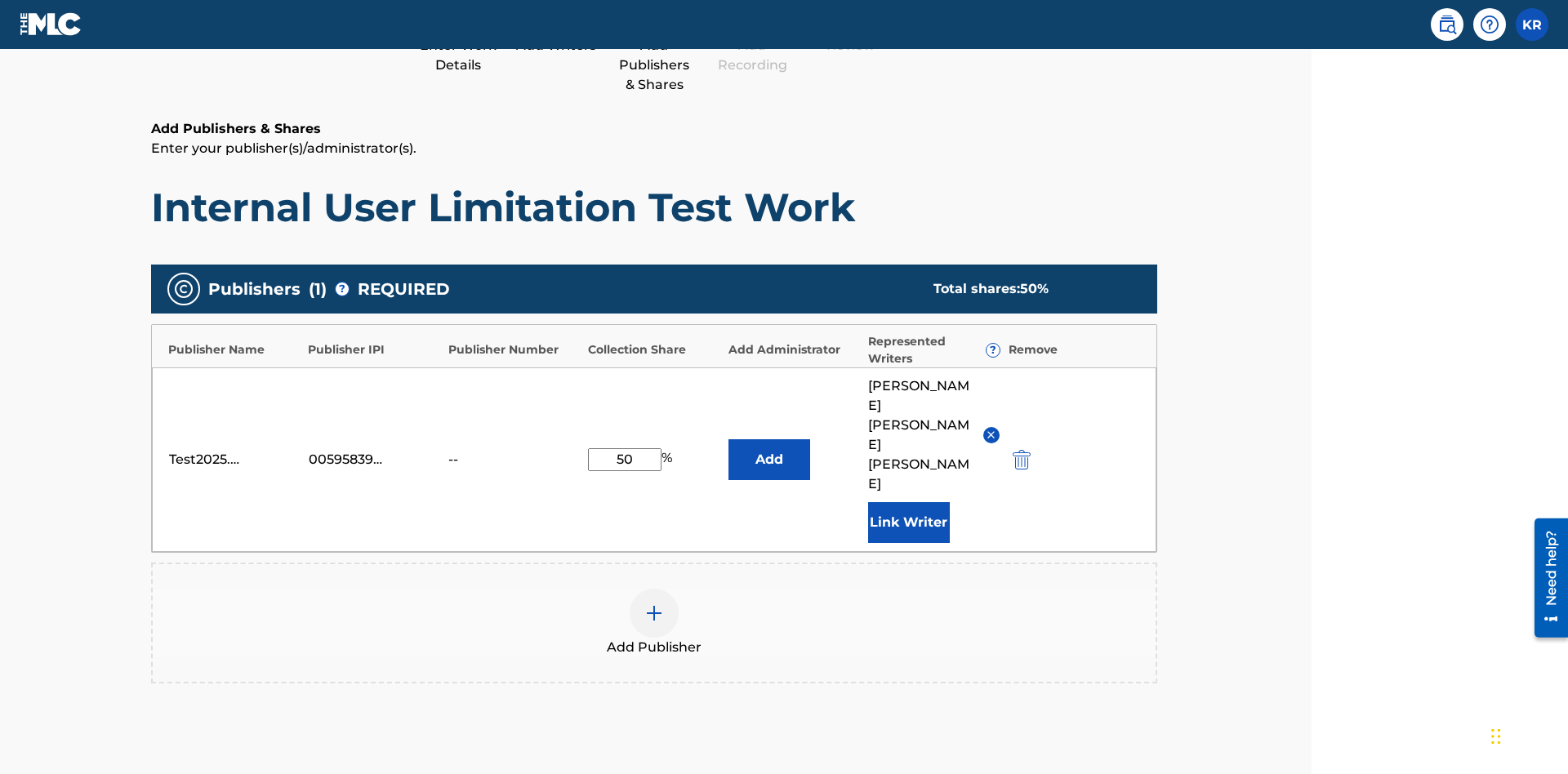
click at [729, 439] on button "Add" at bounding box center [770, 459] width 81 height 41
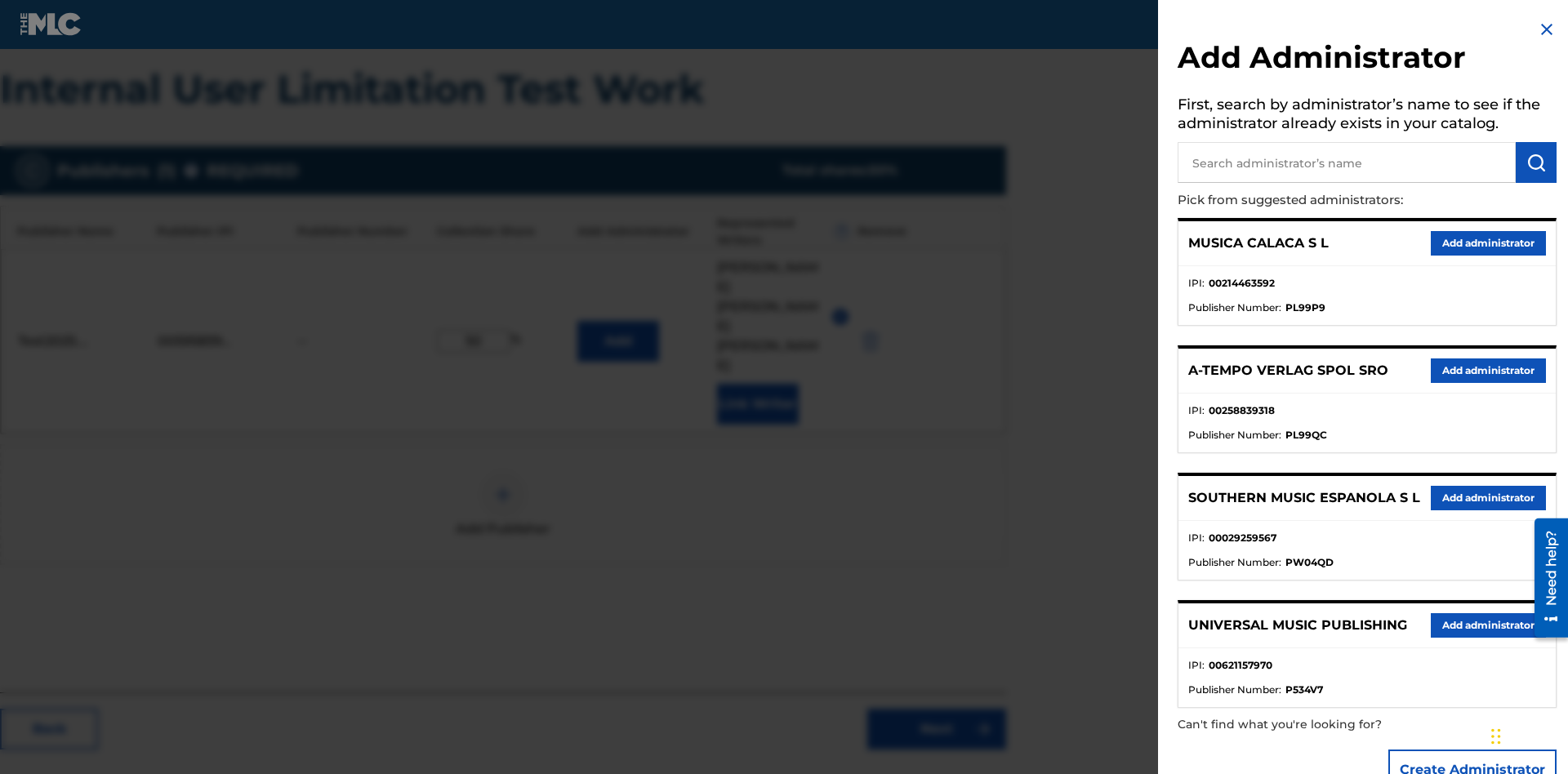
click at [1347, 163] on input "text" at bounding box center [1346, 162] width 338 height 41
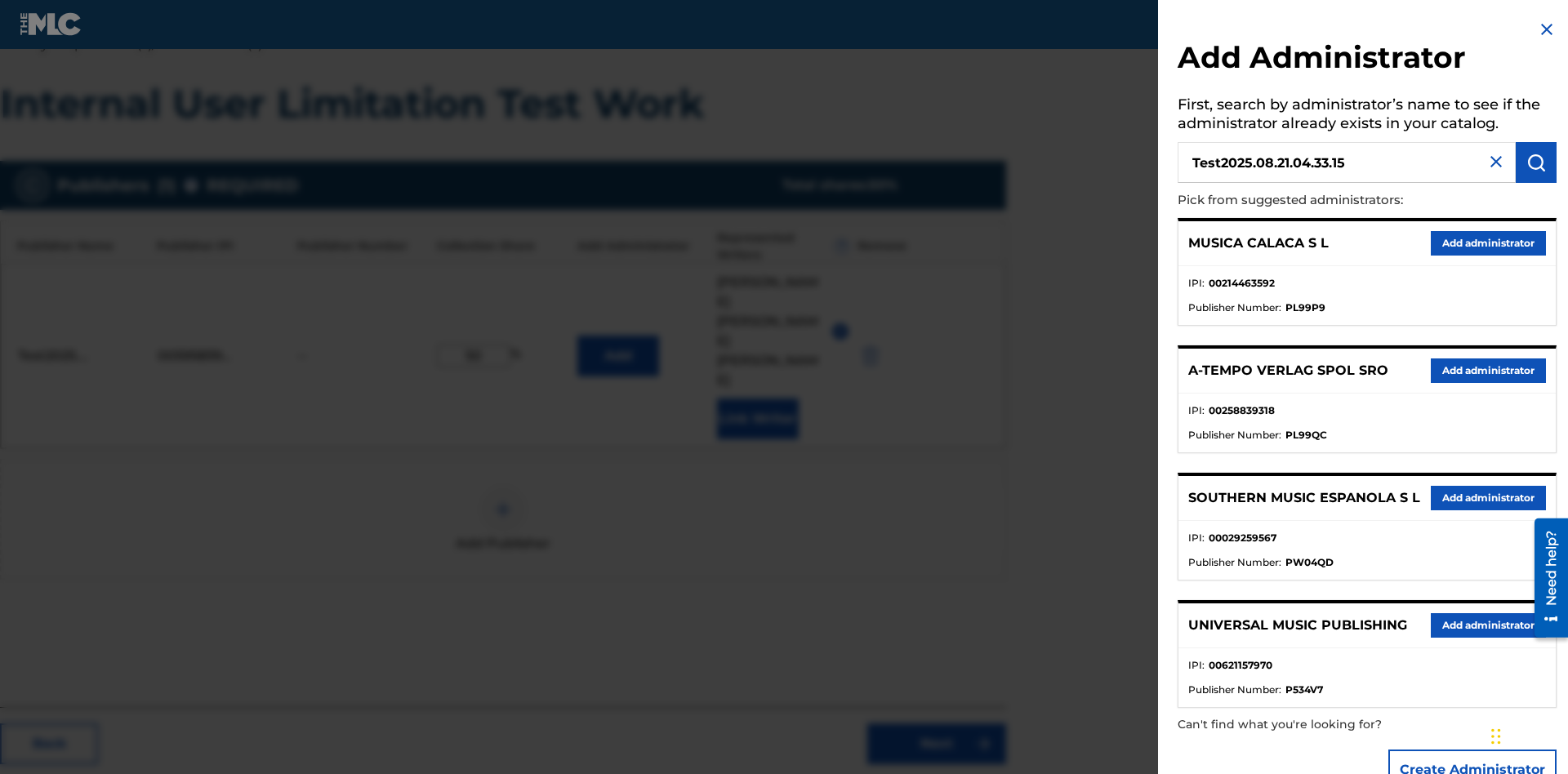
type input "Test2025.08.21.04.33.15"
click at [1536, 163] on img "submit" at bounding box center [1536, 163] width 20 height 20
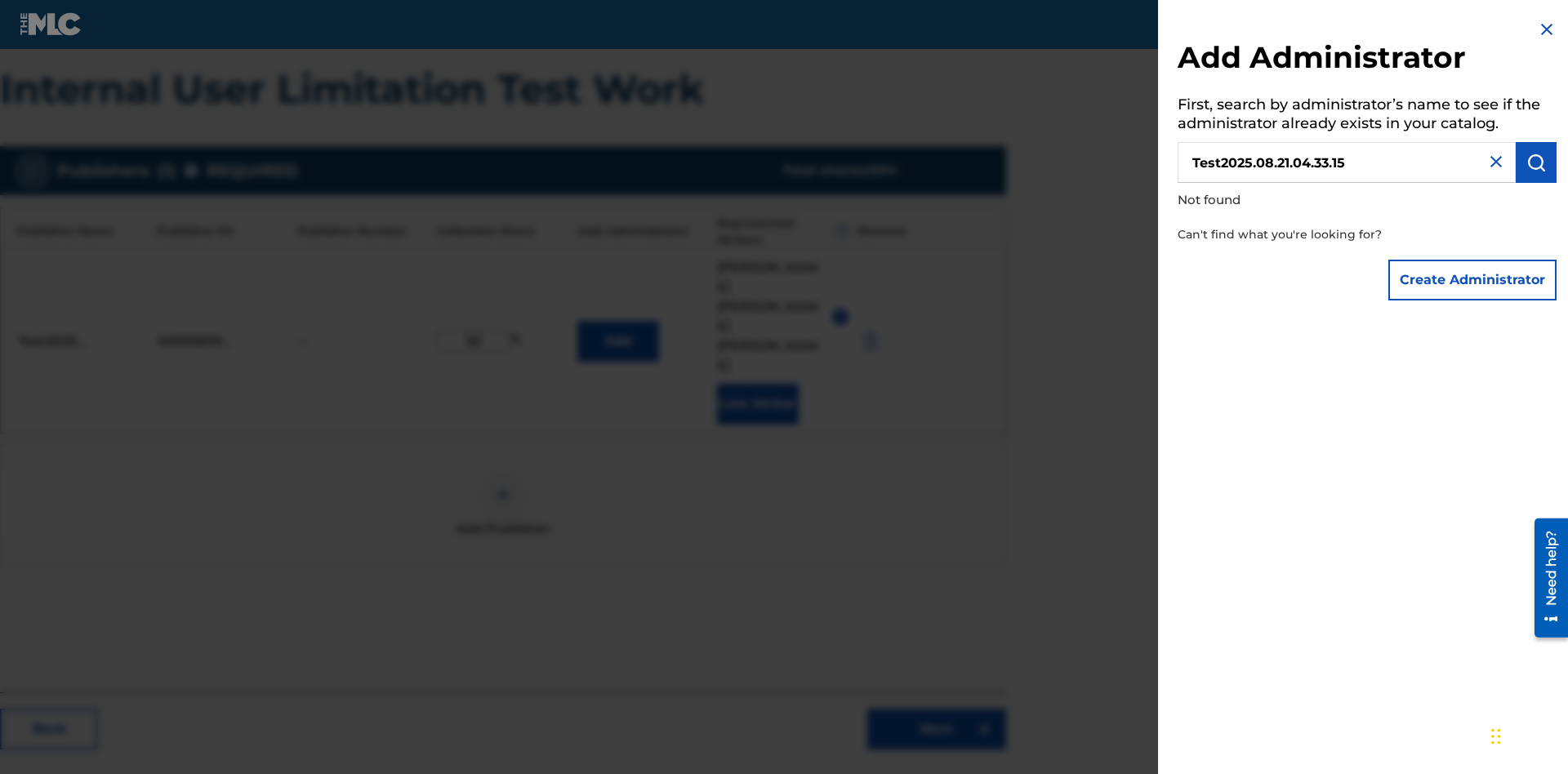
click at [1473, 280] on button "Create Administrator" at bounding box center [1473, 280] width 168 height 41
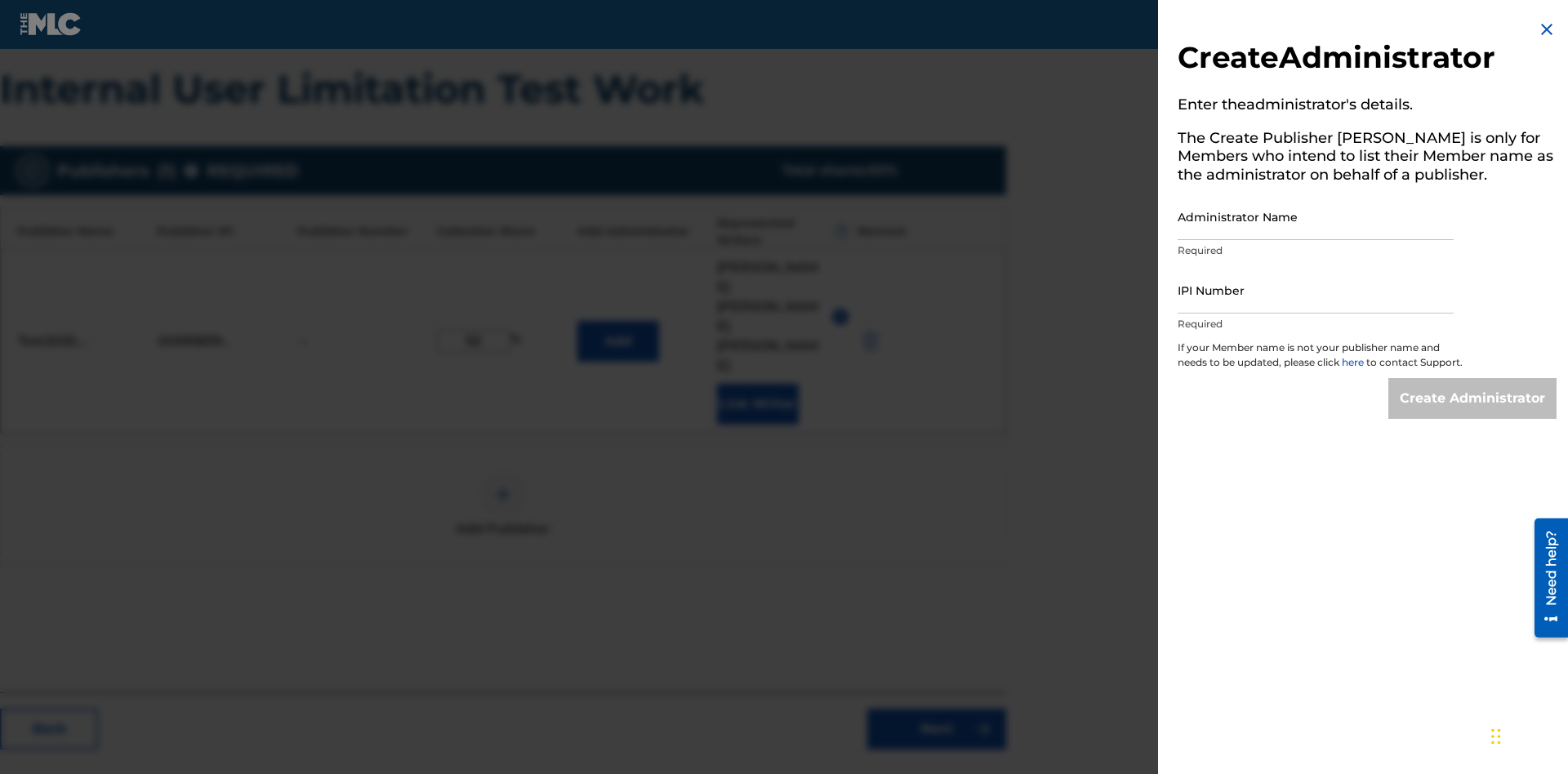
click at [1315, 216] on input "Administrator Name" at bounding box center [1315, 216] width 276 height 46
type input "Test2025.08.21.04.33.19"
click at [1315, 290] on input "IPI Number" at bounding box center [1315, 290] width 276 height 46
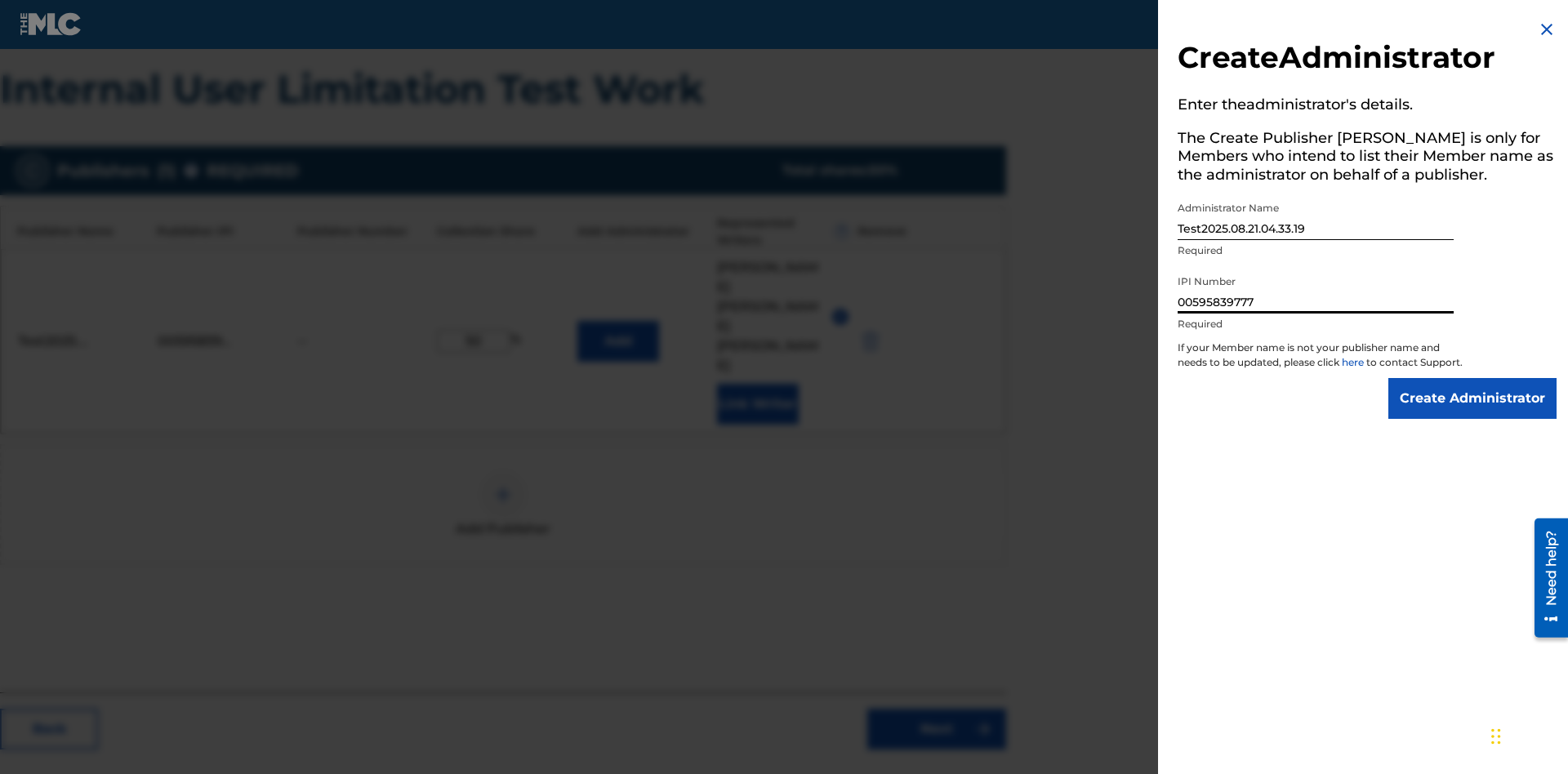
type input "00595839777"
click at [1473, 413] on input "Create Administrator" at bounding box center [1473, 398] width 168 height 41
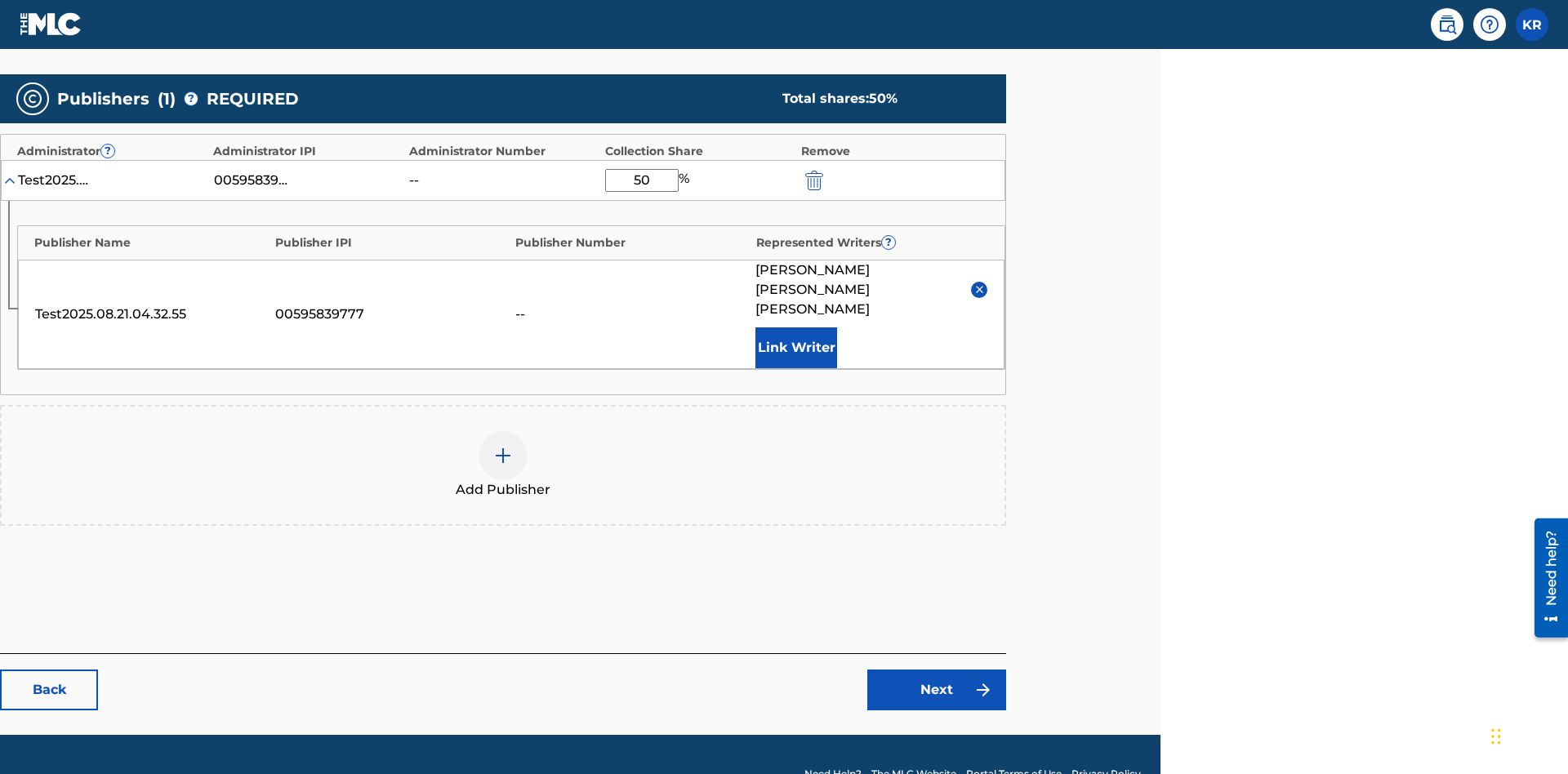
click at [937, 670] on link "Next" at bounding box center [936, 690] width 139 height 41
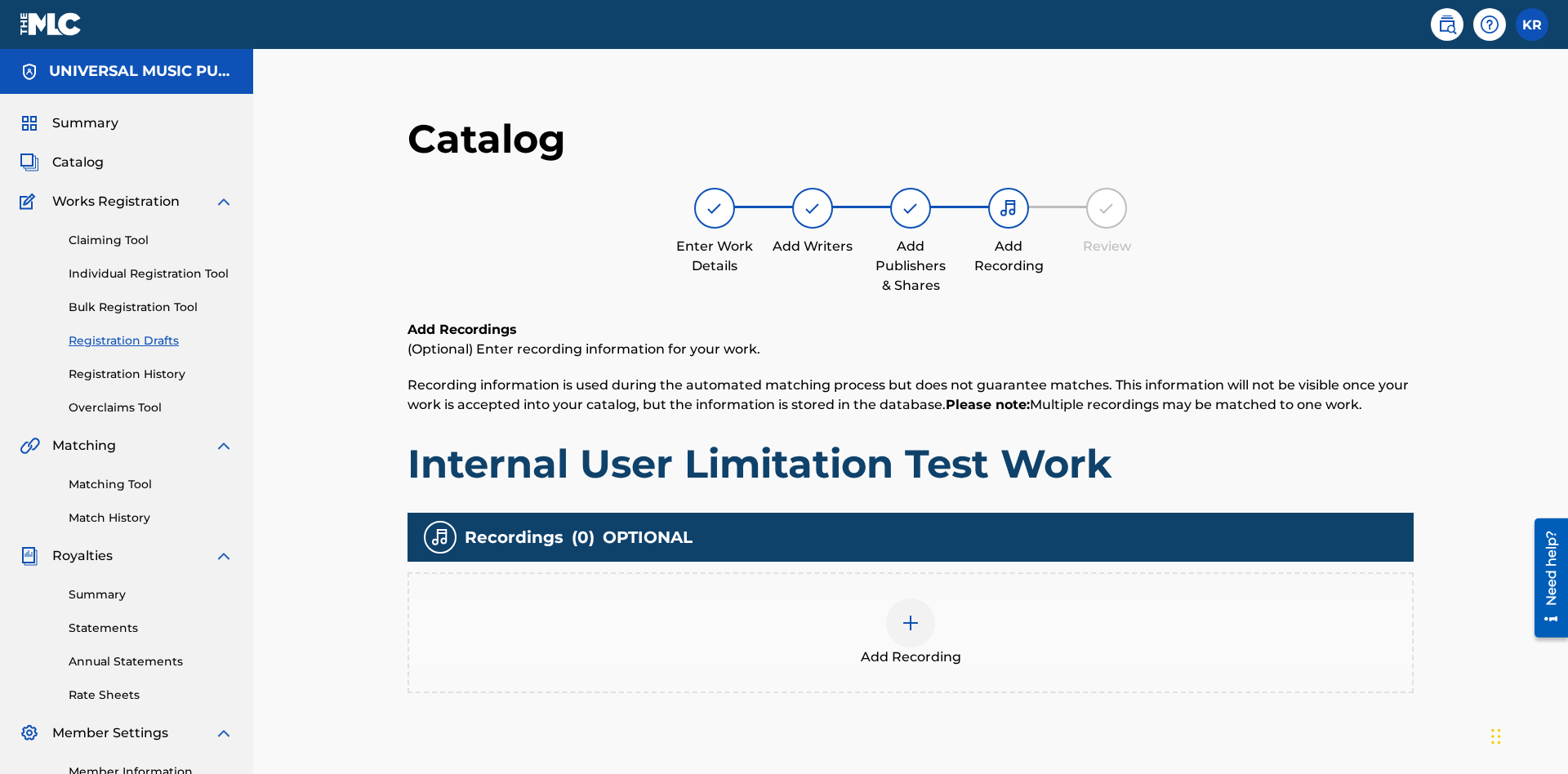
click at [901, 614] on img at bounding box center [911, 624] width 20 height 20
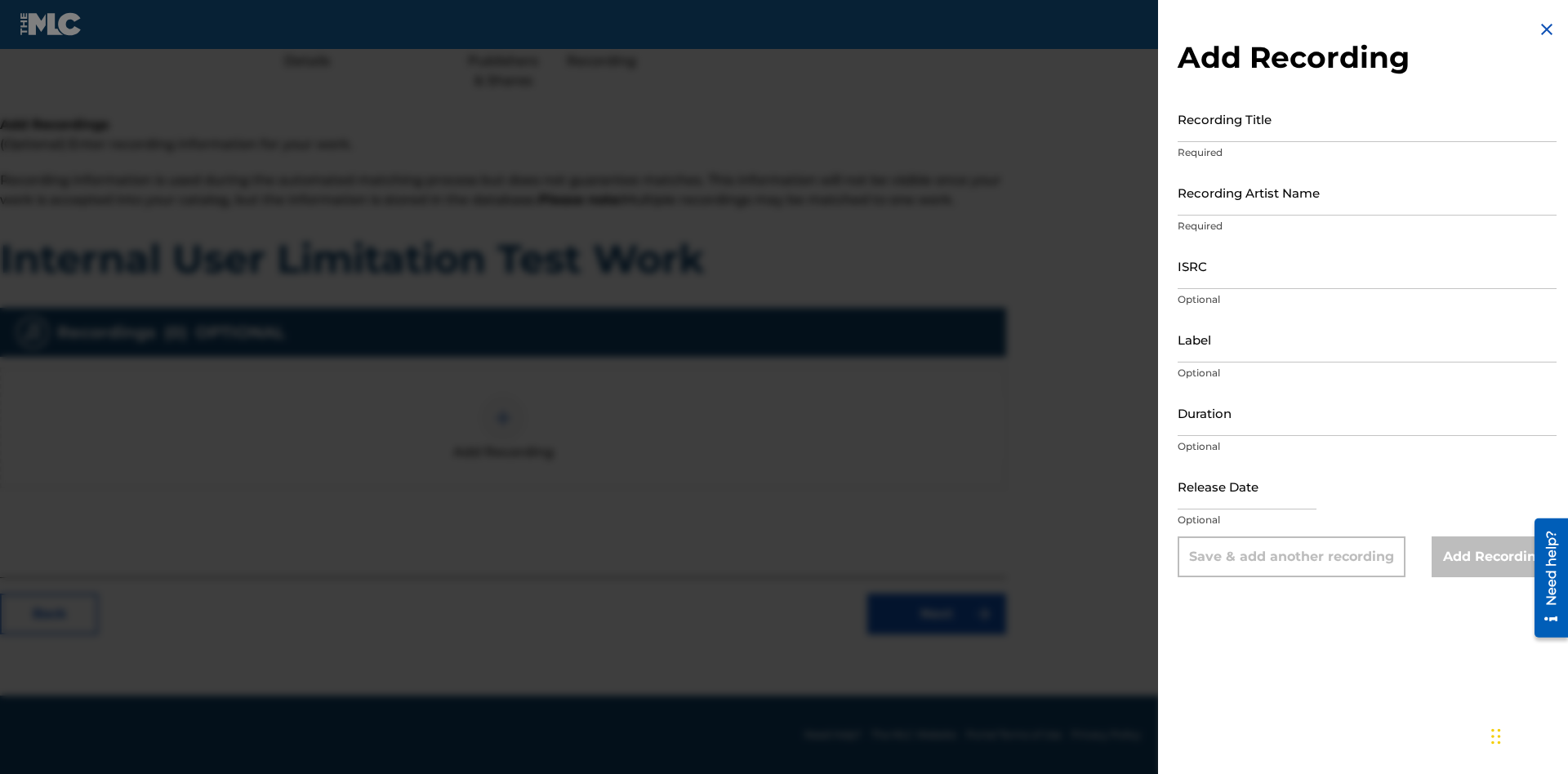
click at [1367, 119] on input "Recording Title" at bounding box center [1367, 119] width 379 height 46
type input "Best Song Ever"
click at [1367, 192] on input "Recording Artist Name" at bounding box center [1367, 192] width 379 height 46
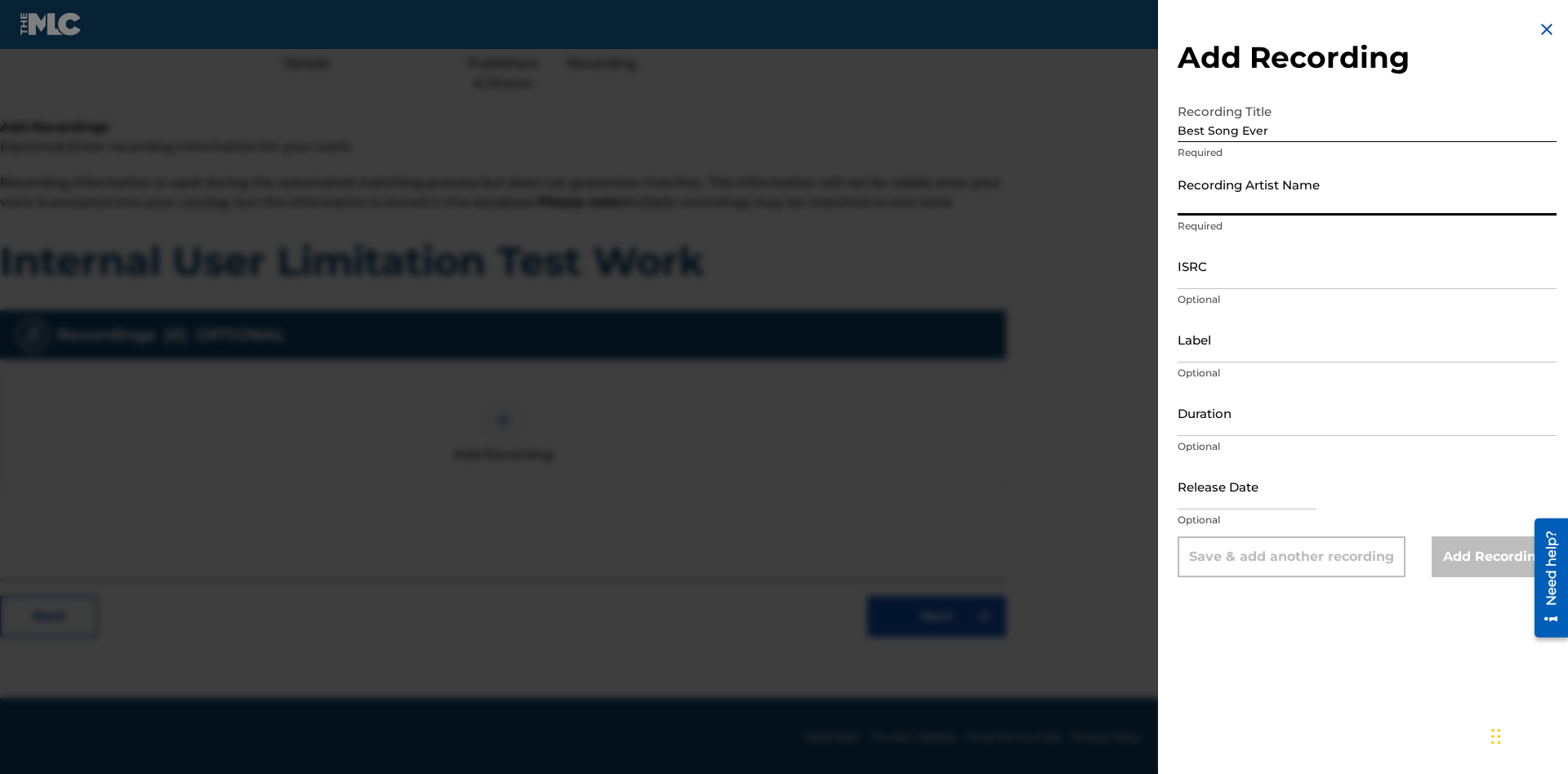
scroll to position [205, 407]
type input "Joe Lewis"
click at [1367, 265] on input "ISRC" at bounding box center [1367, 265] width 379 height 46
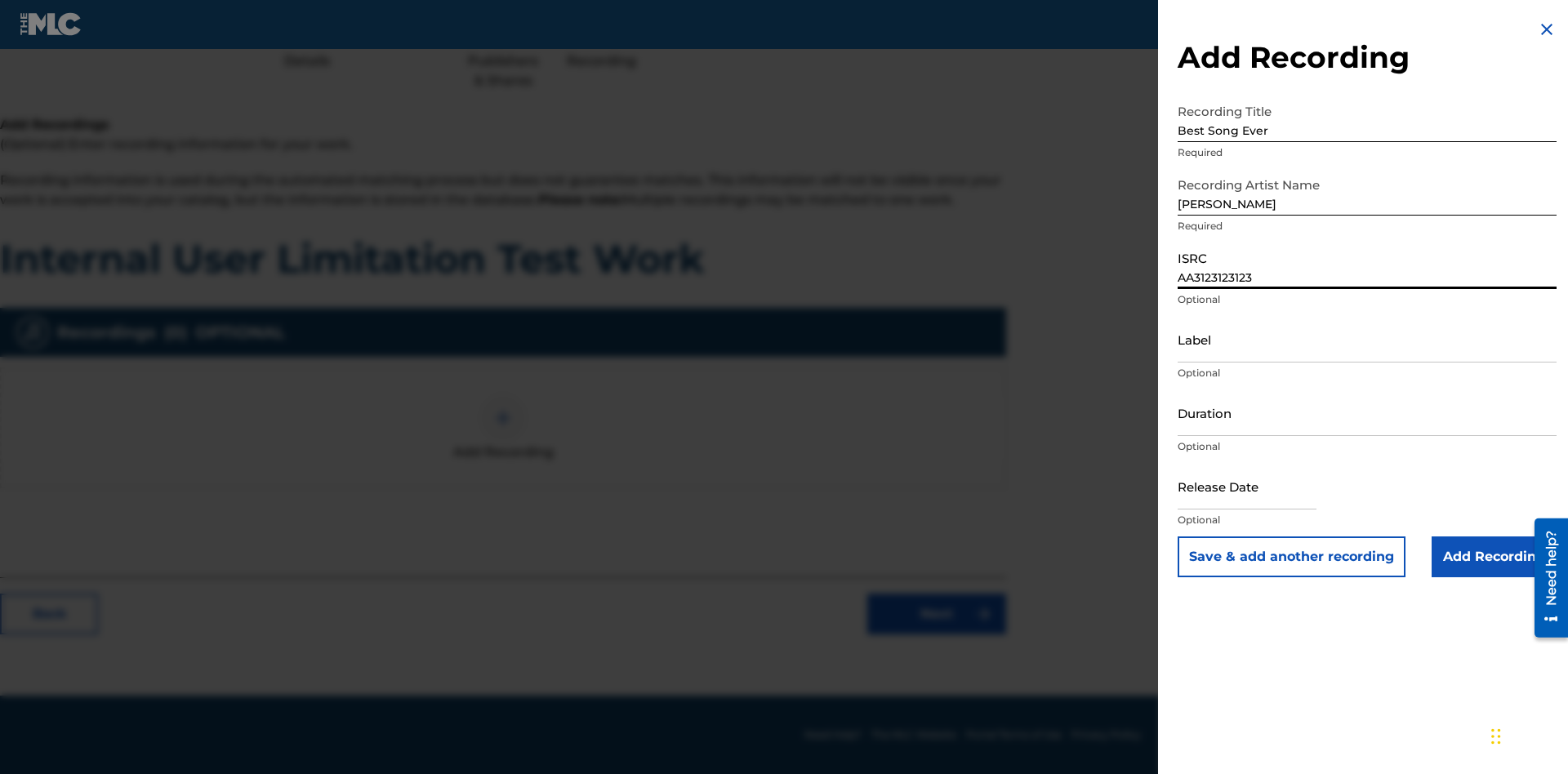
type input "AA3123123123"
click at [1367, 339] on input "Label" at bounding box center [1367, 339] width 379 height 46
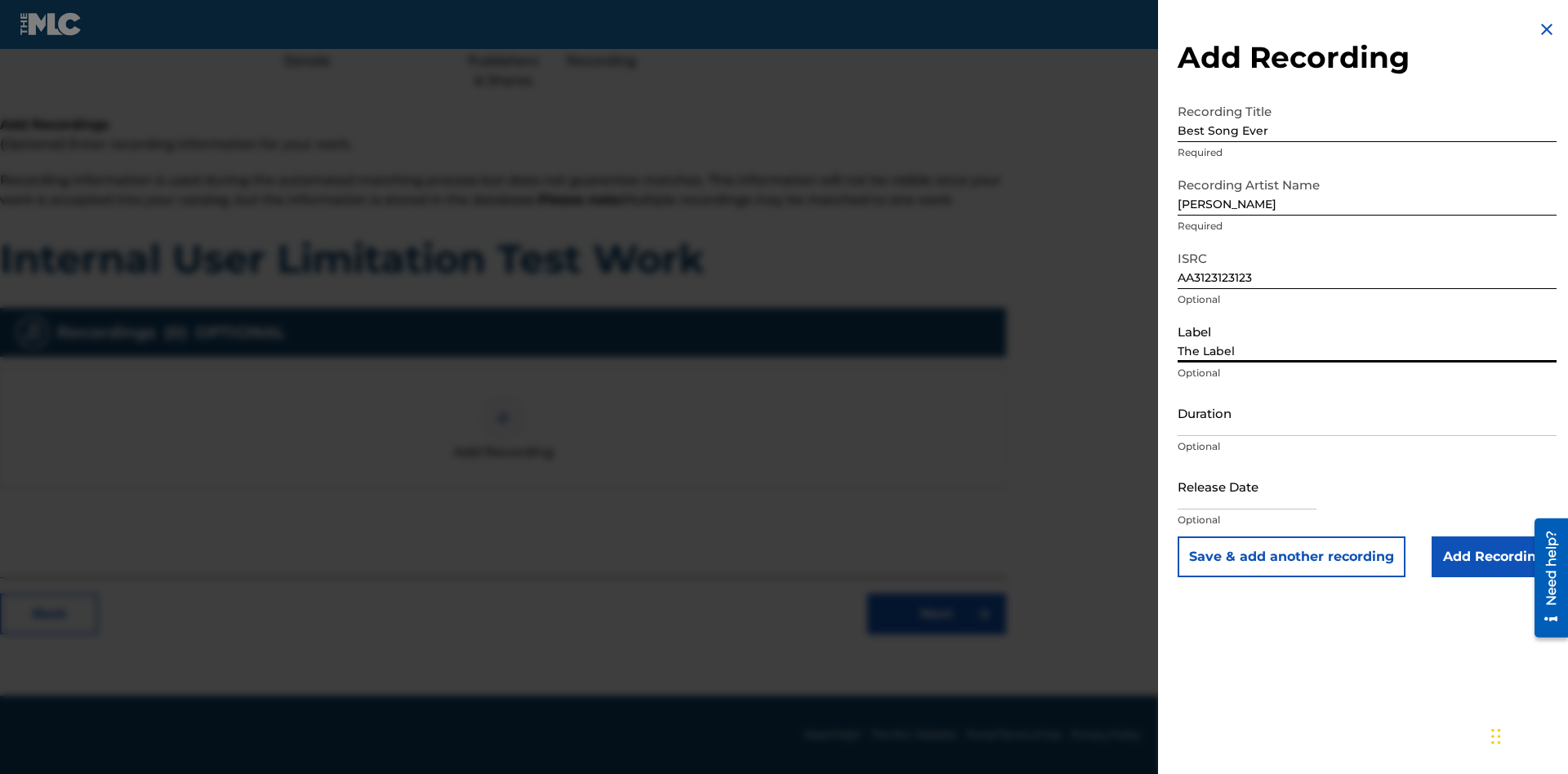
type input "The Label"
click at [1367, 413] on input "Duration" at bounding box center [1367, 412] width 379 height 46
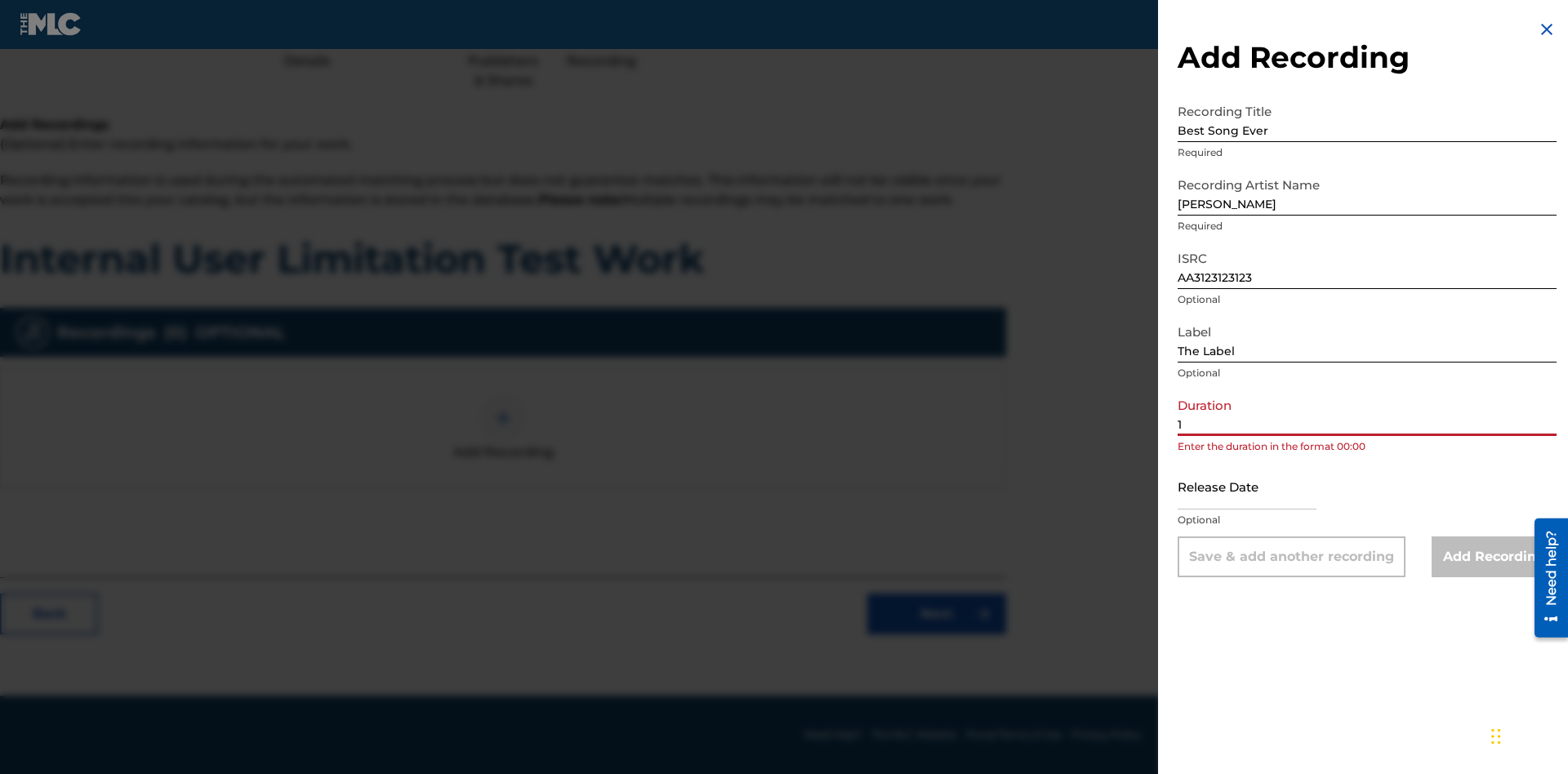
click at [1367, 413] on input "1" at bounding box center [1367, 412] width 379 height 46
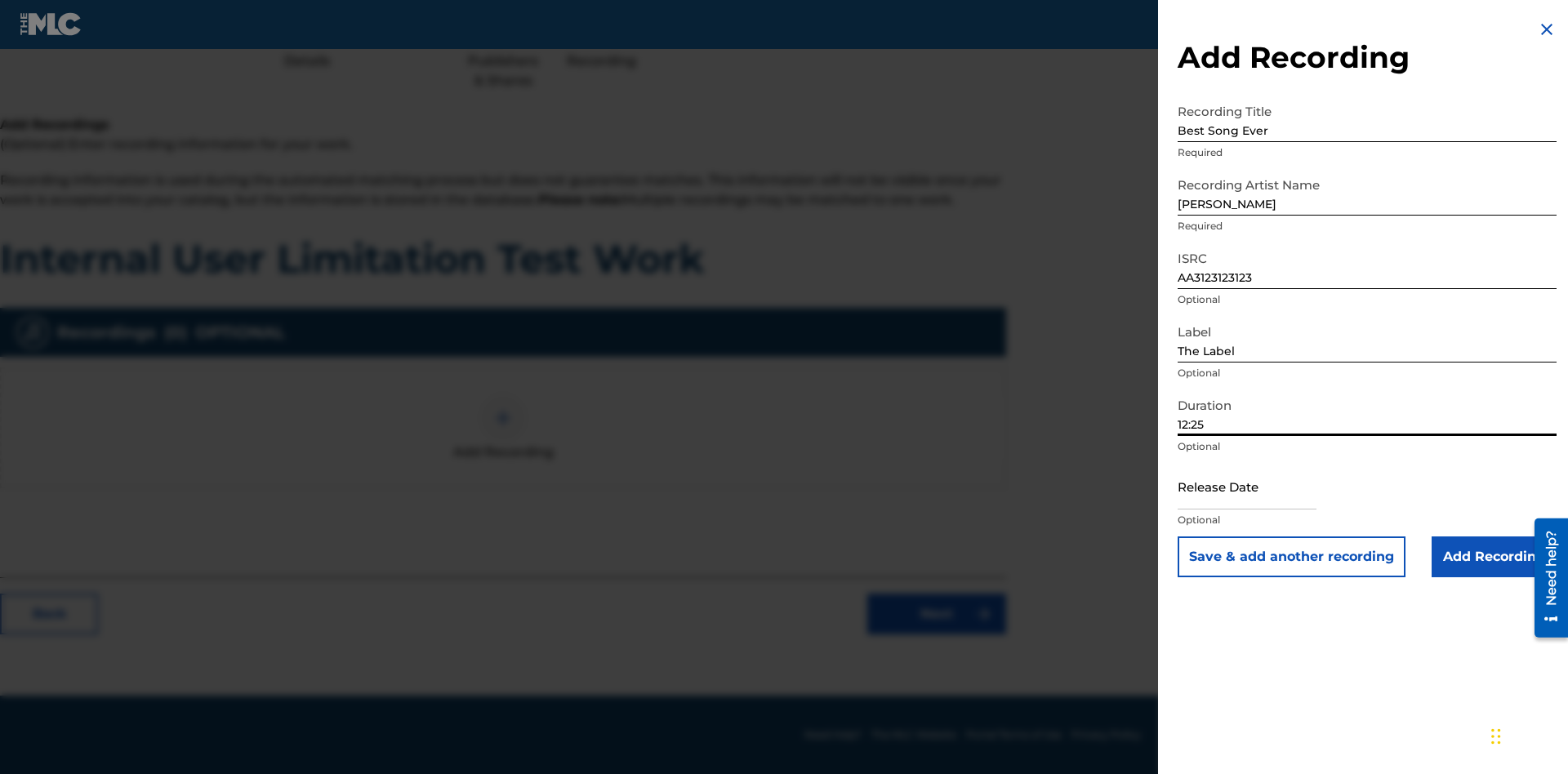
type input "12:25"
click at [1260, 488] on input "text" at bounding box center [1247, 486] width 139 height 46
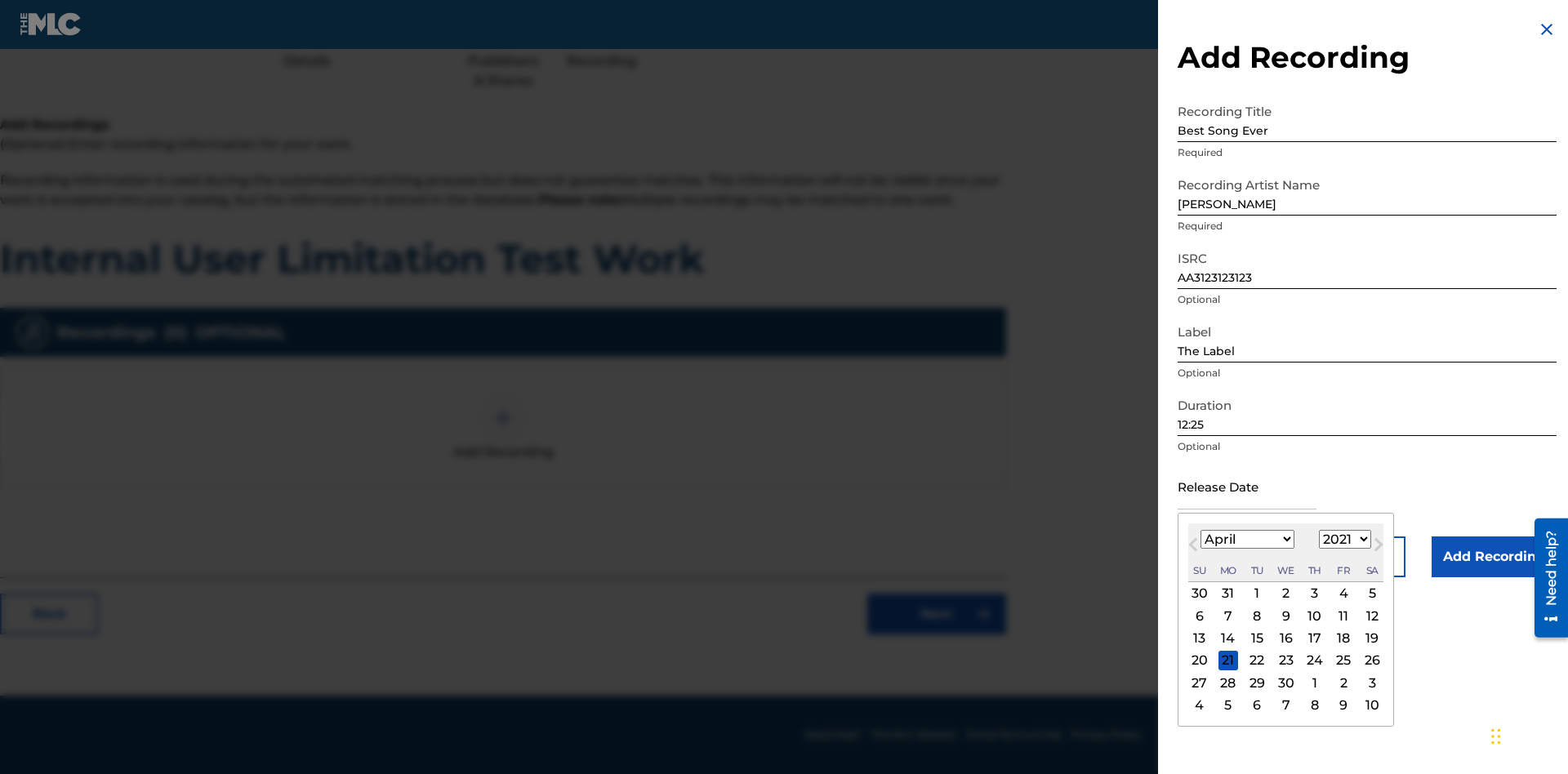
click at [1343, 540] on select "1900 1901 1902 1903 1904 1905 1906 1907 1908 1909 1910 1911 1912 1913 1914 1915…" at bounding box center [1345, 539] width 53 height 19
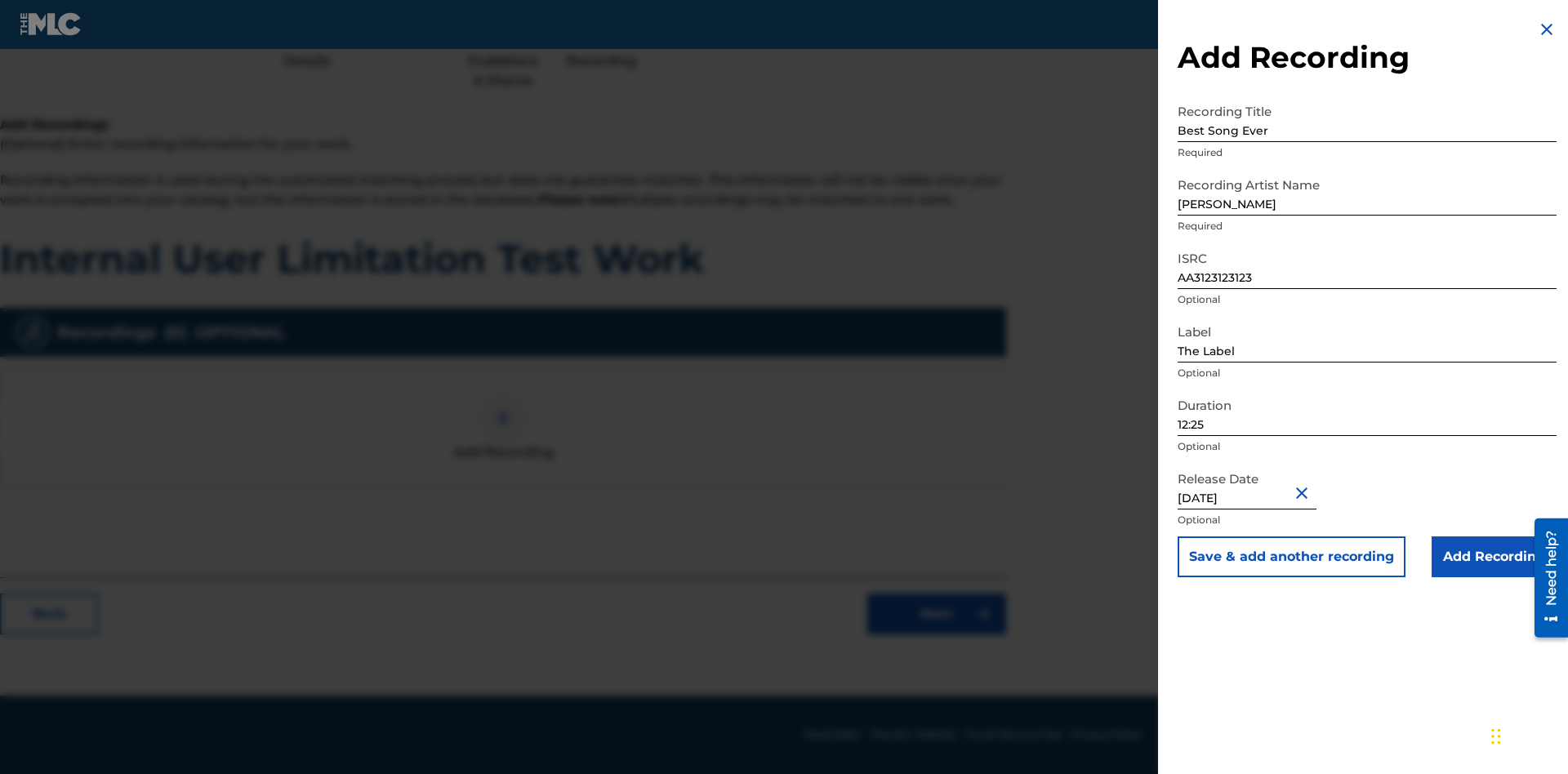
click at [1494, 557] on input "Add Recording" at bounding box center [1494, 557] width 125 height 41
click at [937, 635] on link "Next" at bounding box center [936, 614] width 139 height 41
